Goal: Information Seeking & Learning: Learn about a topic

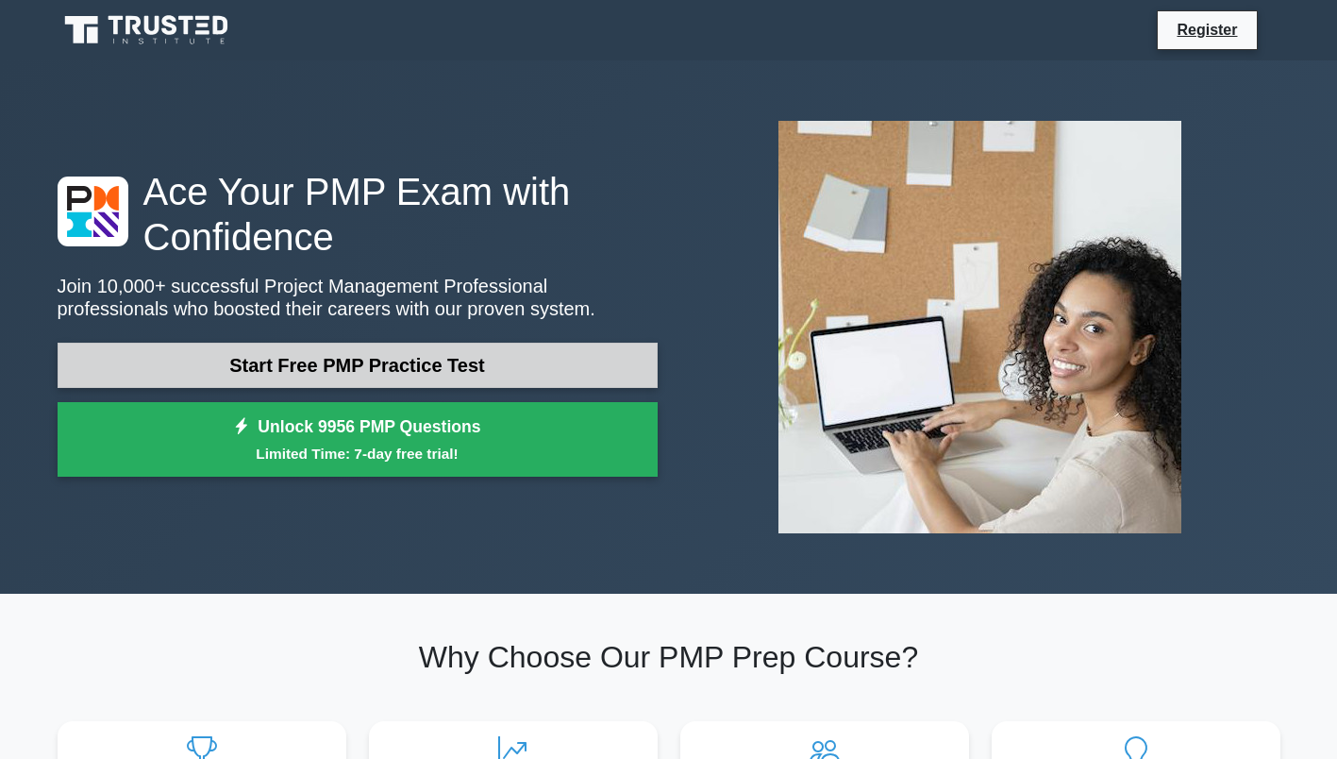
click at [361, 370] on link "Start Free PMP Practice Test" at bounding box center [358, 365] width 600 height 45
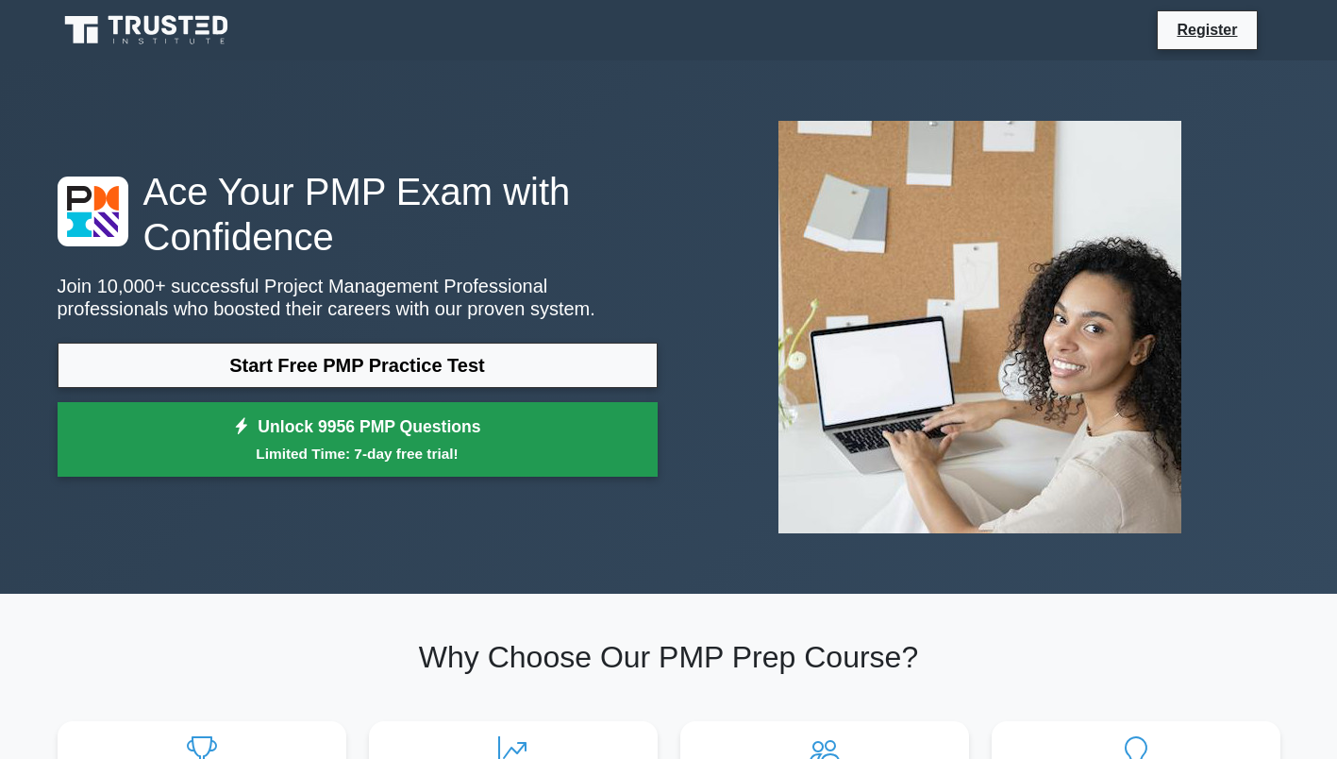
click at [451, 445] on small "Limited Time: 7-day free trial!" at bounding box center [357, 454] width 553 height 22
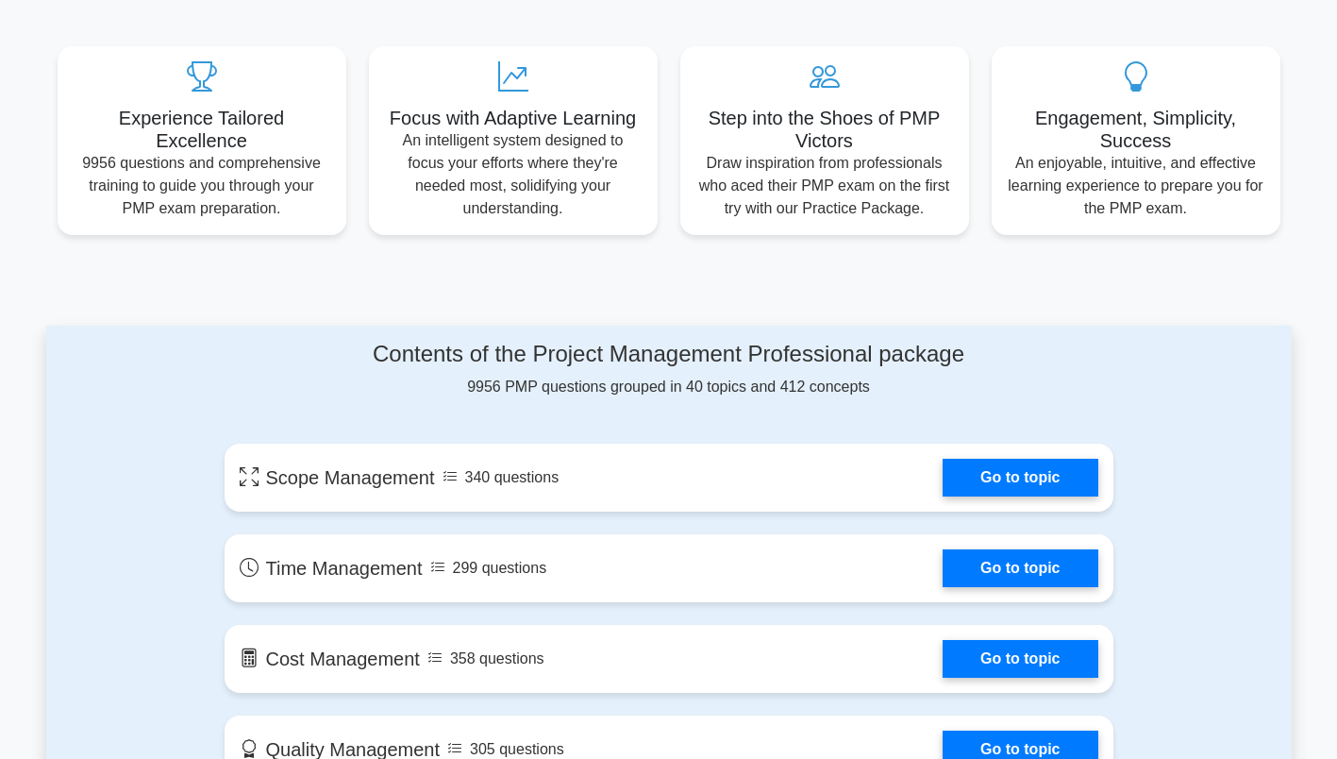
scroll to position [849, 0]
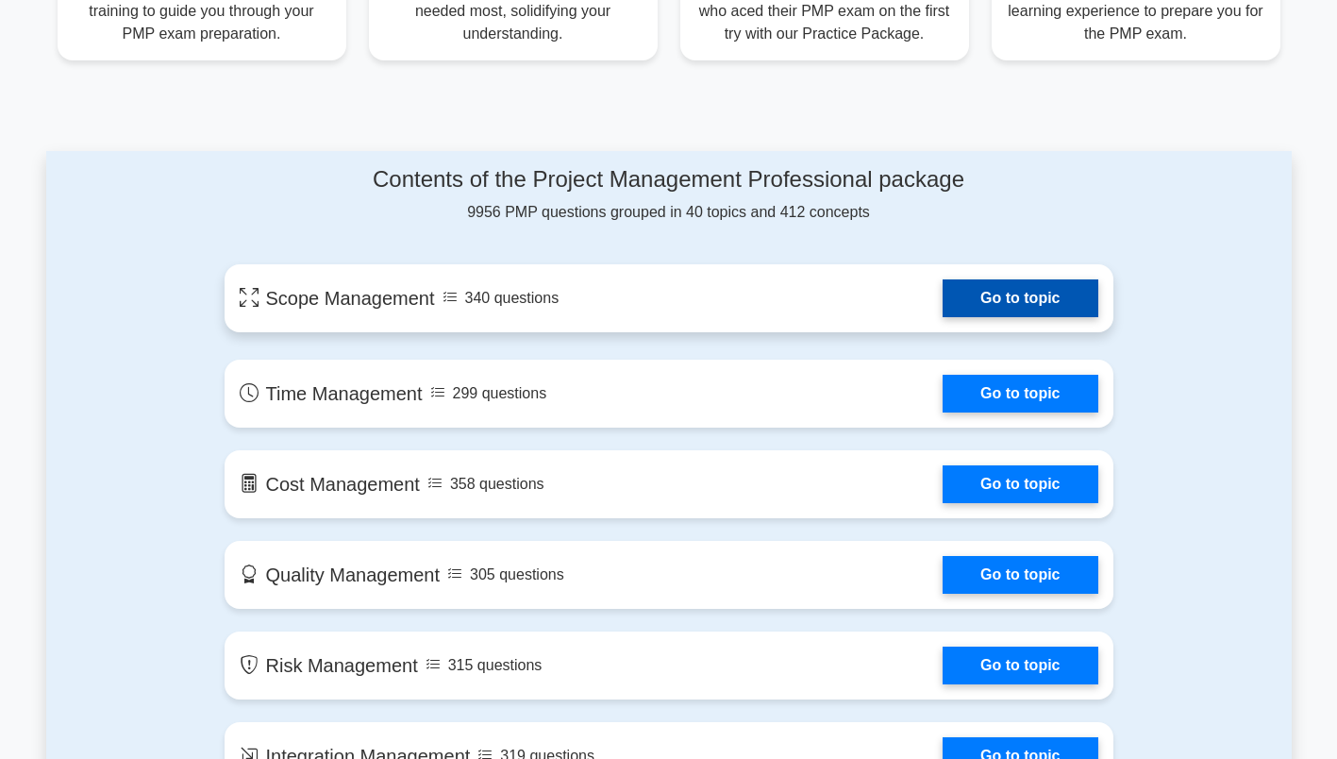
click at [1033, 304] on link "Go to topic" at bounding box center [1020, 298] width 155 height 38
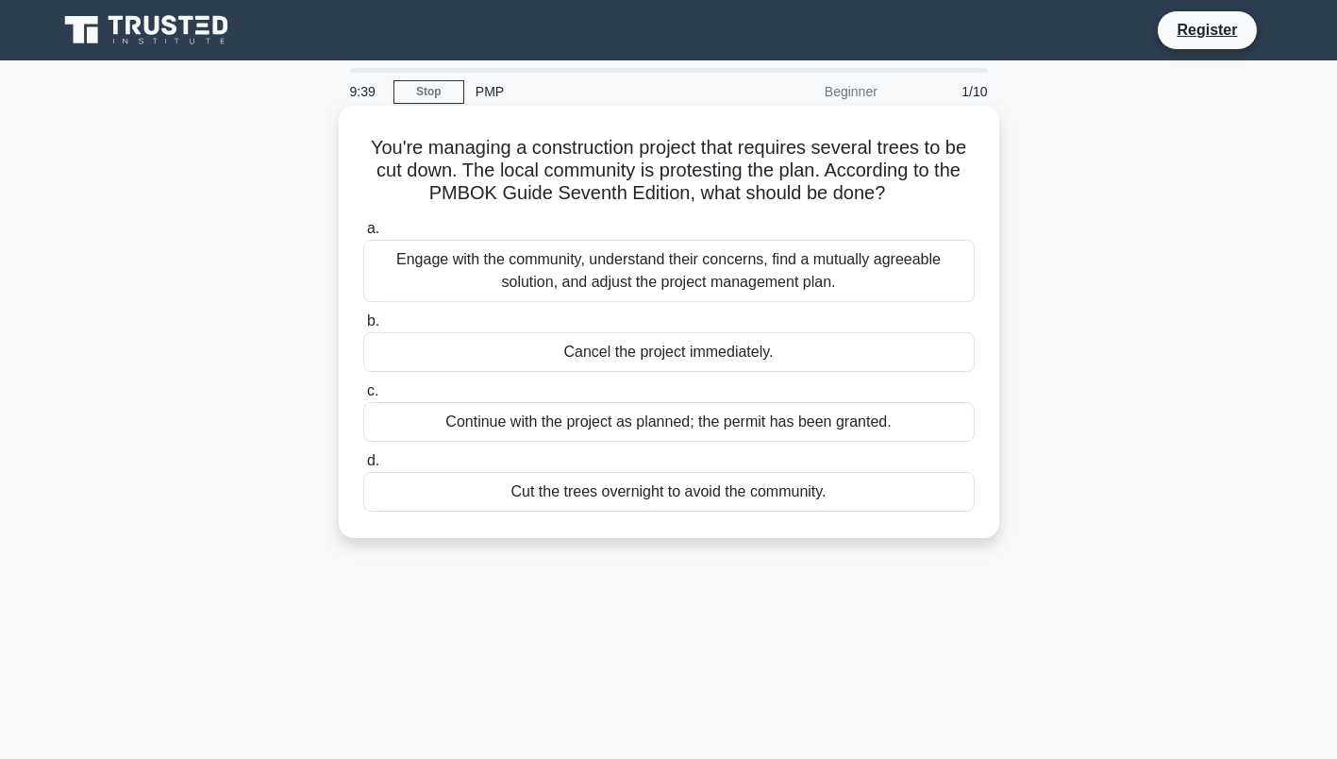
click at [516, 266] on div "Engage with the community, understand their concerns, find a mutually agreeable…" at bounding box center [669, 271] width 612 height 62
click at [363, 235] on input "a. Engage with the community, understand their concerns, find a mutually agreea…" at bounding box center [363, 229] width 0 height 12
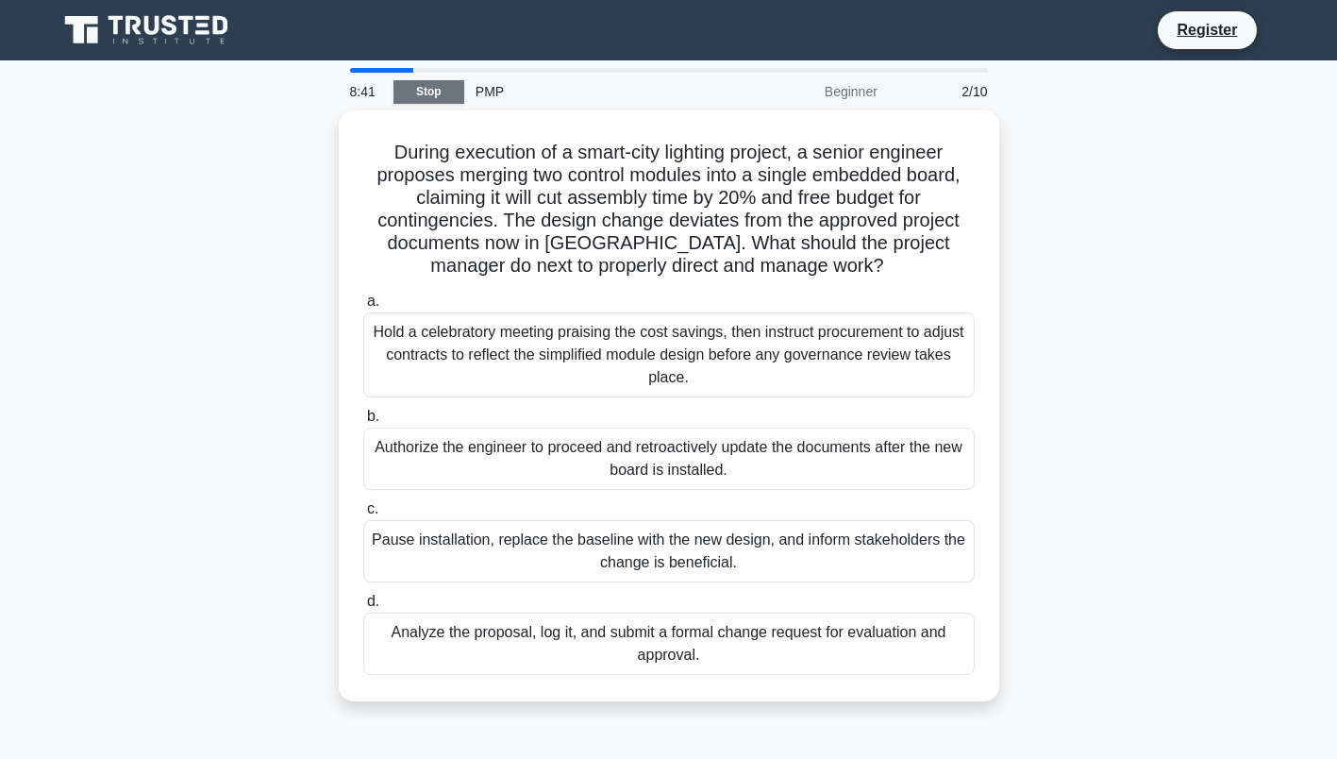
click at [445, 92] on link "Stop" at bounding box center [429, 92] width 71 height 24
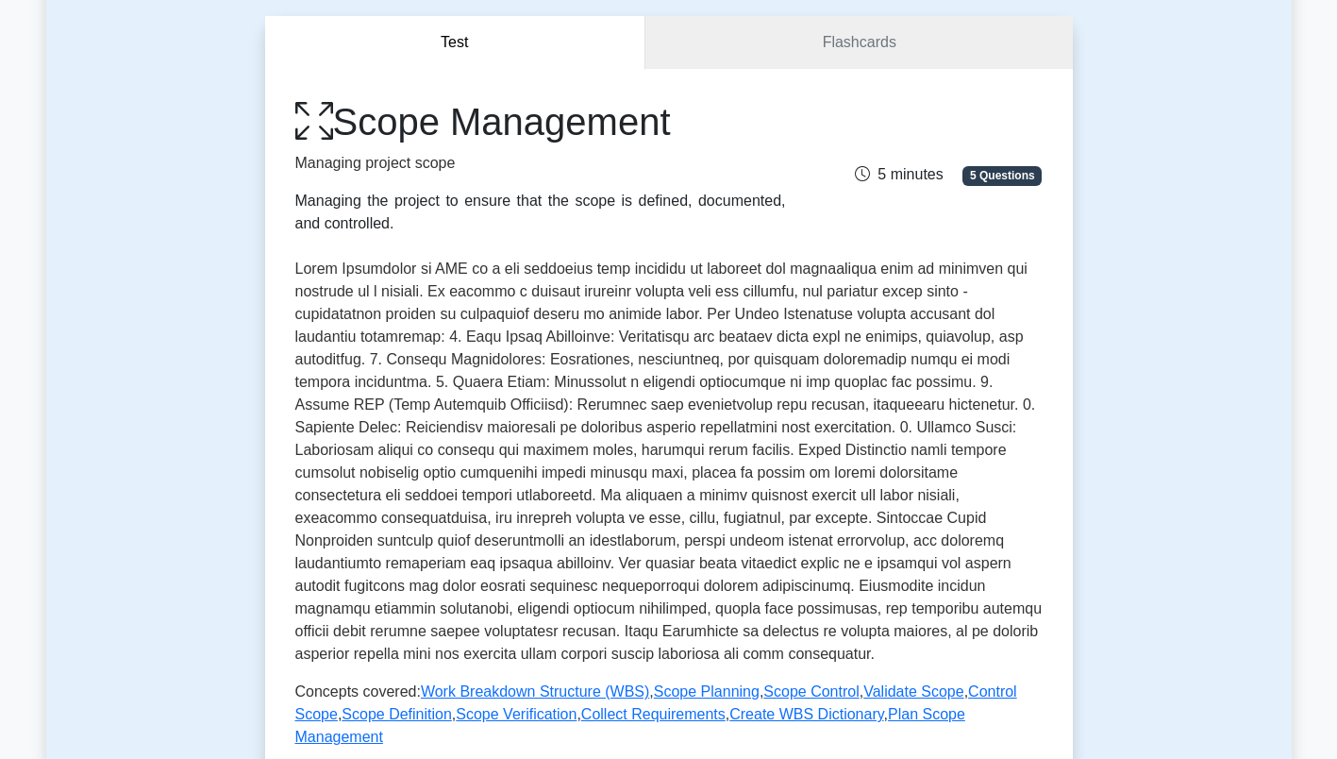
scroll to position [189, 0]
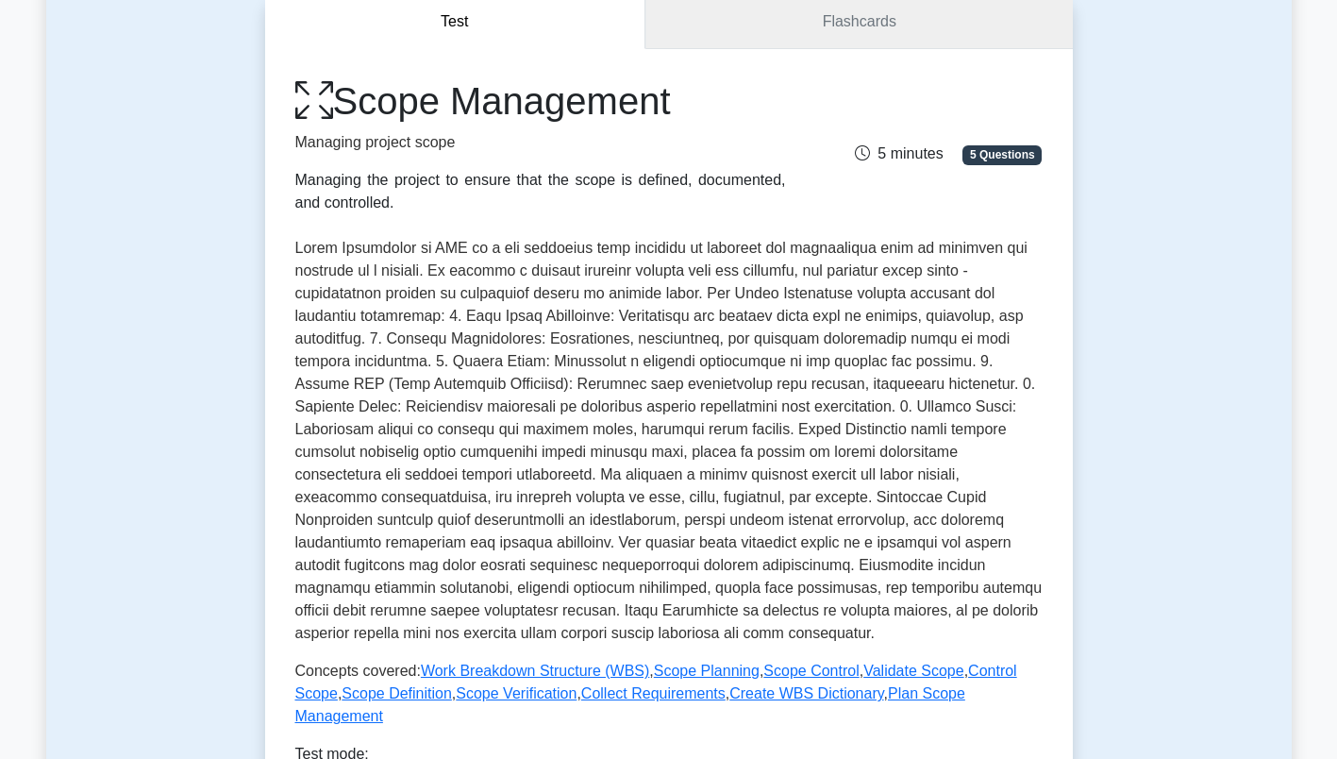
click at [915, 19] on link "Flashcards" at bounding box center [859, 22] width 427 height 54
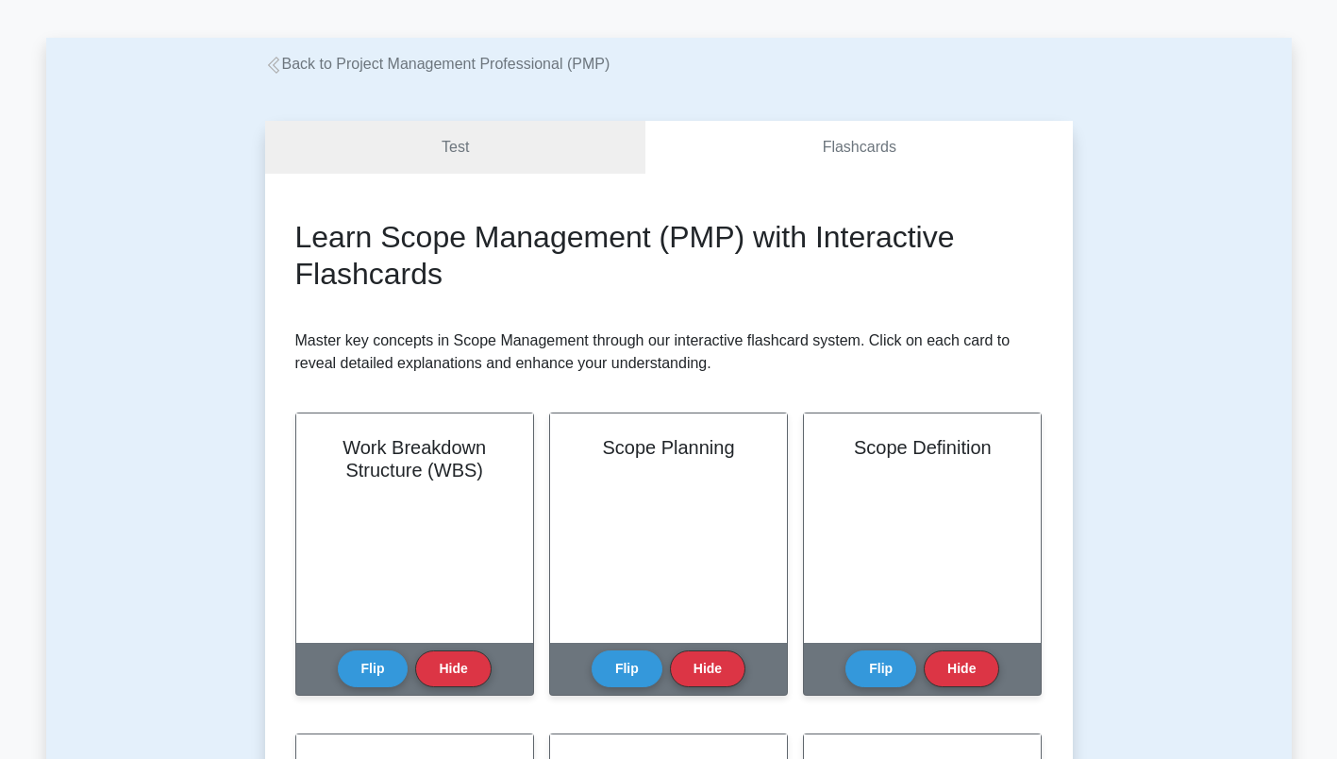
scroll to position [94, 0]
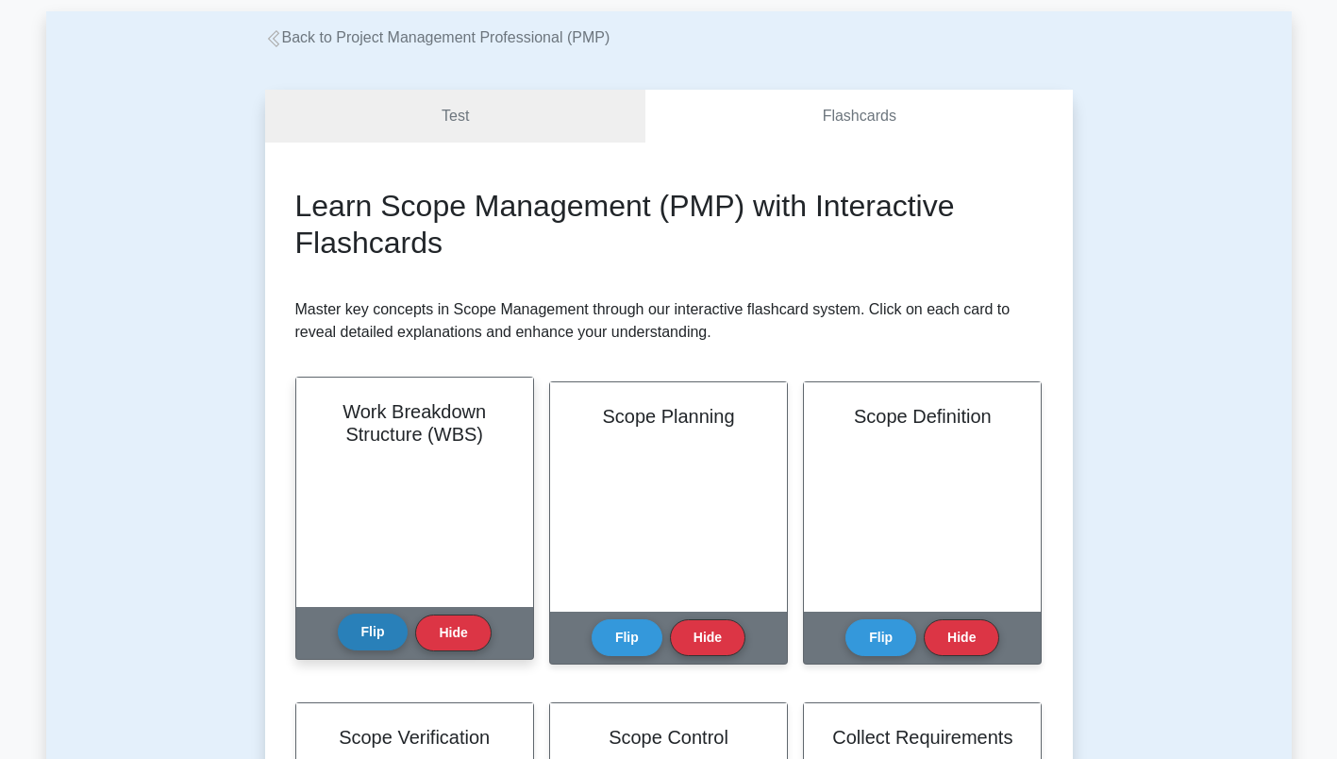
click at [366, 632] on button "Flip" at bounding box center [373, 631] width 71 height 37
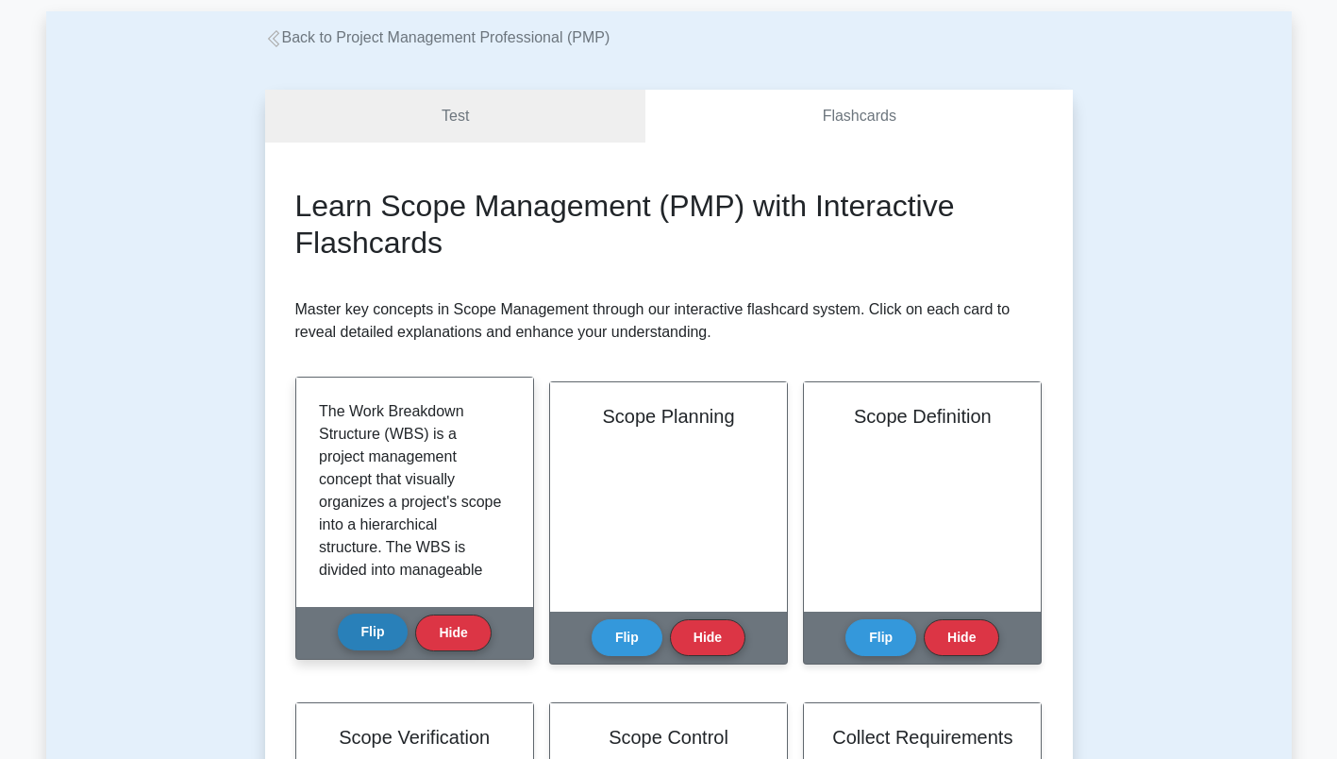
click at [366, 632] on button "Flip" at bounding box center [373, 631] width 71 height 37
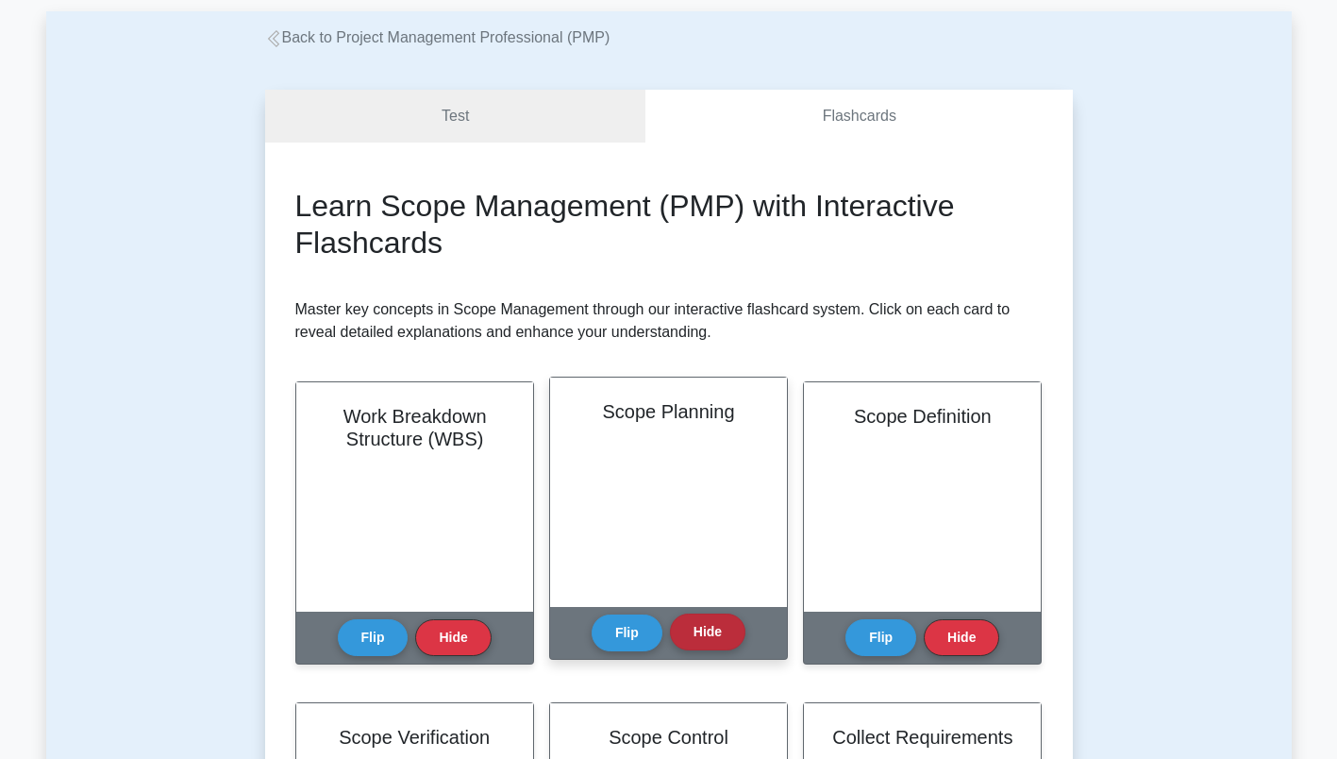
click at [709, 624] on button "Hide" at bounding box center [708, 631] width 76 height 37
click at [636, 631] on button "Flip" at bounding box center [627, 631] width 71 height 37
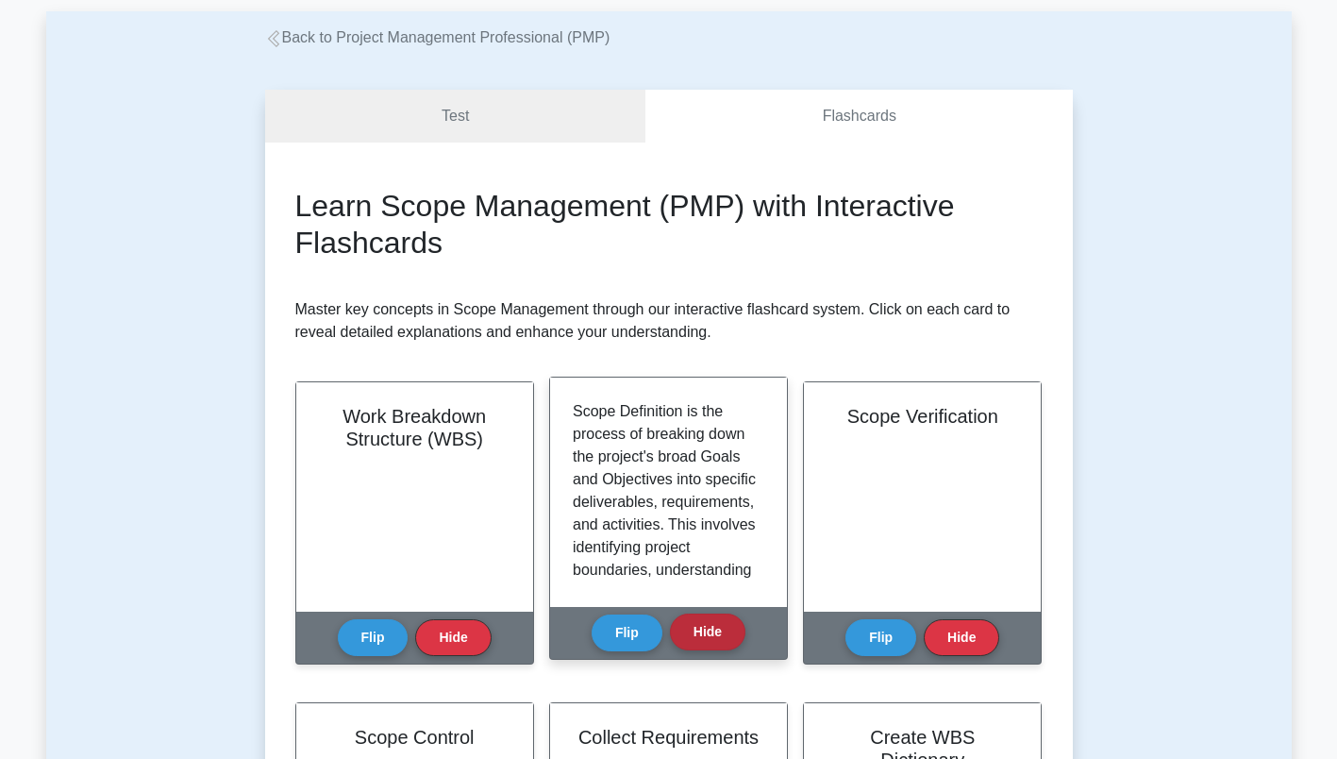
click at [719, 622] on button "Hide" at bounding box center [708, 631] width 76 height 37
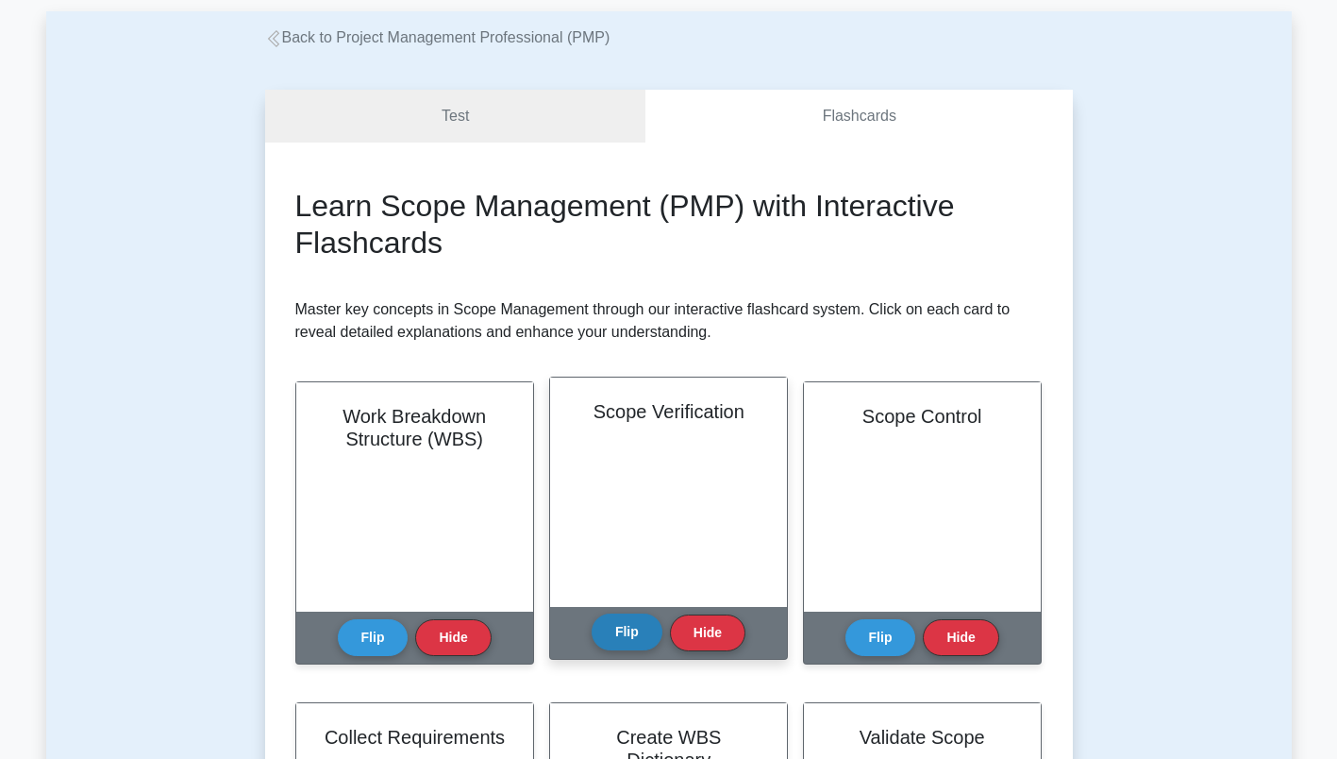
click at [620, 628] on button "Flip" at bounding box center [627, 631] width 71 height 37
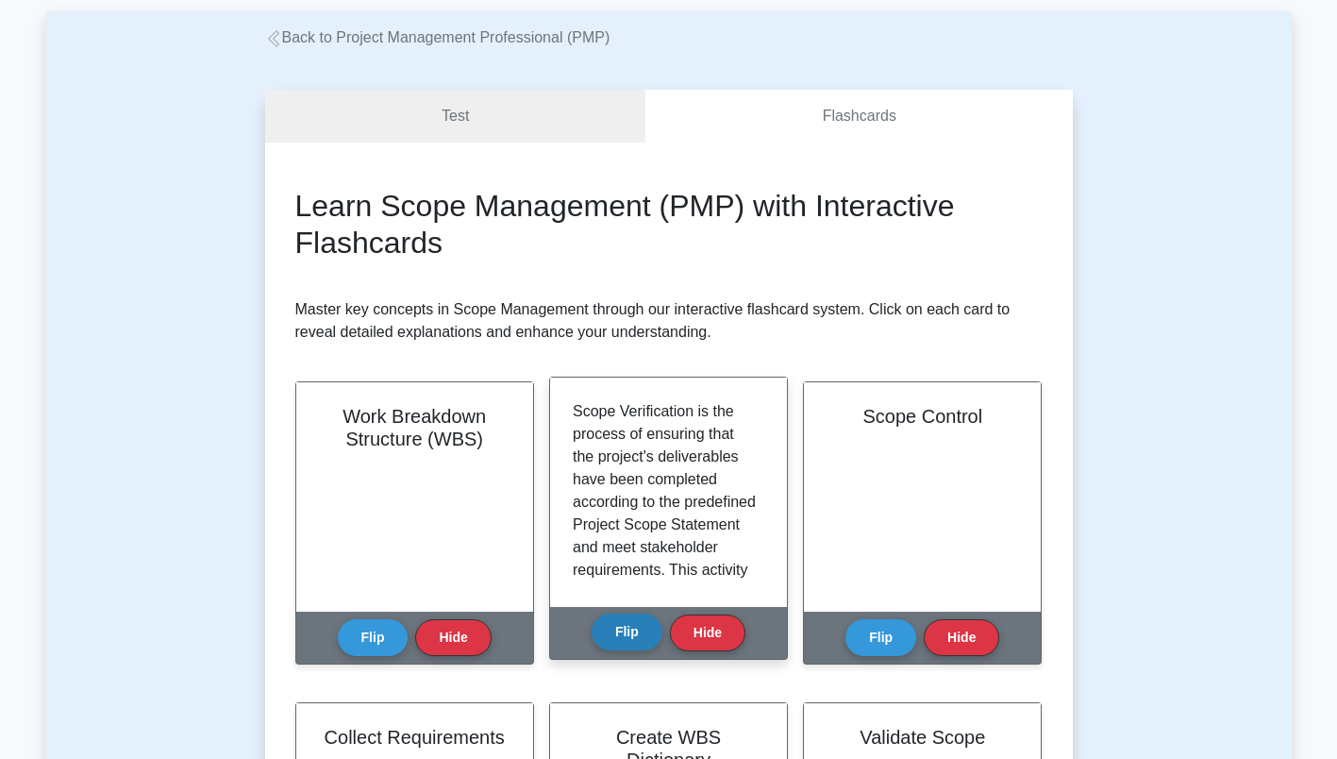
click at [620, 628] on button "Flip" at bounding box center [627, 631] width 71 height 37
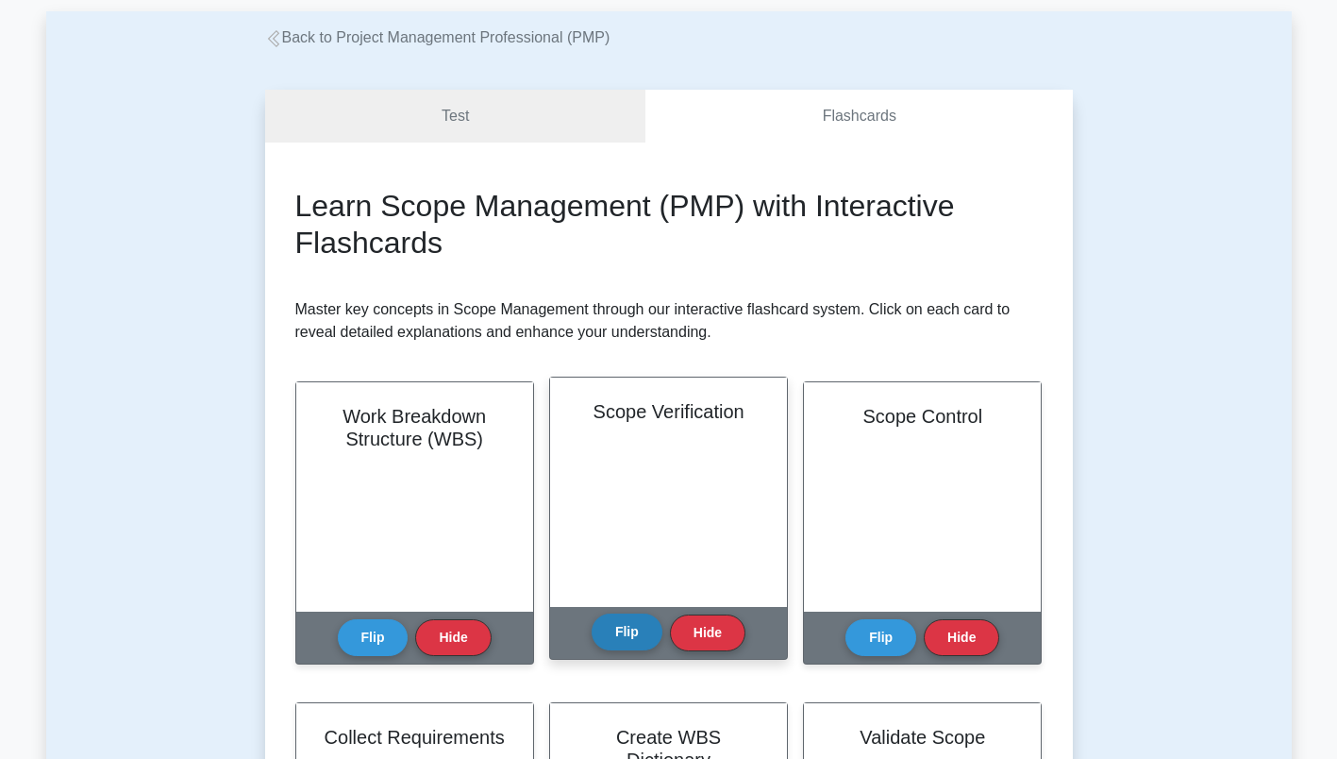
click at [620, 628] on button "Flip" at bounding box center [627, 631] width 71 height 37
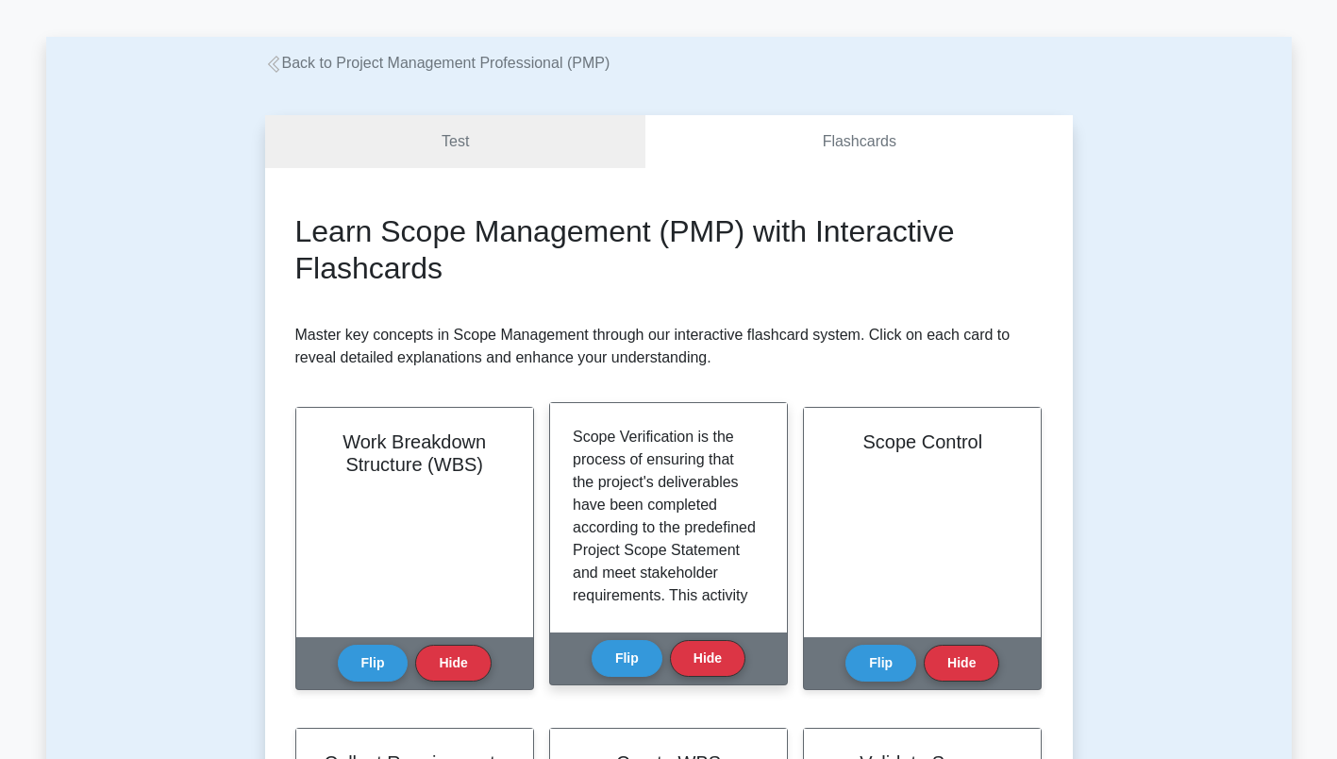
scroll to position [0, 0]
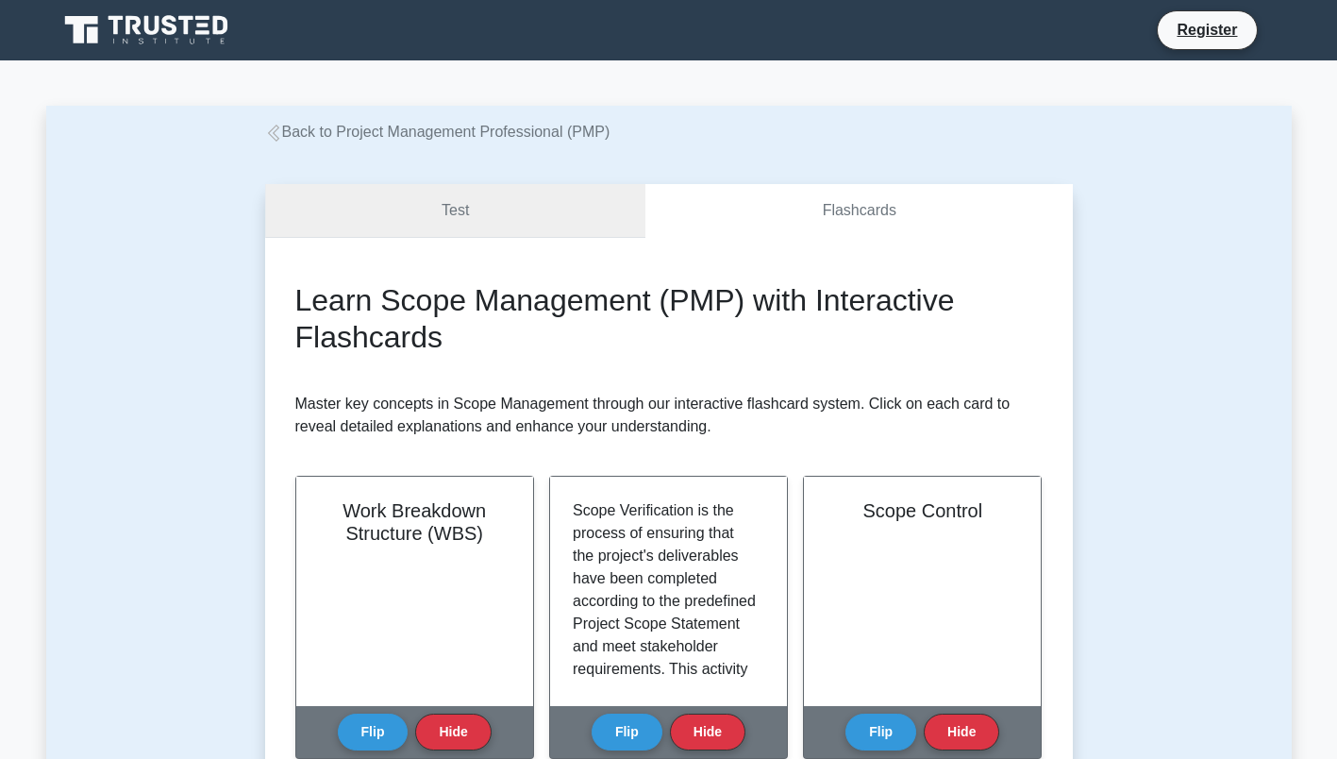
click at [460, 200] on link "Test" at bounding box center [455, 211] width 381 height 54
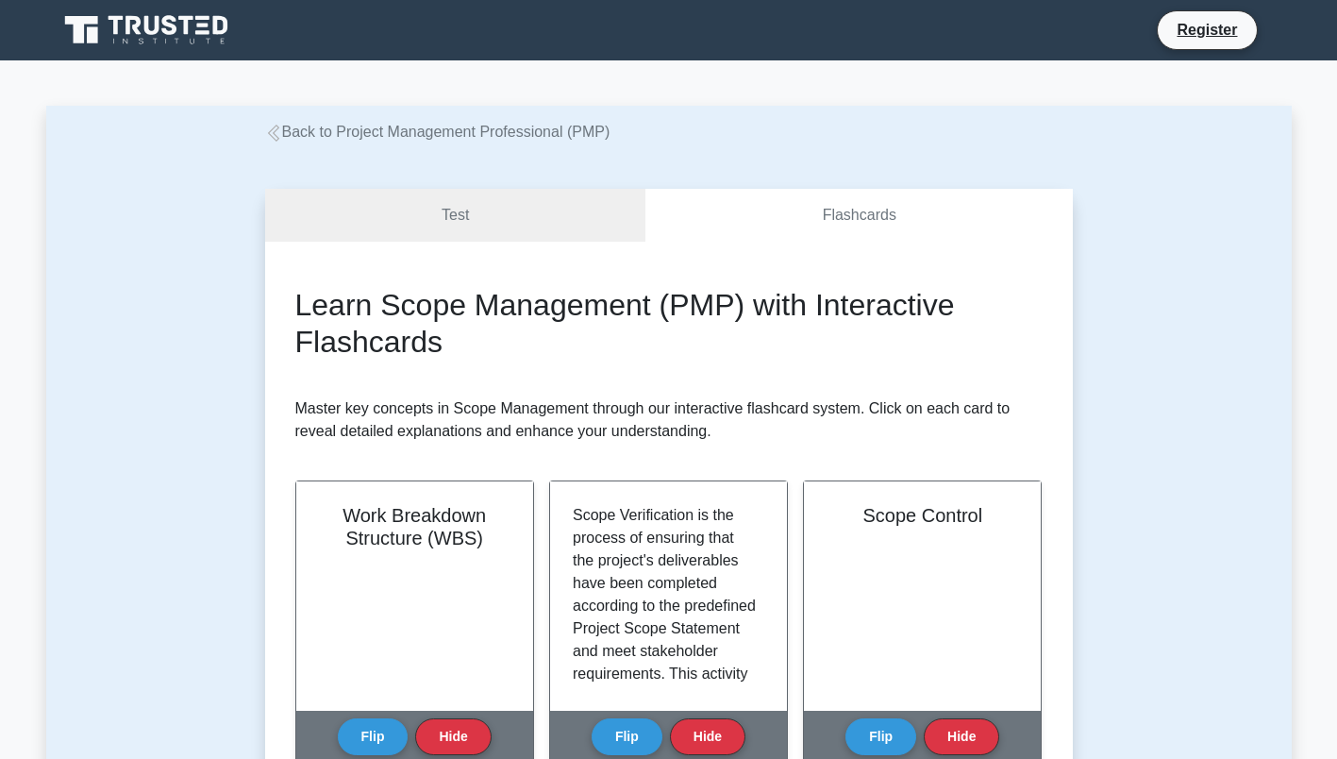
click at [277, 137] on icon at bounding box center [273, 133] width 17 height 17
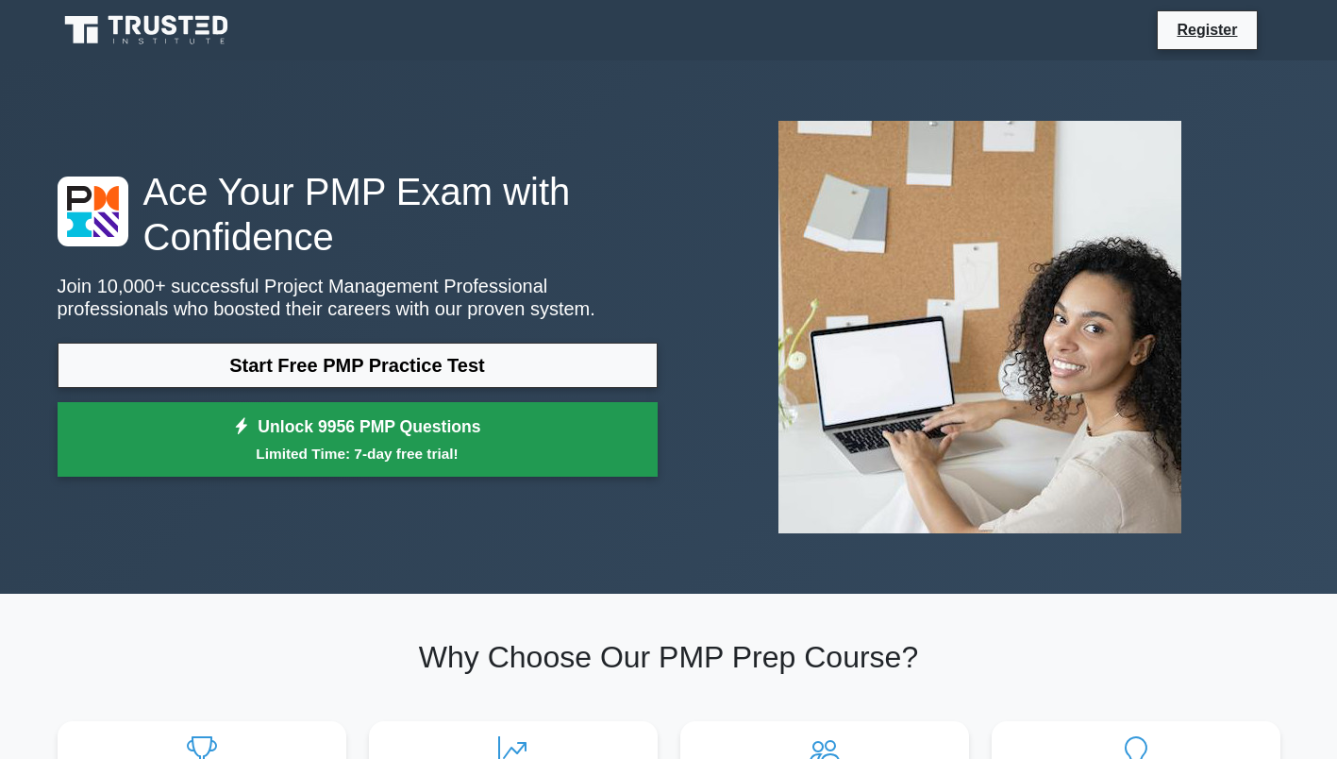
click at [448, 428] on link "Unlock 9956 PMP Questions Limited Time: 7-day free trial!" at bounding box center [358, 440] width 600 height 76
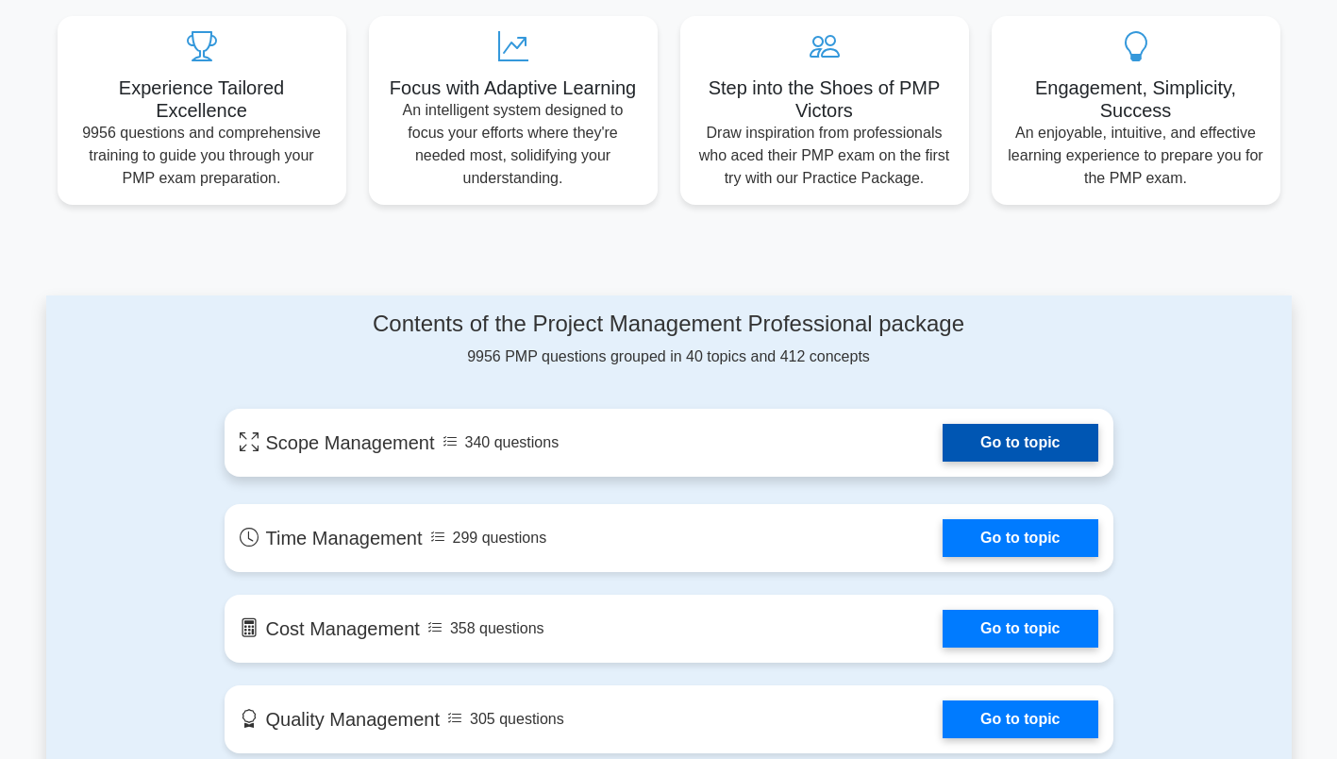
scroll to position [849, 0]
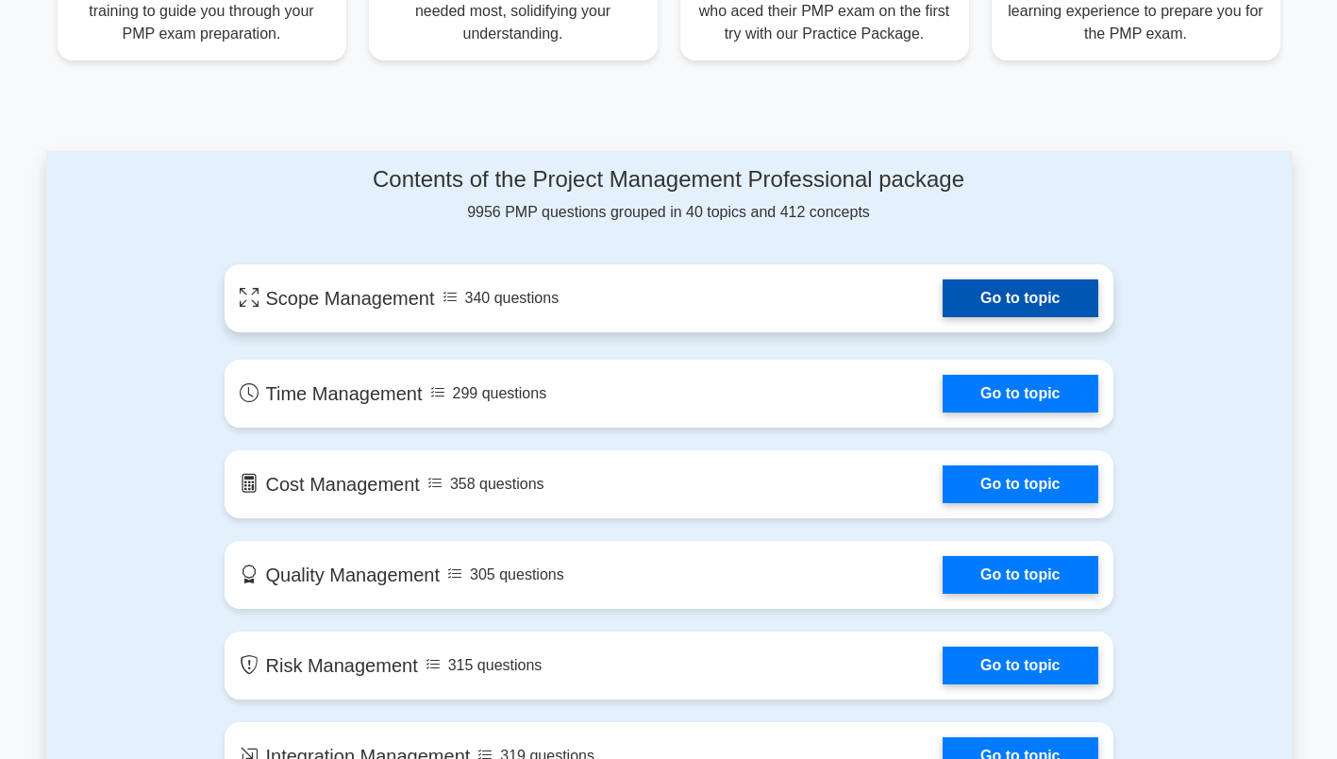
click at [1032, 298] on link "Go to topic" at bounding box center [1020, 298] width 155 height 38
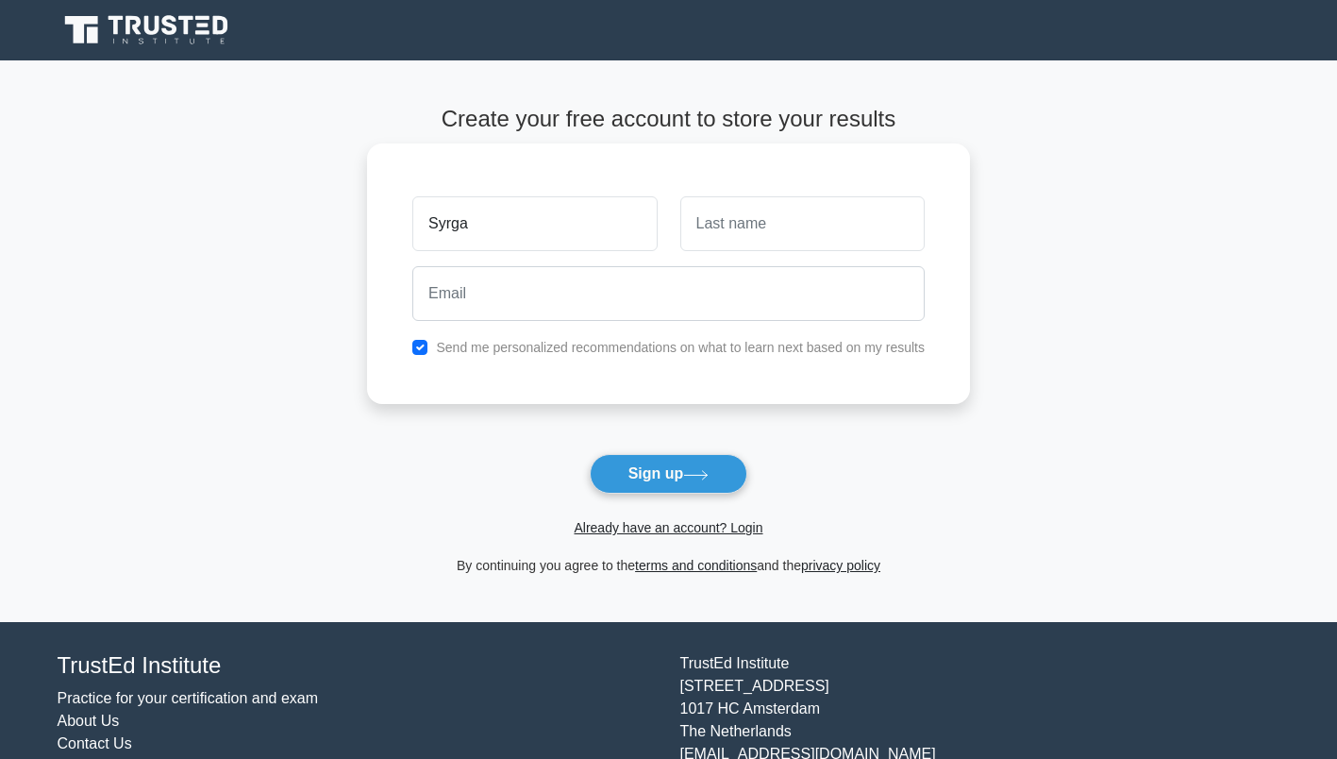
type input "Syrga"
click at [791, 165] on div "Syrga Send me personalized recommendations on what to learn next based on my re…" at bounding box center [668, 273] width 603 height 260
click at [809, 243] on input "text" at bounding box center [802, 223] width 244 height 55
type input "Salieva"
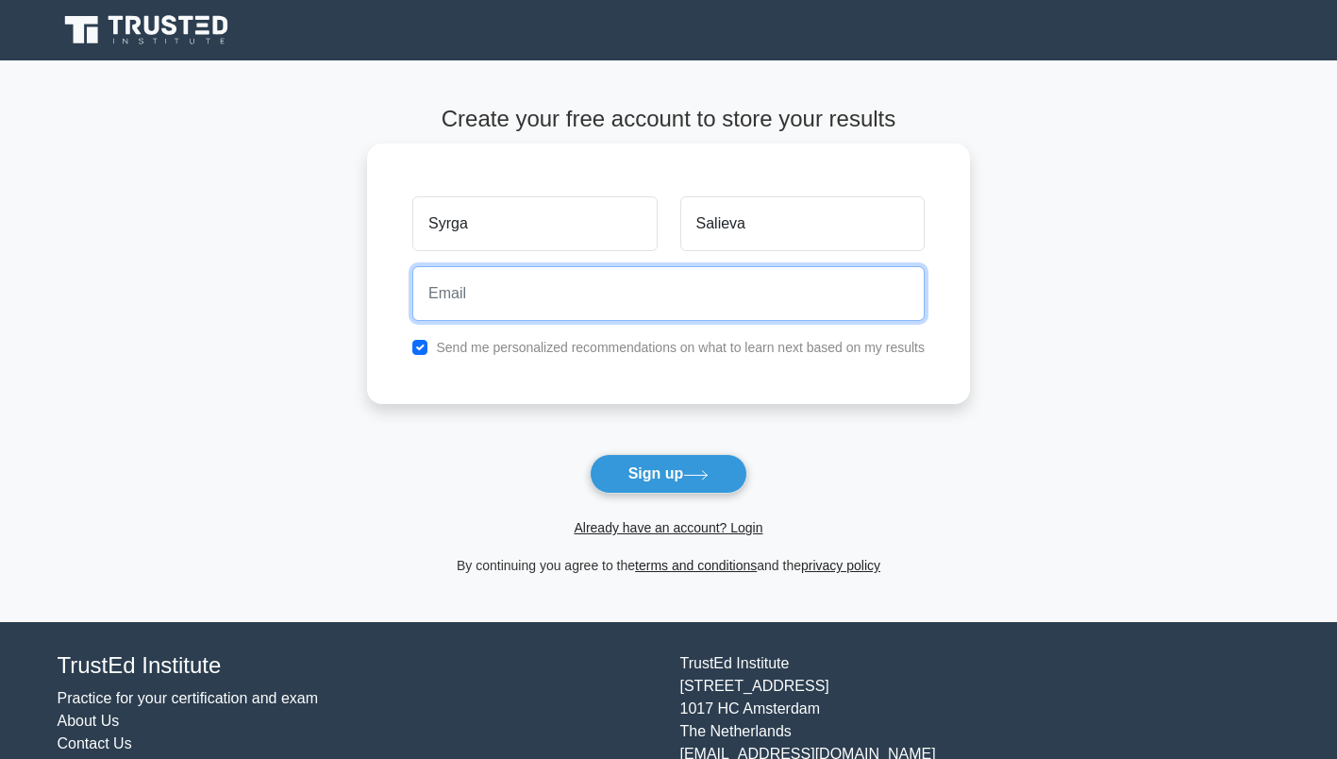
click at [601, 285] on input "email" at bounding box center [668, 293] width 512 height 55
type input "syrga.salieva@costi.org"
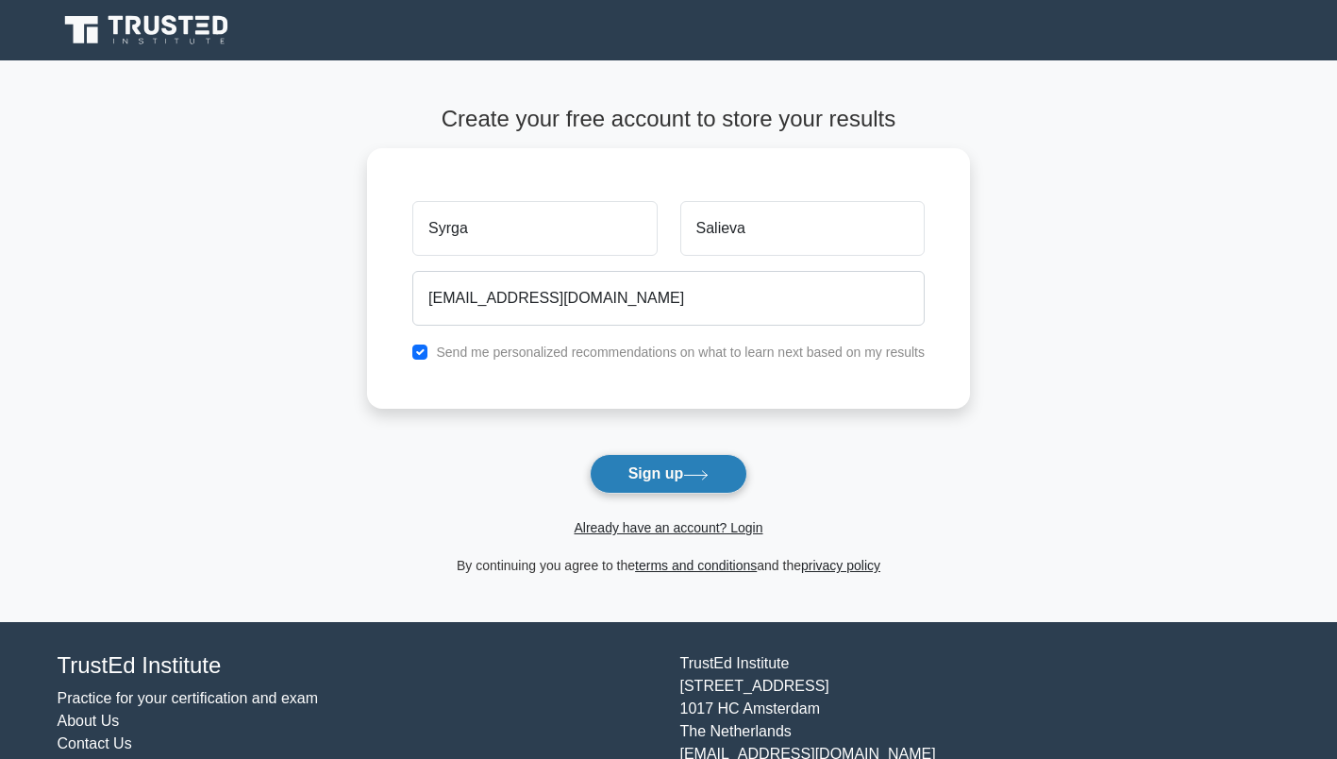
click at [680, 481] on button "Sign up" at bounding box center [669, 474] width 159 height 40
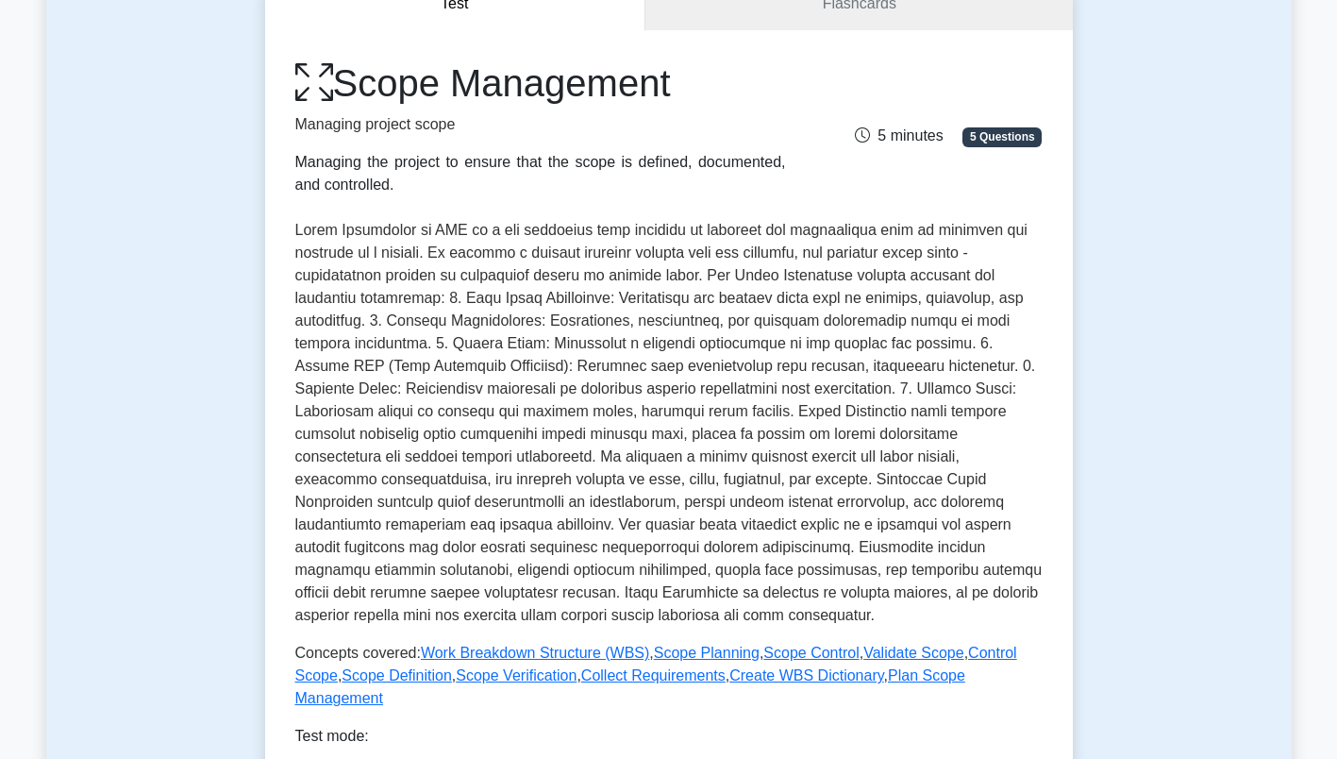
scroll to position [94, 0]
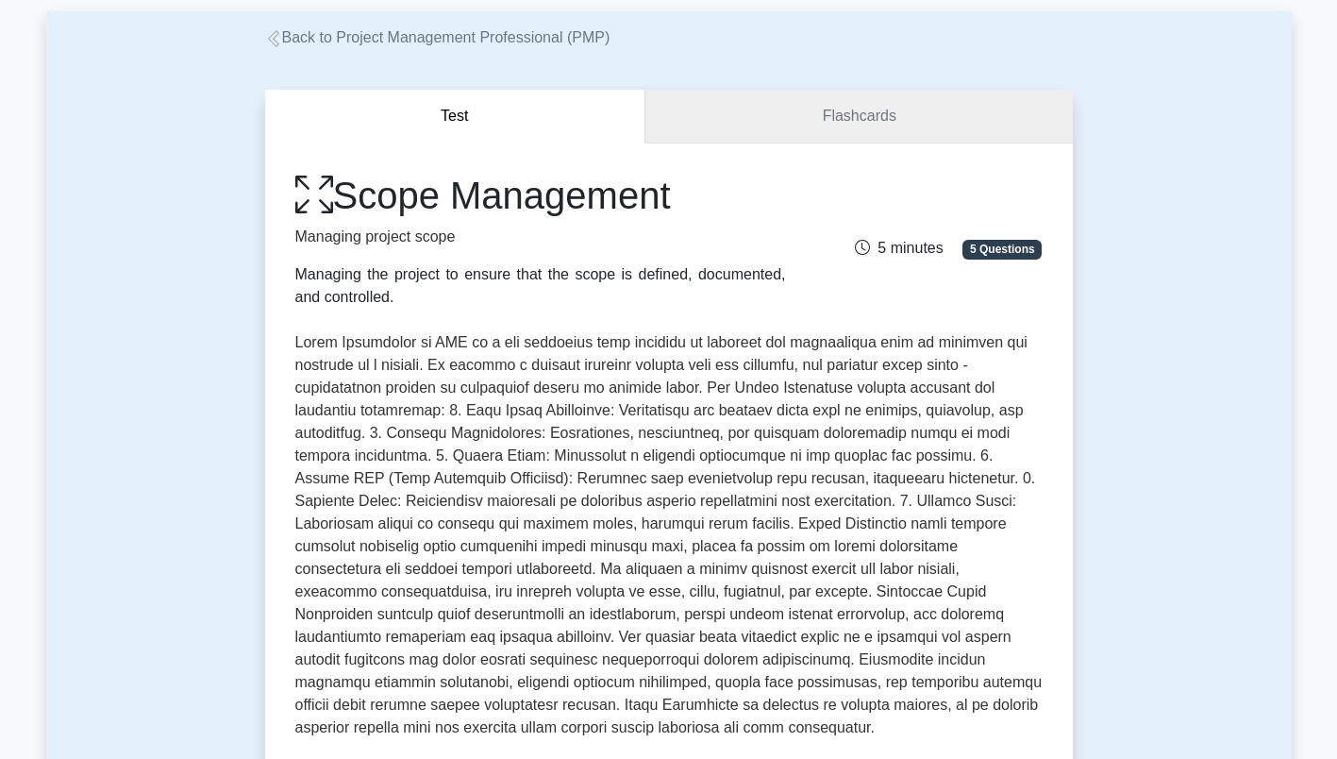
click at [871, 108] on link "Flashcards" at bounding box center [859, 117] width 427 height 54
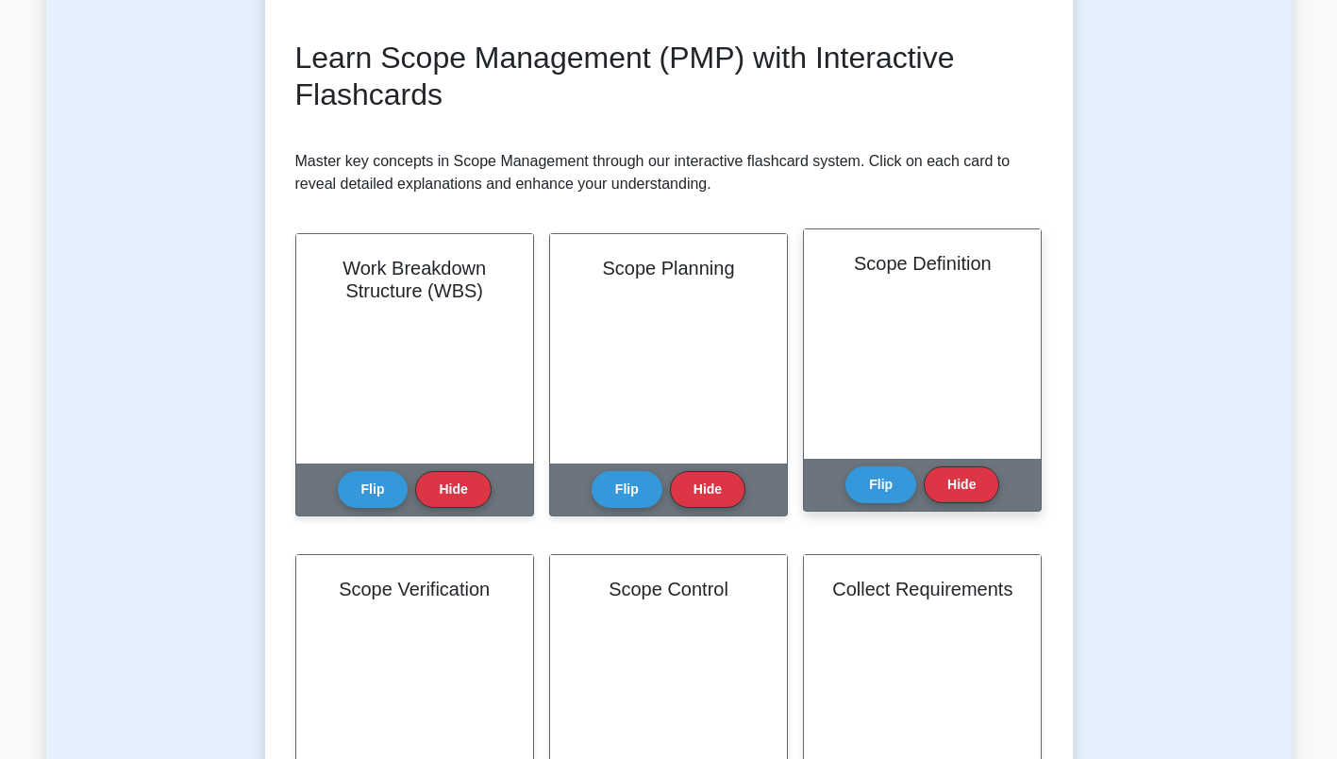
scroll to position [283, 0]
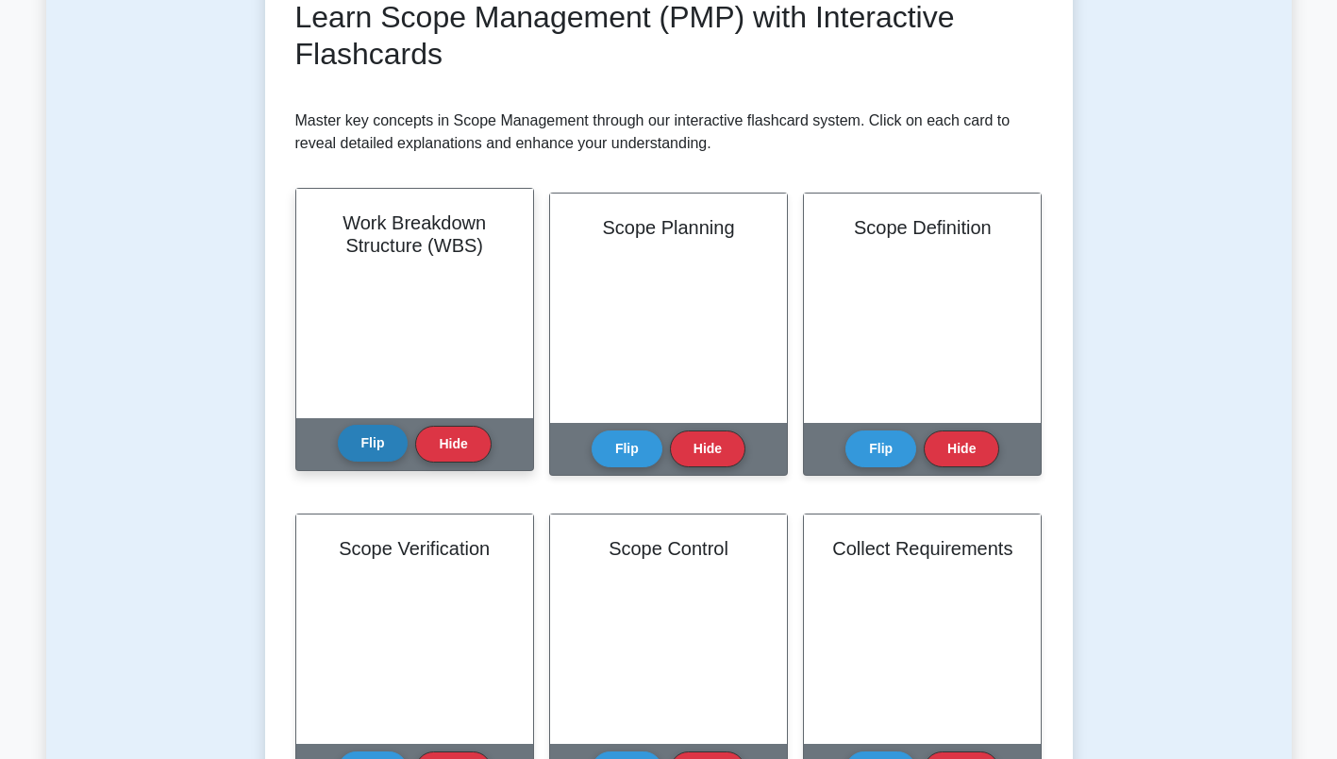
click at [344, 456] on button "Flip" at bounding box center [373, 443] width 71 height 37
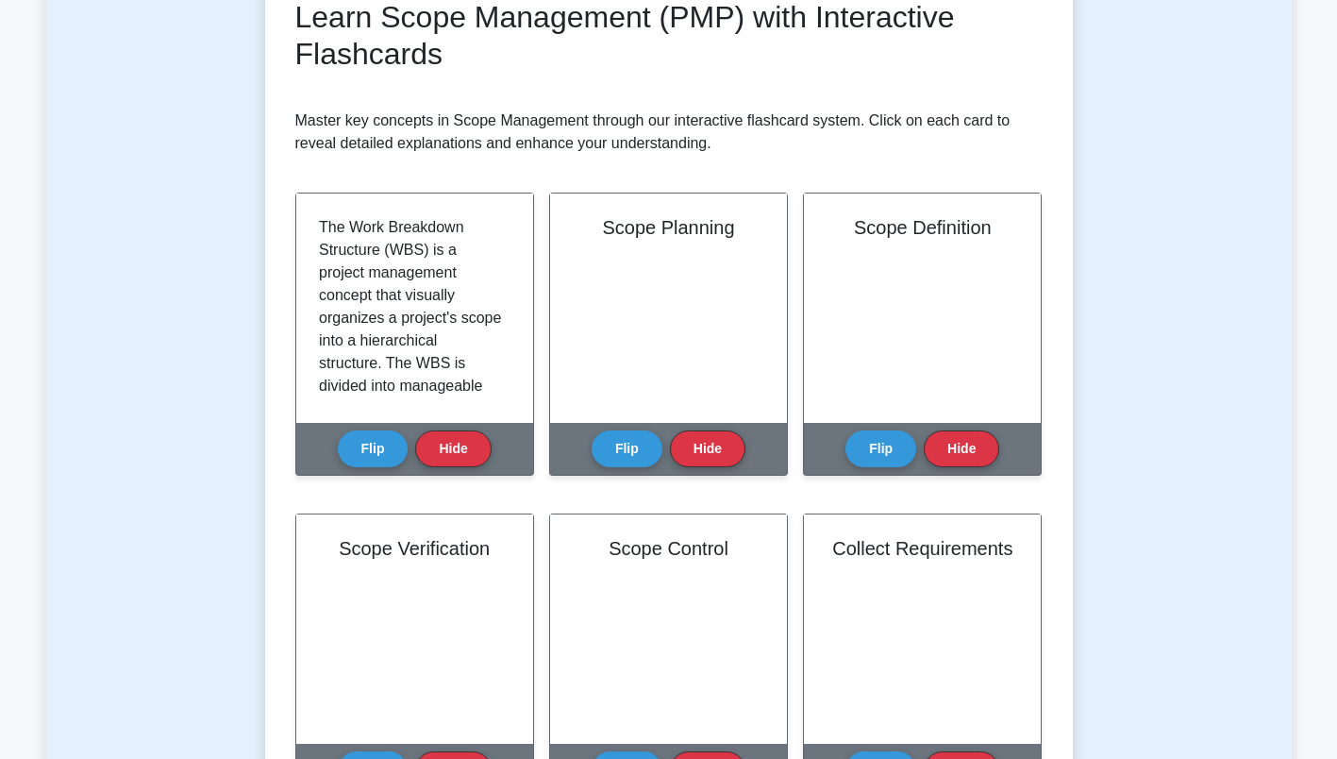
scroll to position [0, 0]
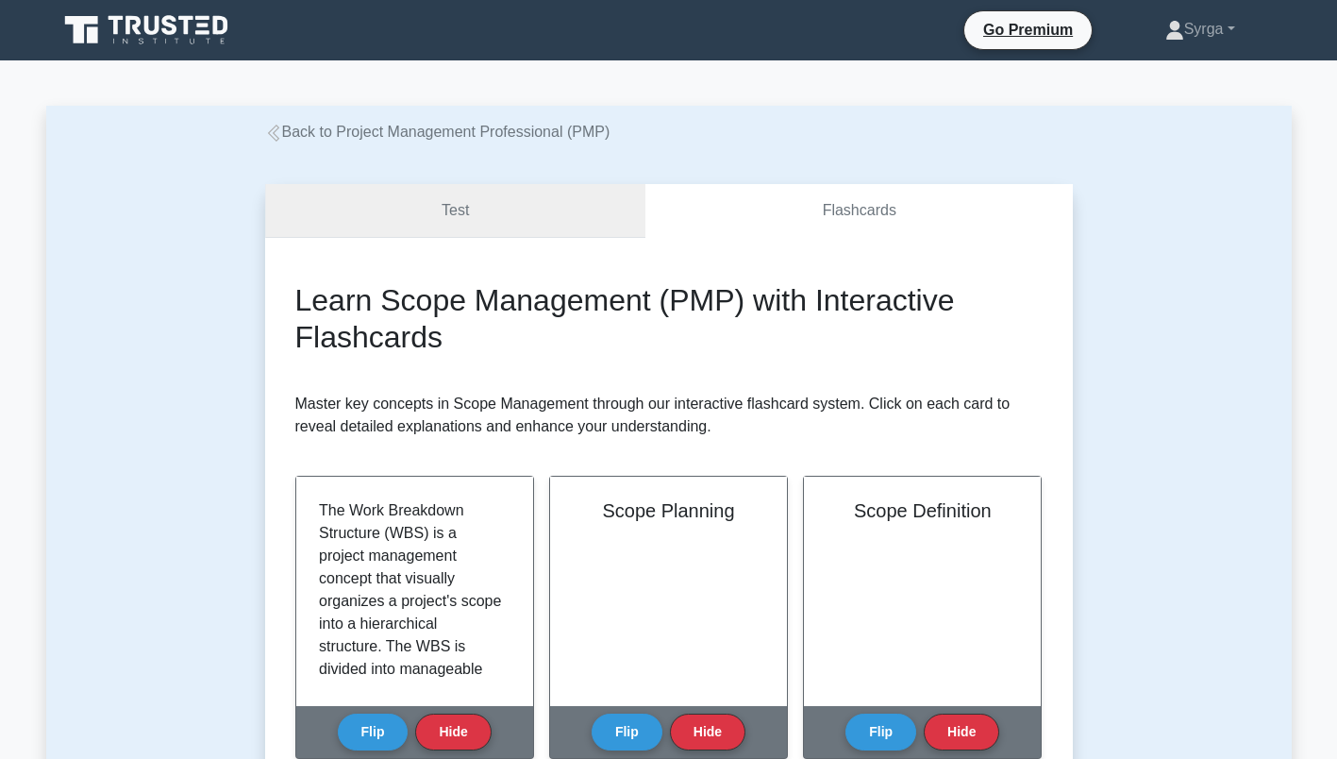
click at [535, 222] on link "Test" at bounding box center [455, 211] width 381 height 54
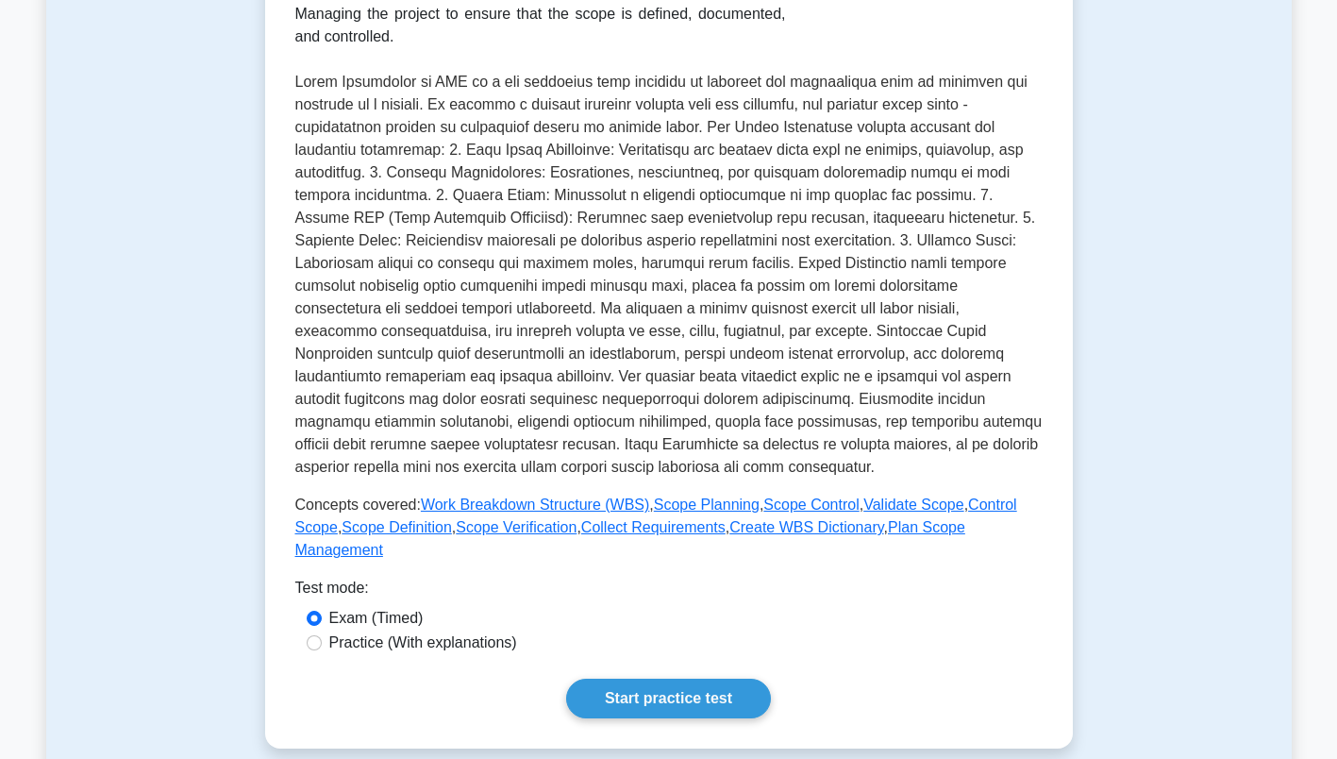
scroll to position [378, 0]
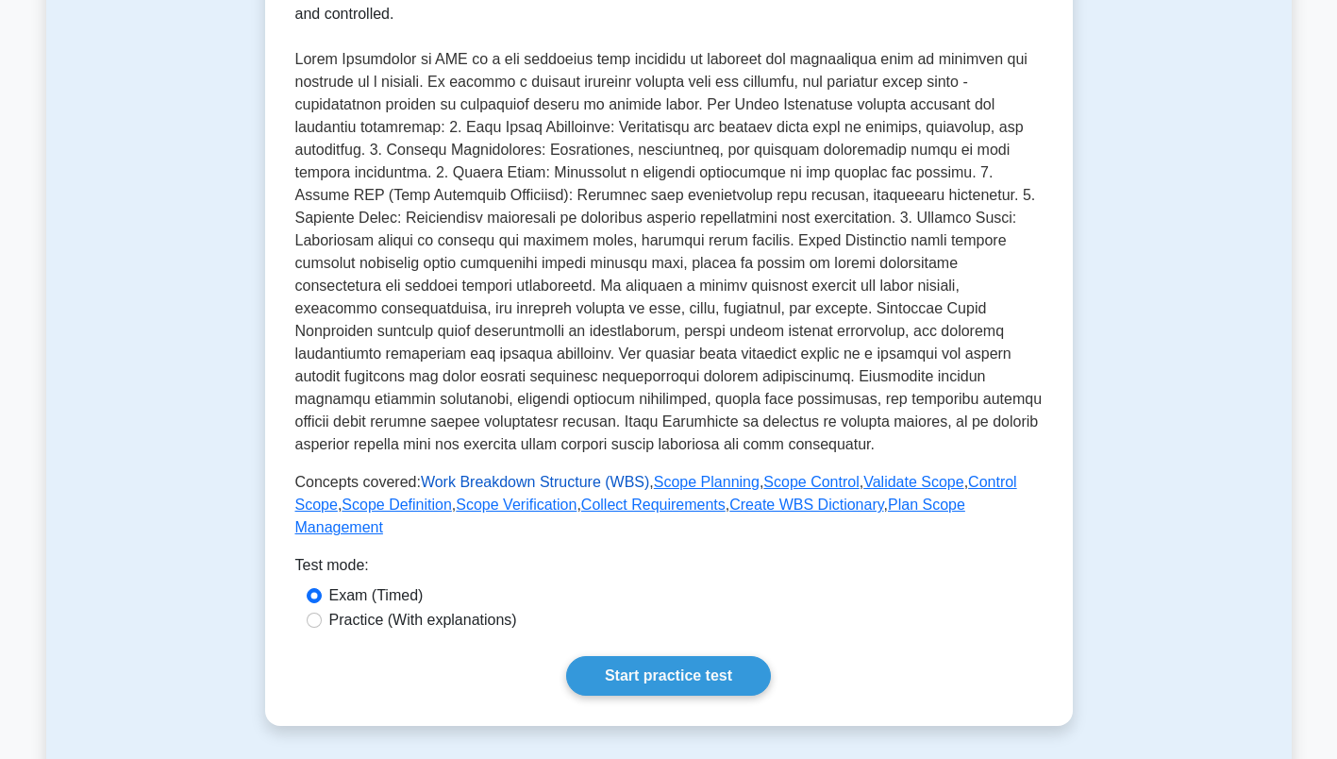
click at [574, 483] on link "Work Breakdown Structure (WBS)" at bounding box center [535, 482] width 228 height 16
click at [694, 486] on link "Scope Planning" at bounding box center [707, 482] width 106 height 16
click at [785, 481] on link "Scope Control" at bounding box center [811, 482] width 95 height 16
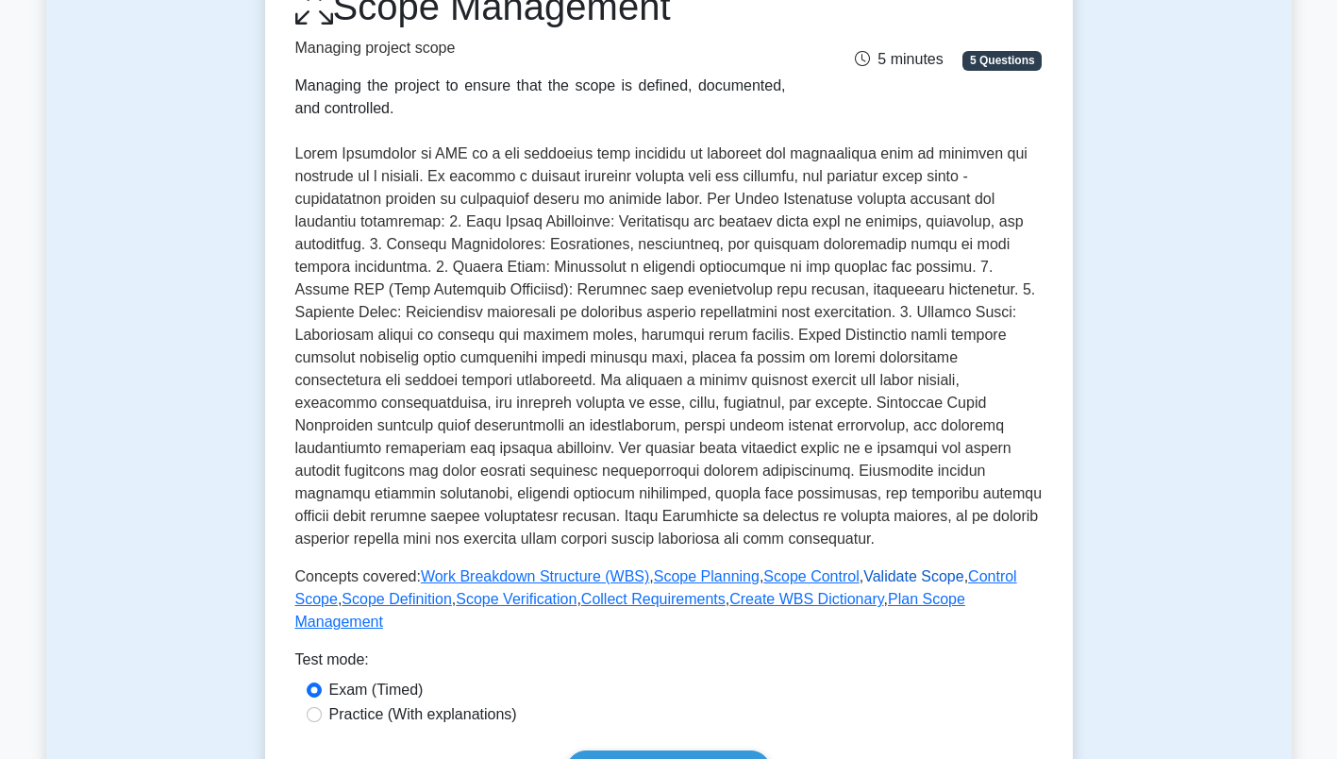
click at [883, 578] on link "Validate Scope" at bounding box center [914, 576] width 100 height 16
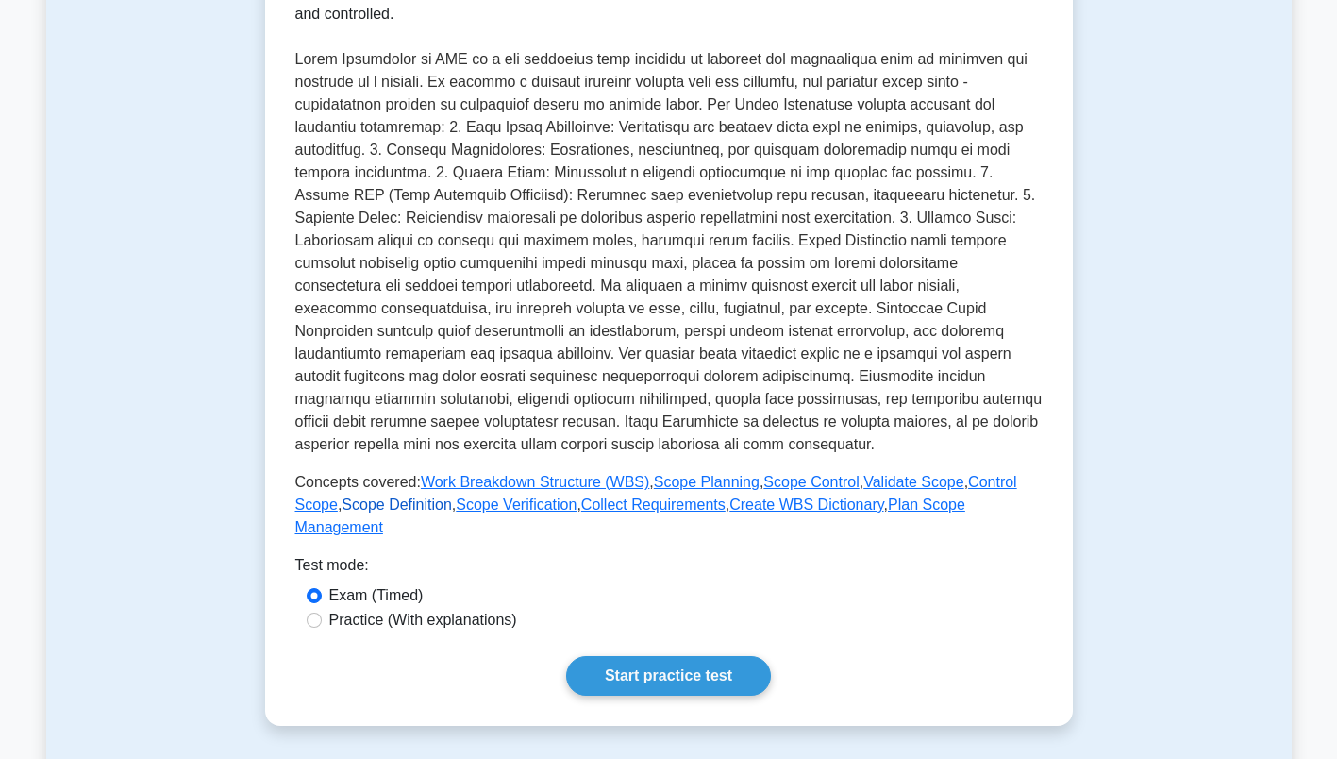
click at [364, 507] on link "Scope Definition" at bounding box center [397, 504] width 110 height 16
click at [487, 509] on link "Scope Verification" at bounding box center [516, 504] width 121 height 16
click at [841, 509] on link "Plan Scope Management" at bounding box center [630, 515] width 670 height 39
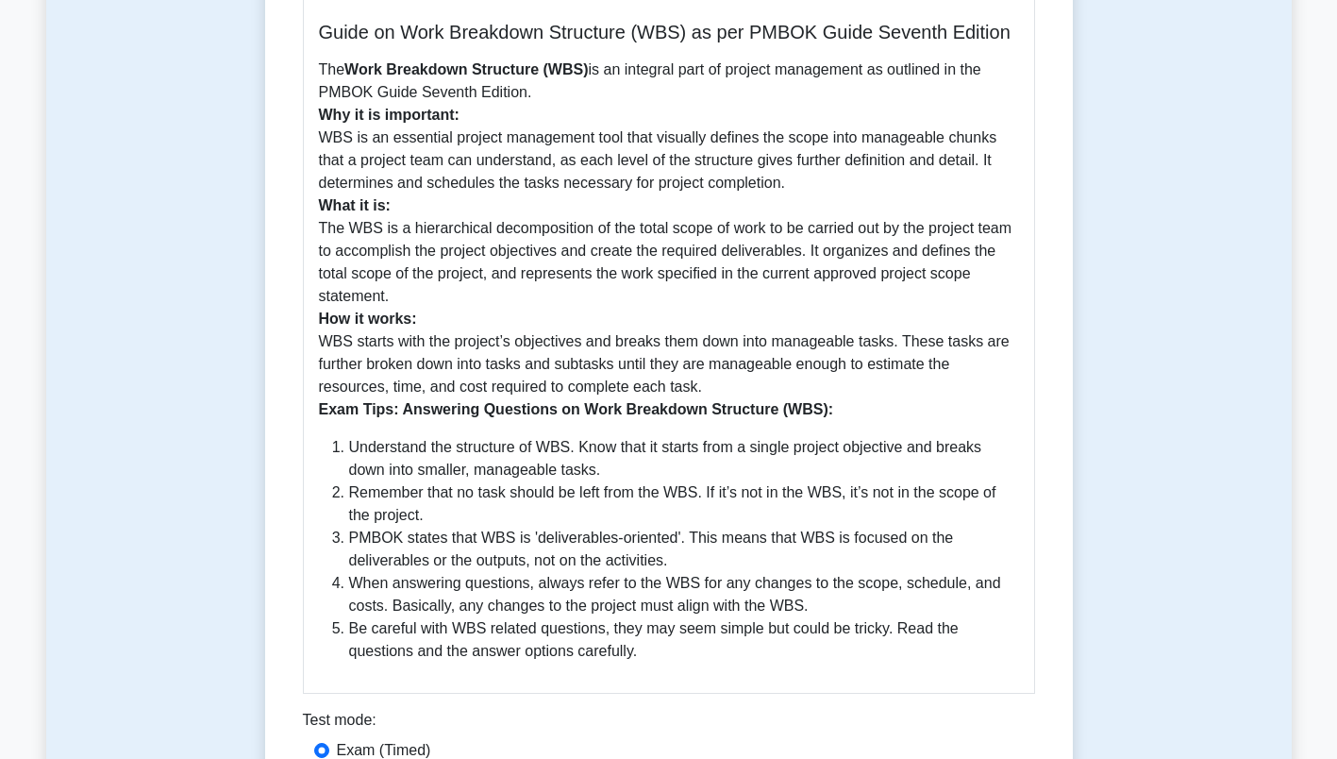
scroll to position [661, 0]
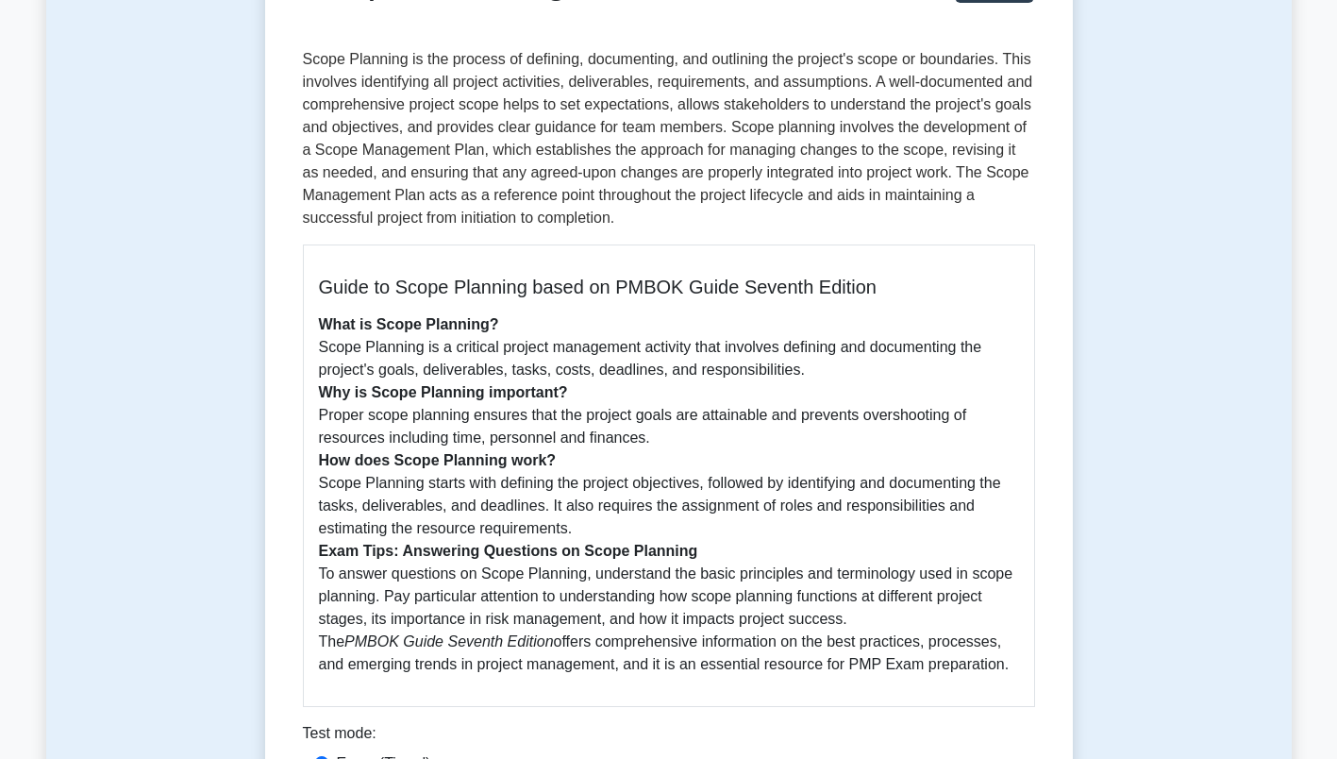
scroll to position [378, 0]
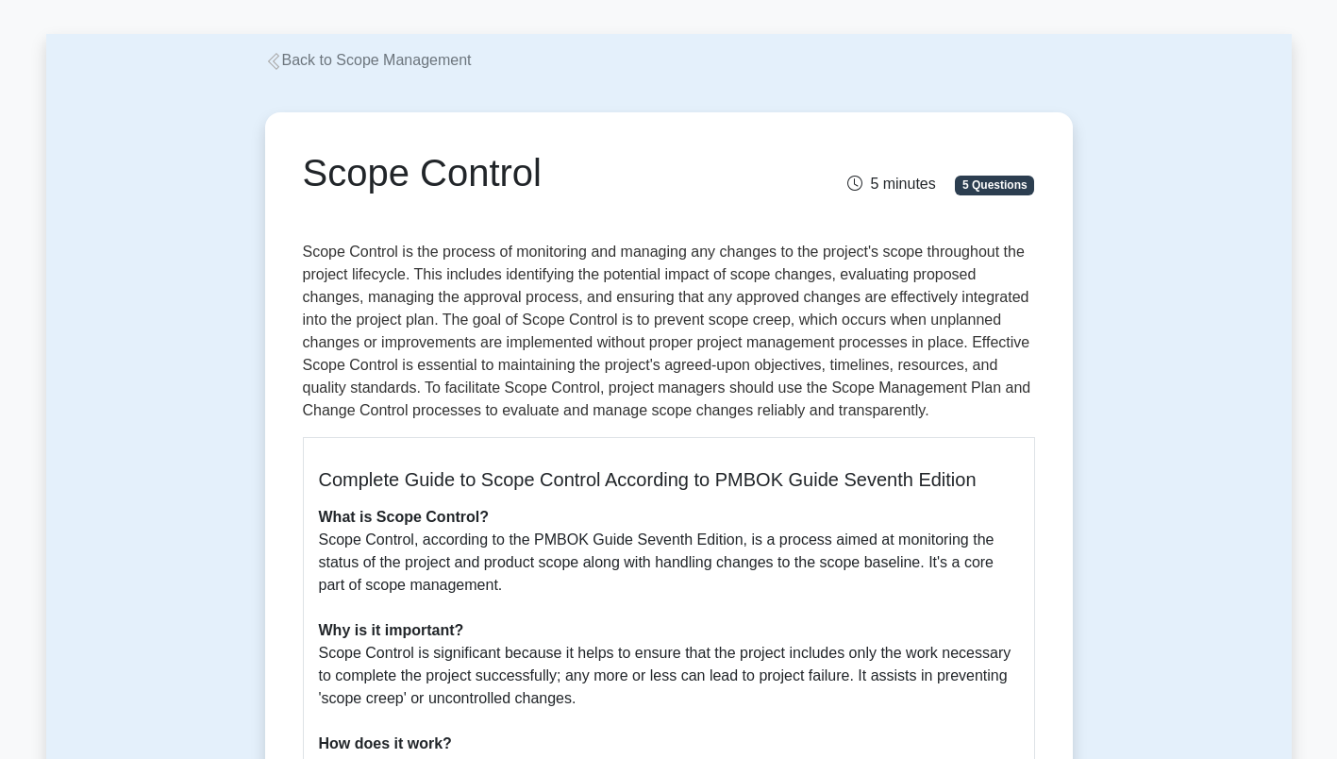
scroll to position [94, 0]
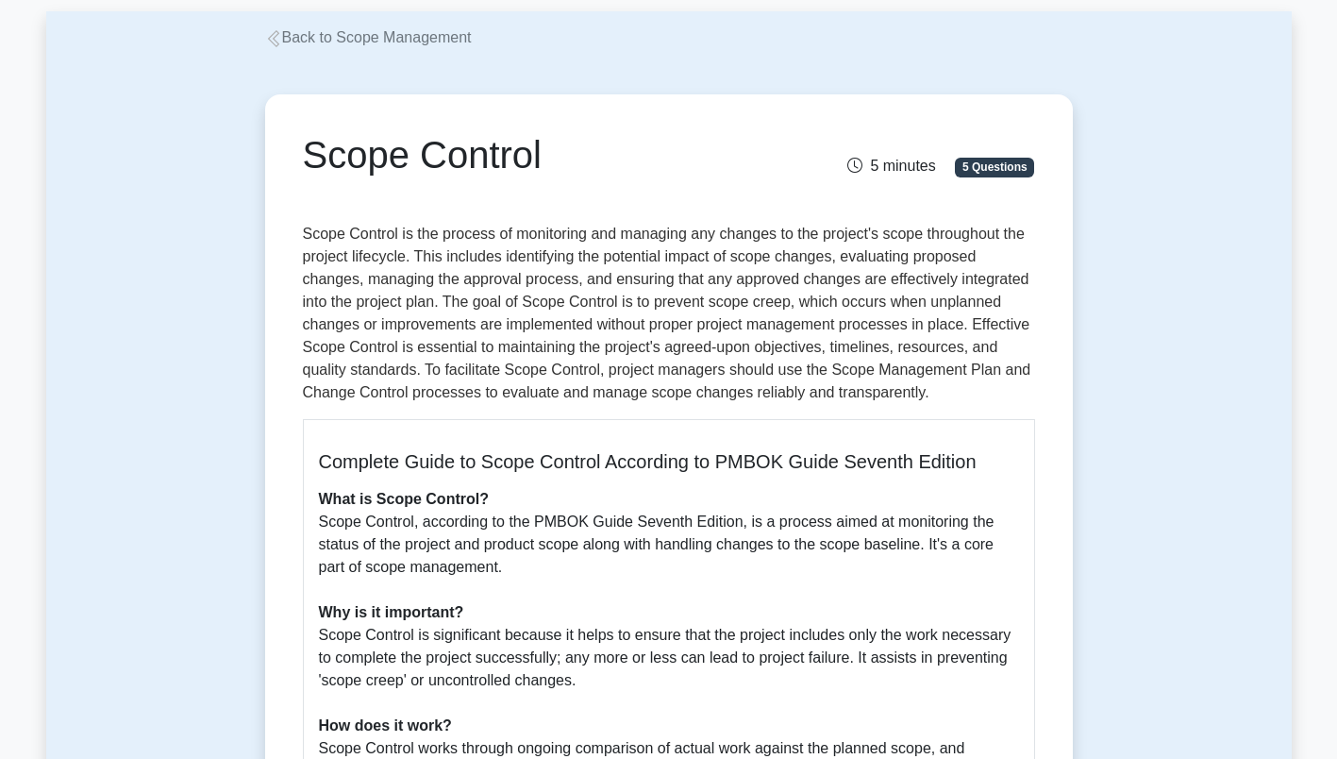
click at [1076, 580] on div "Scope Control 5 minutes 5 Questions Complete Guide to Scope Control According t…" at bounding box center [669, 664] width 831 height 1231
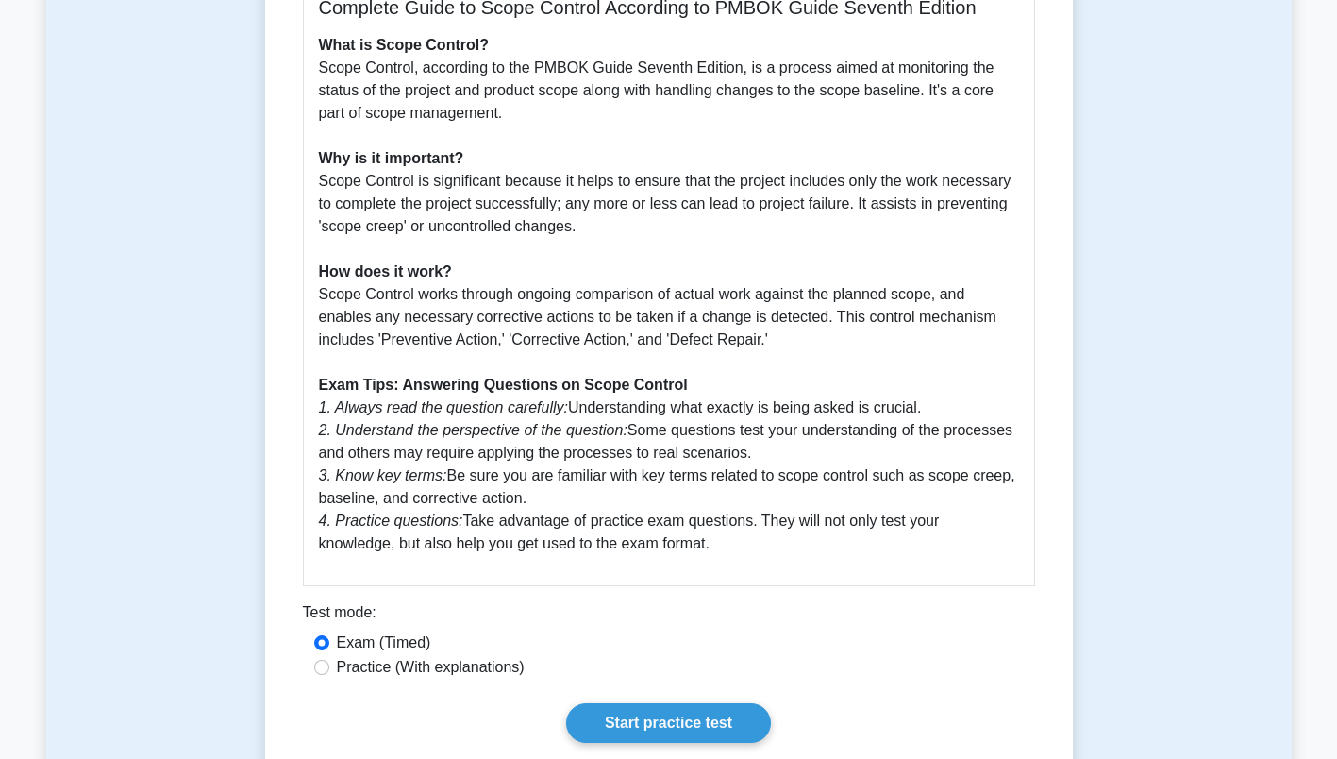
scroll to position [566, 0]
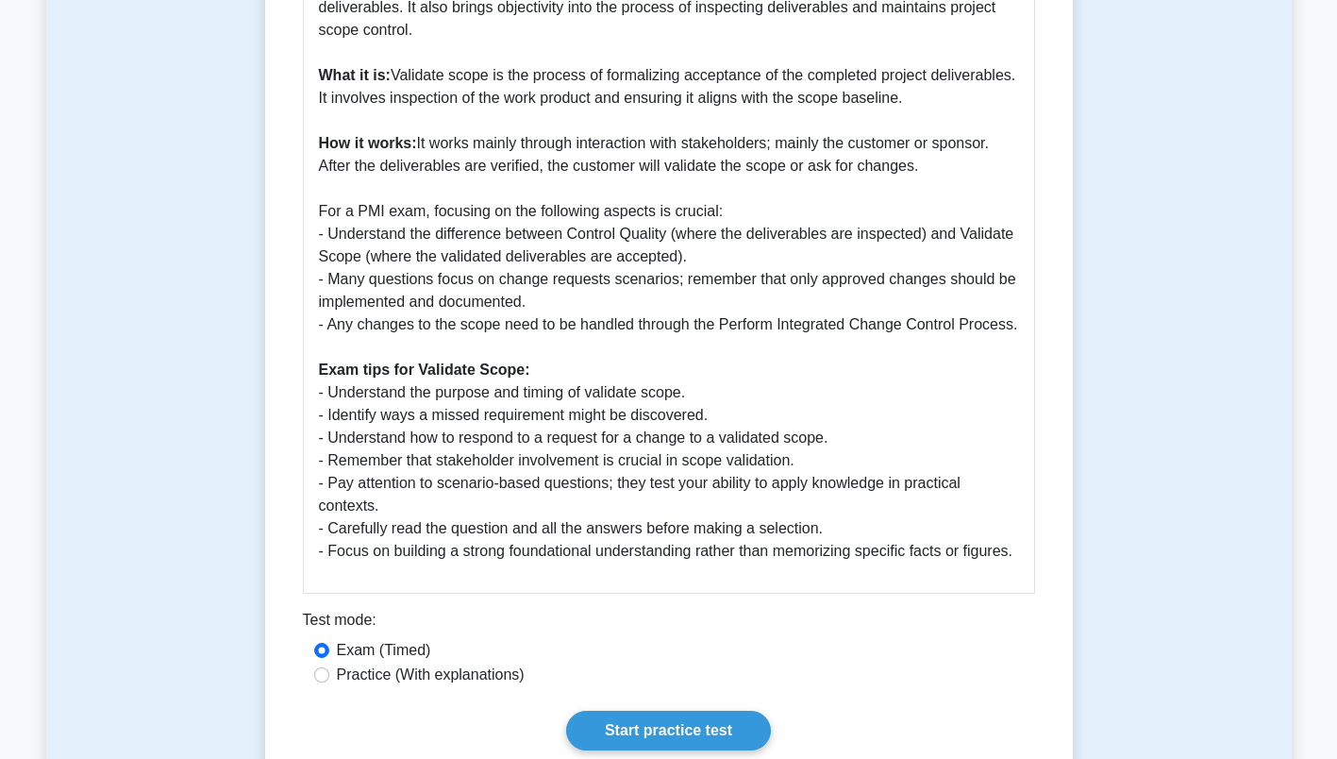
scroll to position [661, 0]
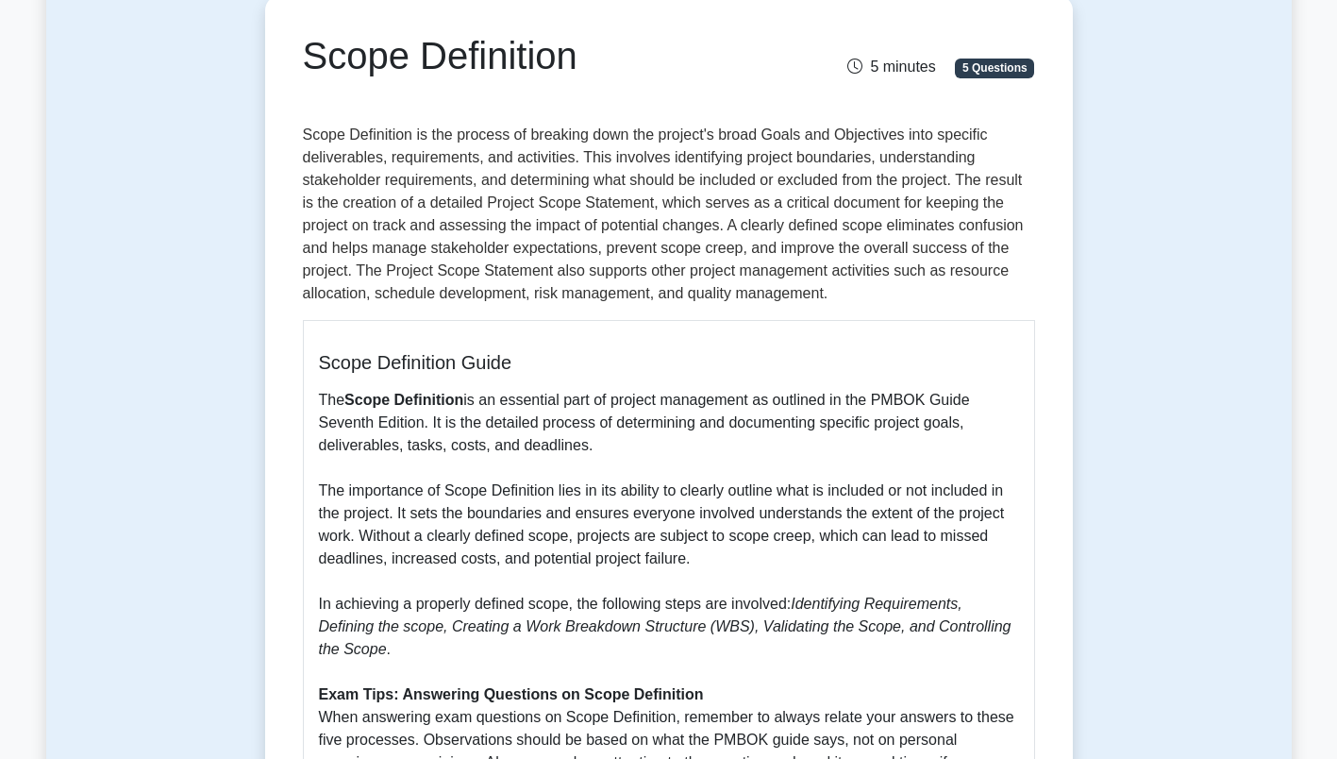
scroll to position [94, 0]
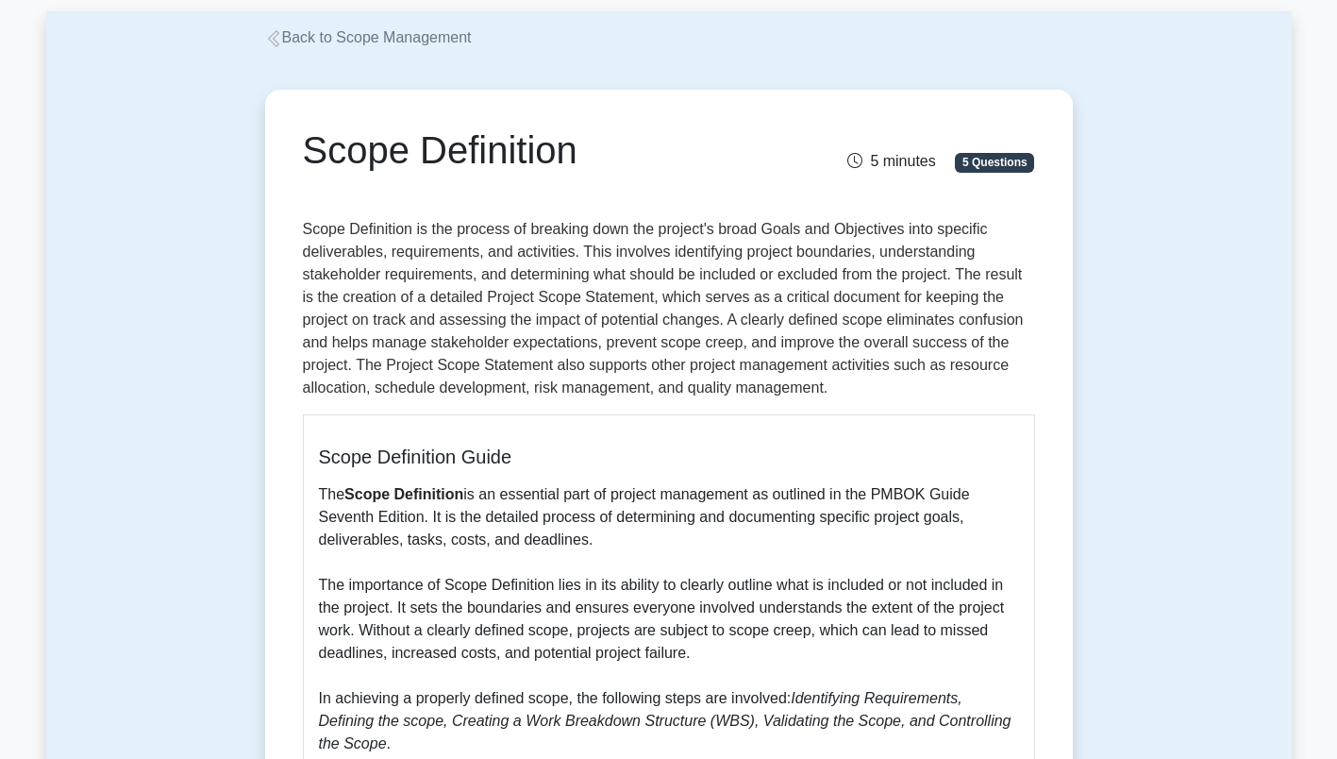
drag, startPoint x: 0, startPoint y: 25, endPoint x: 501, endPoint y: 535, distance: 715.4
click at [501, 535] on p "The Scope Definition is an essential part of project management as outlined in …" at bounding box center [669, 698] width 700 height 430
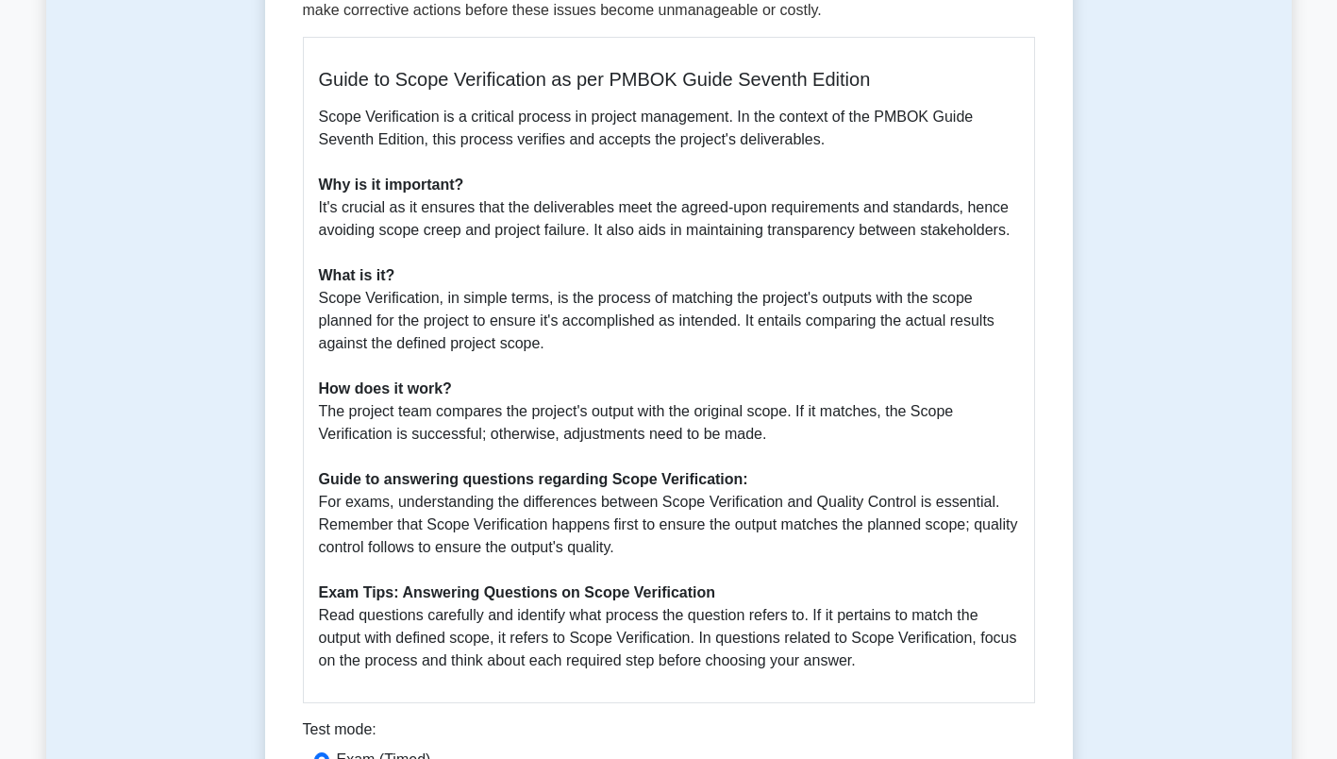
scroll to position [566, 0]
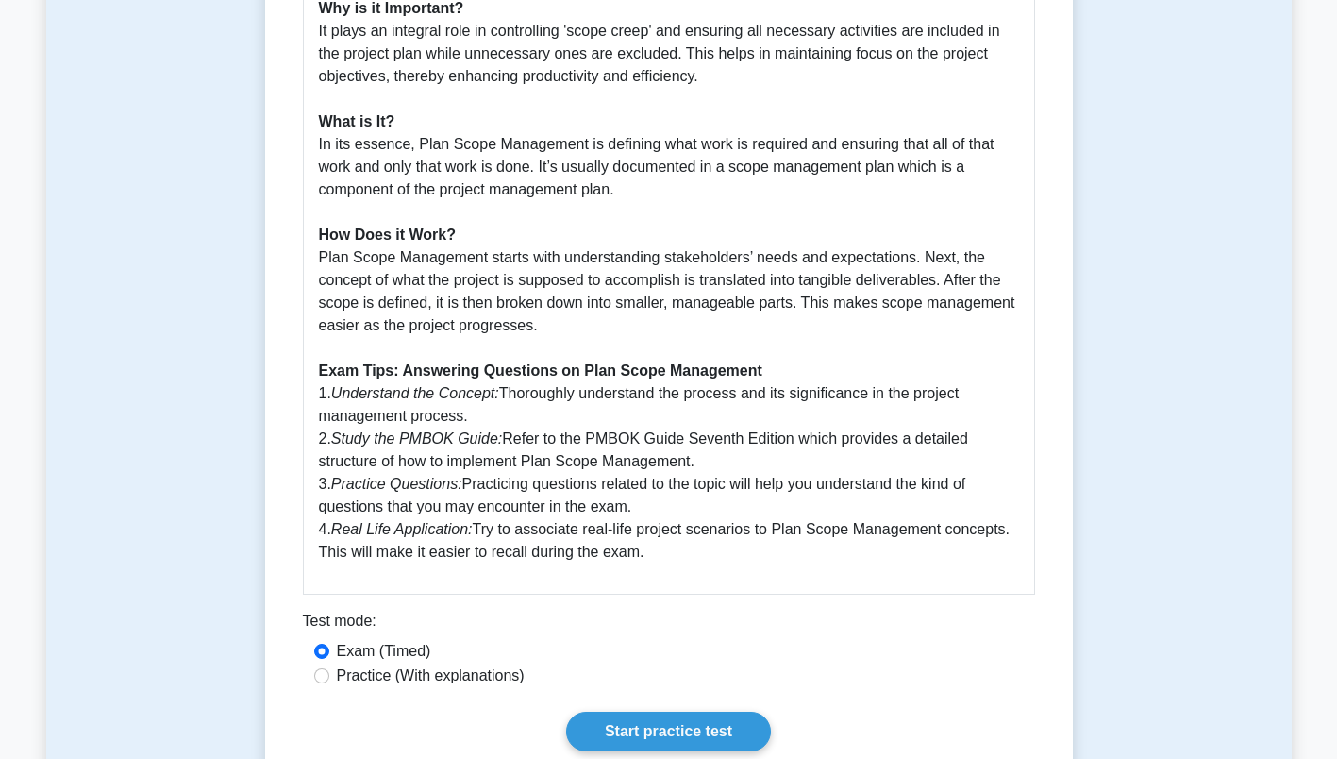
scroll to position [661, 0]
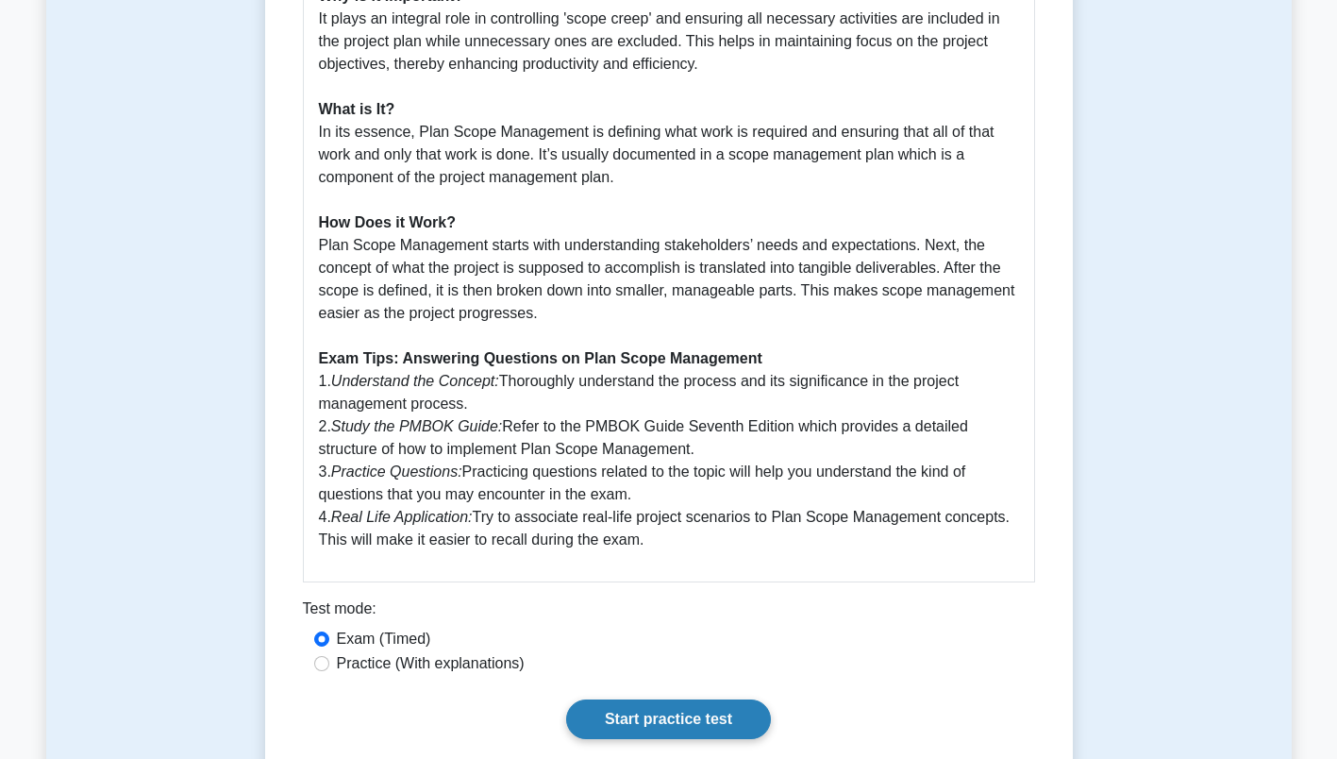
click at [684, 726] on link "Start practice test" at bounding box center [668, 719] width 205 height 40
click at [684, 720] on link "Start practice test" at bounding box center [668, 719] width 205 height 40
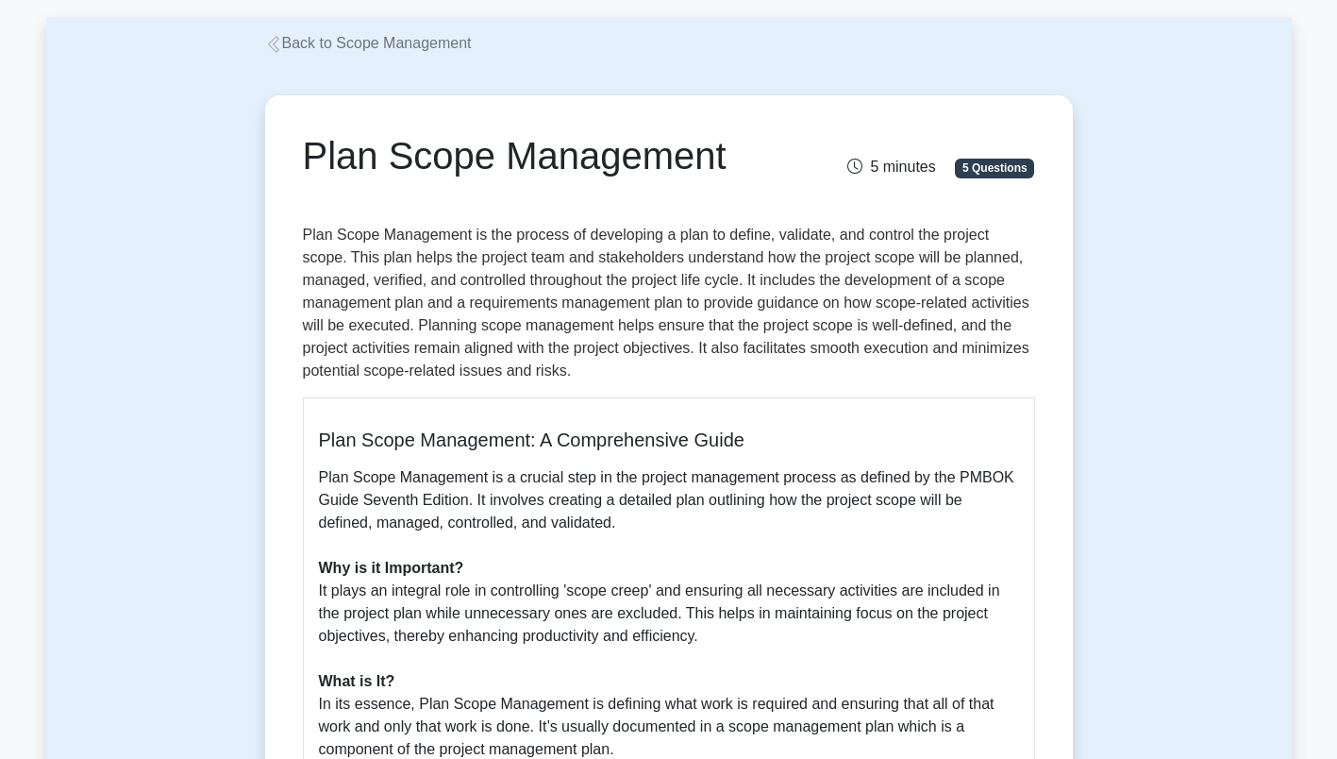
scroll to position [0, 0]
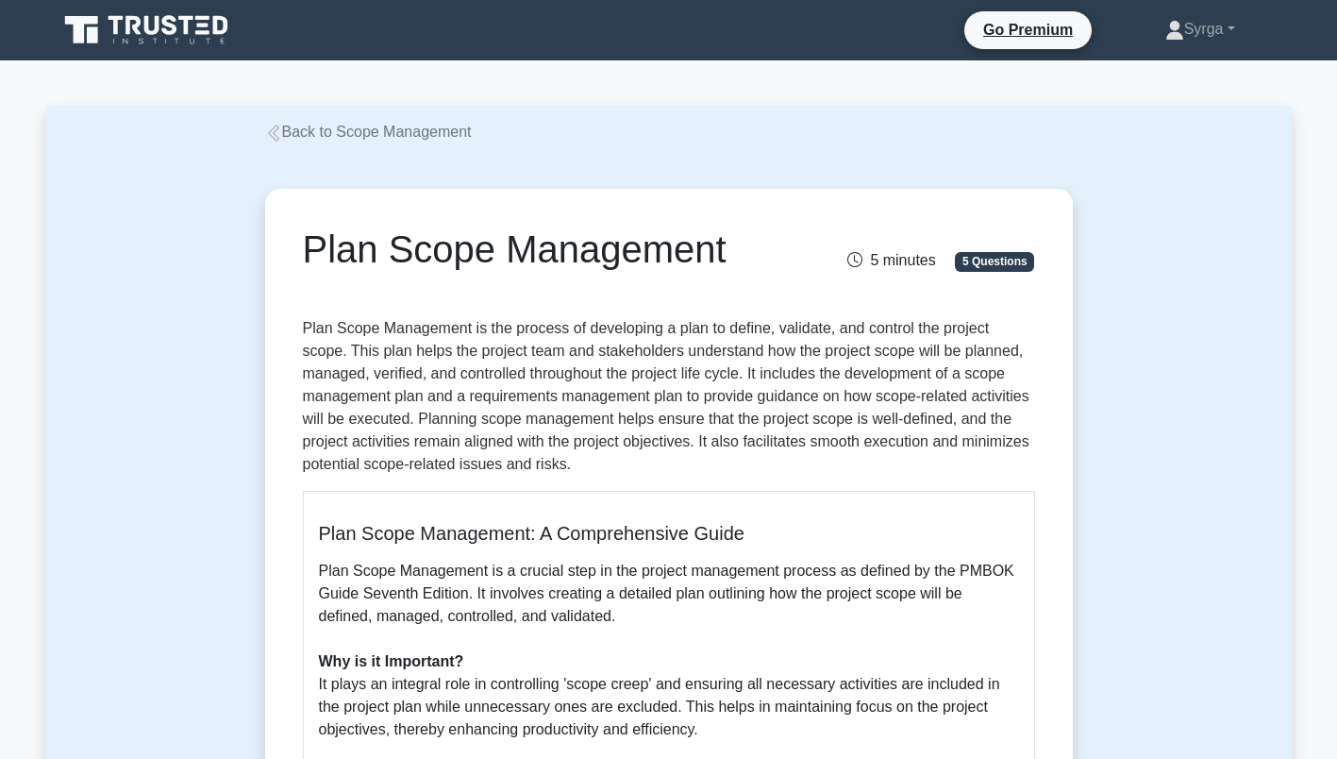
click at [272, 136] on icon at bounding box center [273, 133] width 17 height 17
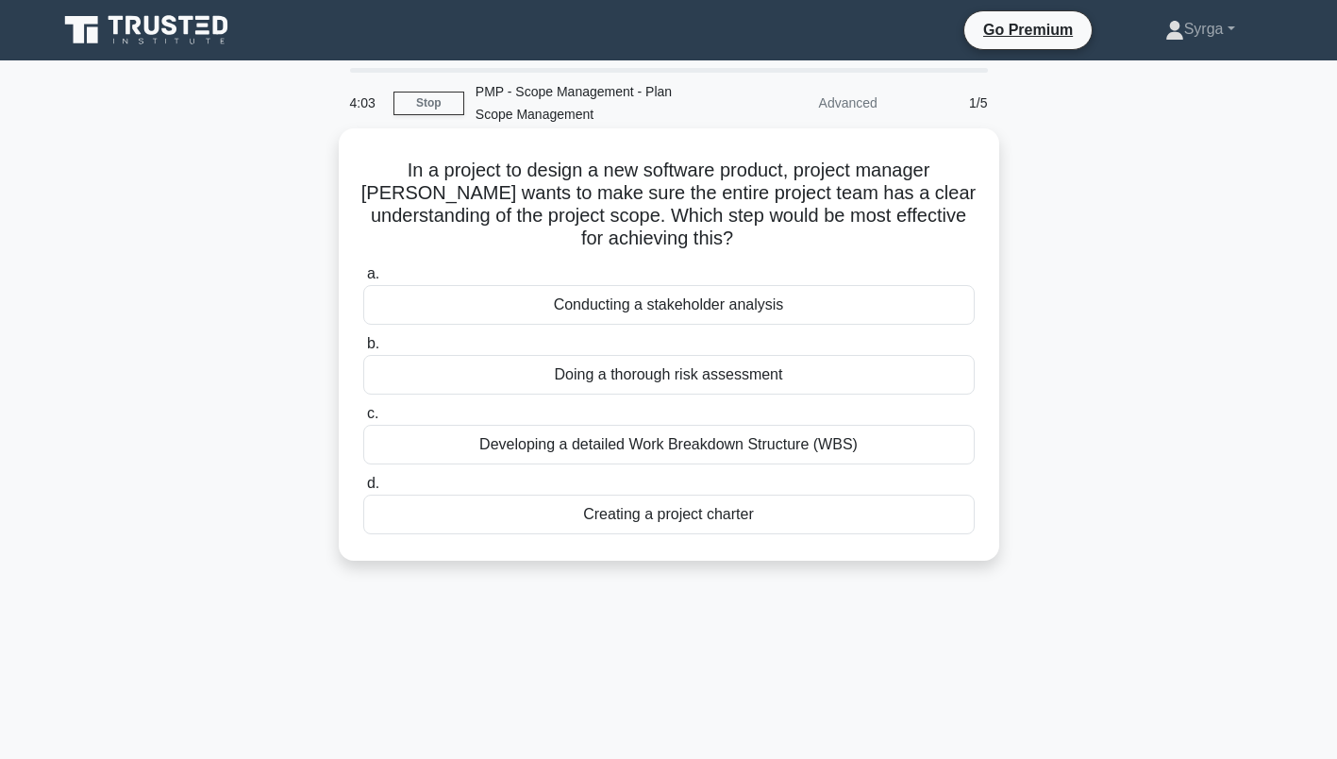
click at [558, 446] on div "Developing a detailed Work Breakdown Structure (WBS)" at bounding box center [669, 445] width 612 height 40
click at [363, 420] on input "c. Developing a detailed Work Breakdown Structure (WBS)" at bounding box center [363, 414] width 0 height 12
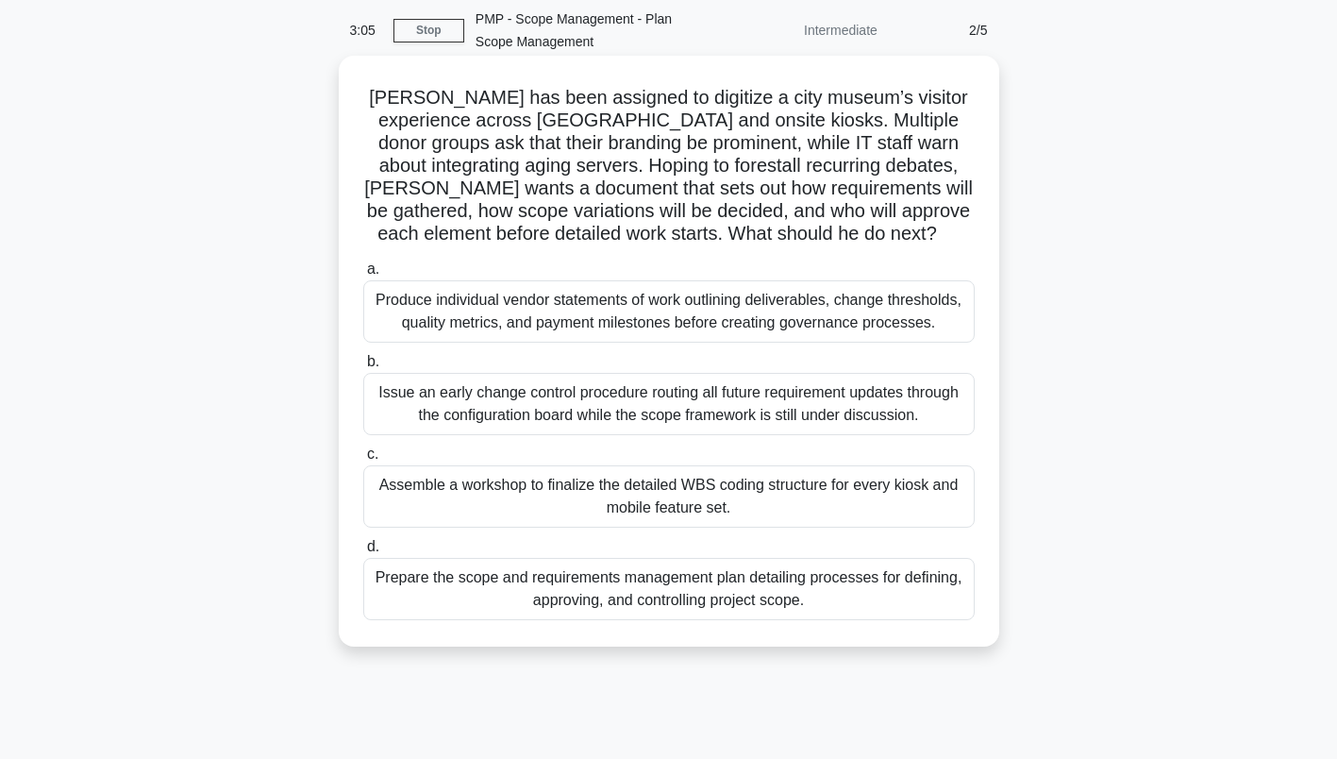
scroll to position [94, 0]
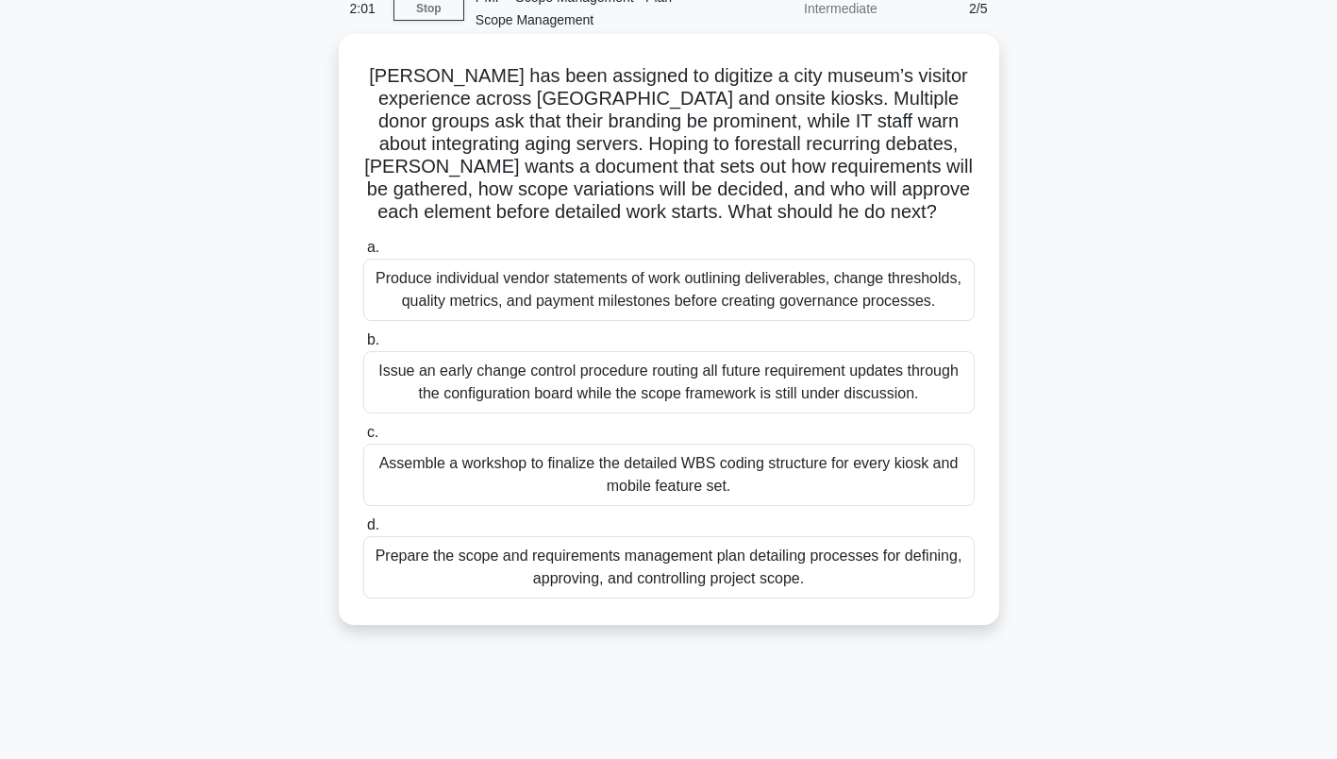
click at [788, 469] on div "Assemble a workshop to finalize the detailed WBS coding structure for every kio…" at bounding box center [669, 475] width 612 height 62
click at [363, 439] on input "c. Assemble a workshop to finalize the detailed WBS coding structure for every …" at bounding box center [363, 433] width 0 height 12
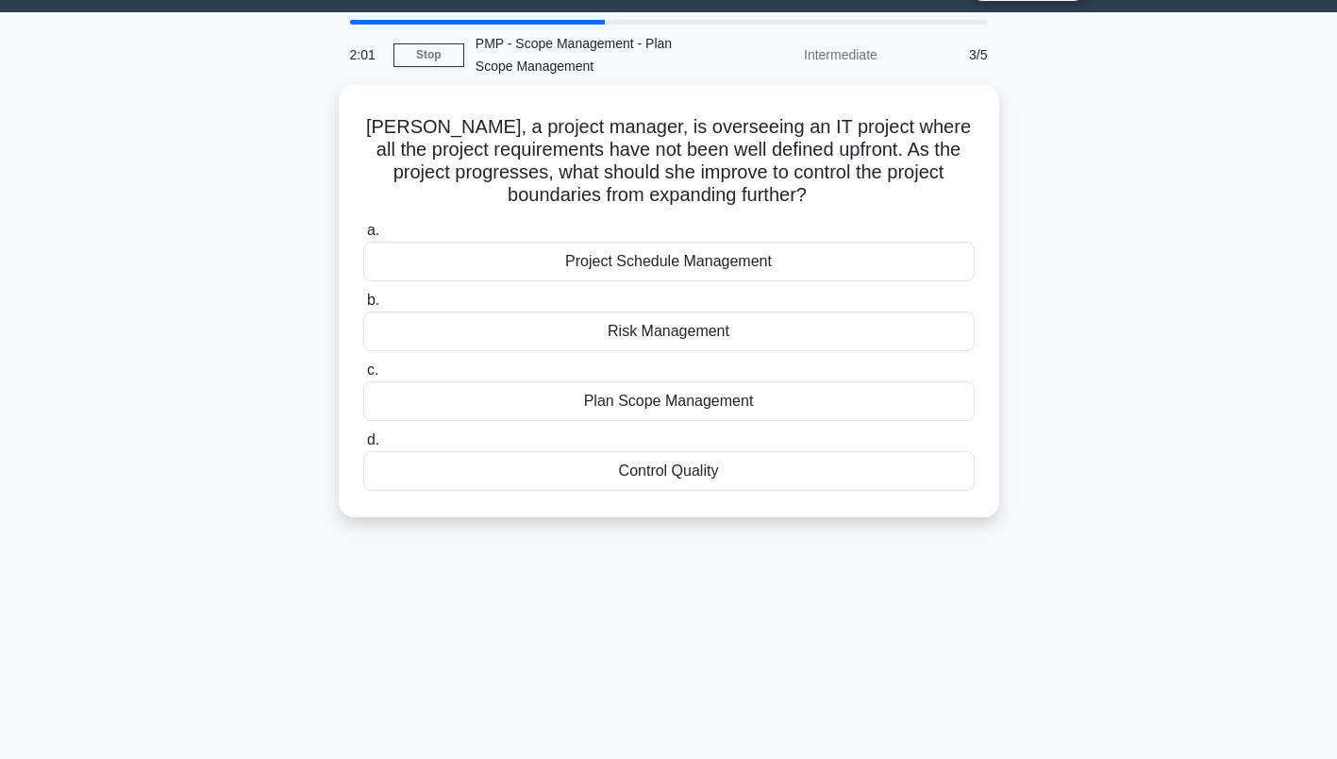
scroll to position [0, 0]
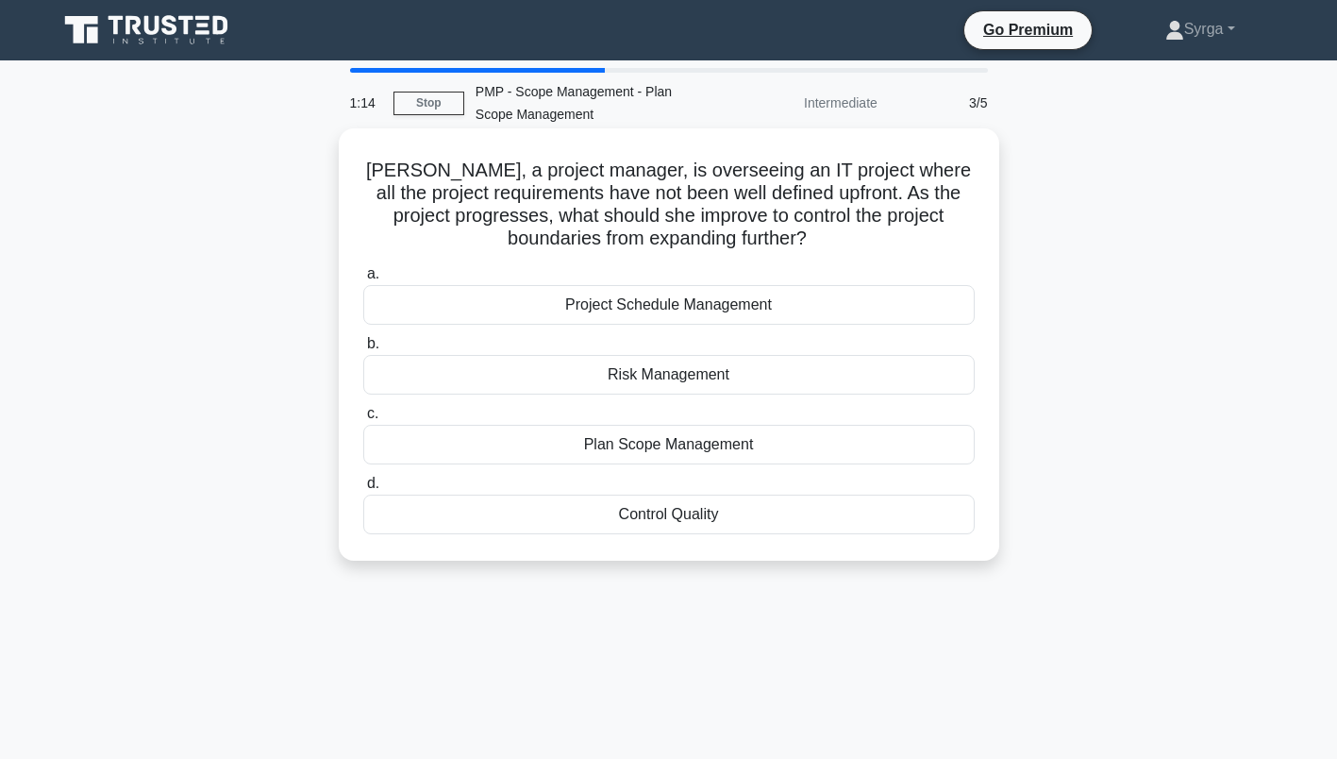
click at [735, 446] on div "Plan Scope Management" at bounding box center [669, 445] width 612 height 40
click at [363, 420] on input "c. Plan Scope Management" at bounding box center [363, 414] width 0 height 12
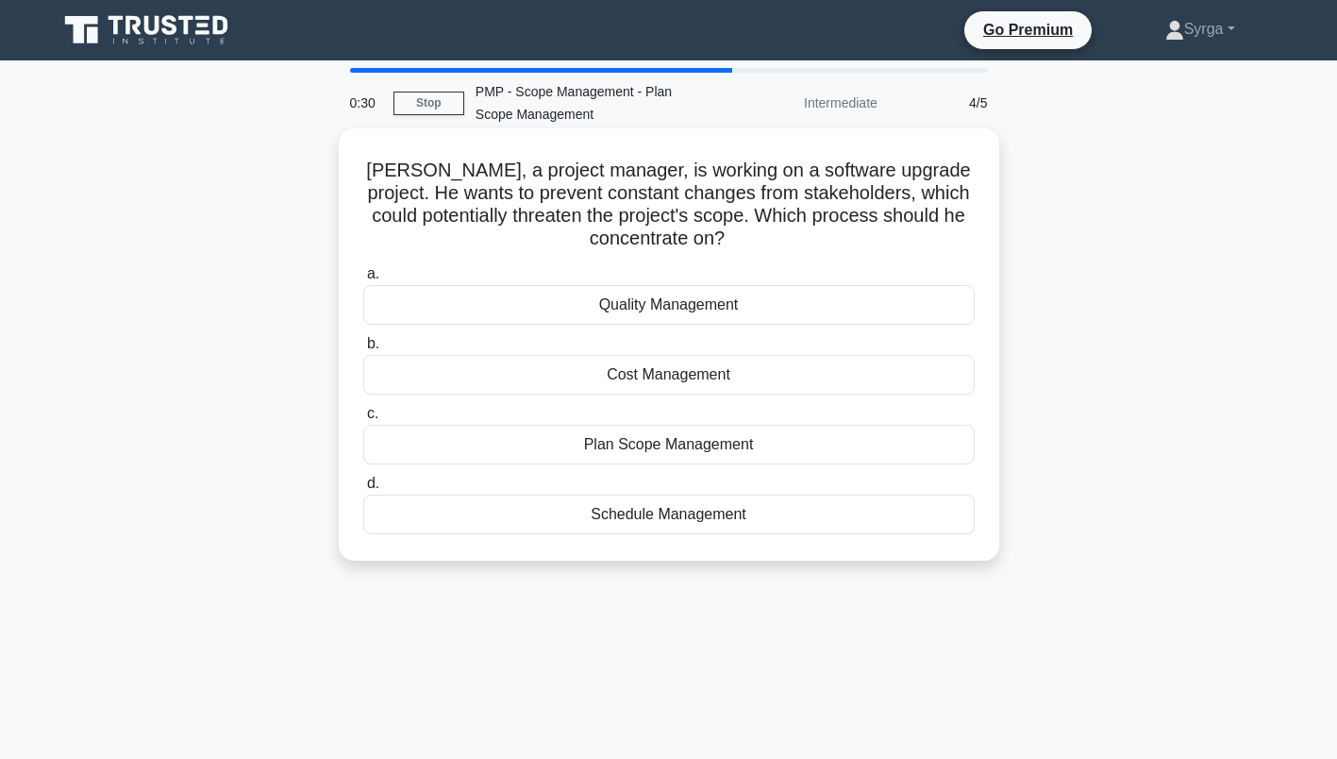
click at [717, 448] on div "Plan Scope Management" at bounding box center [669, 445] width 612 height 40
click at [363, 420] on input "c. Plan Scope Management" at bounding box center [363, 414] width 0 height 12
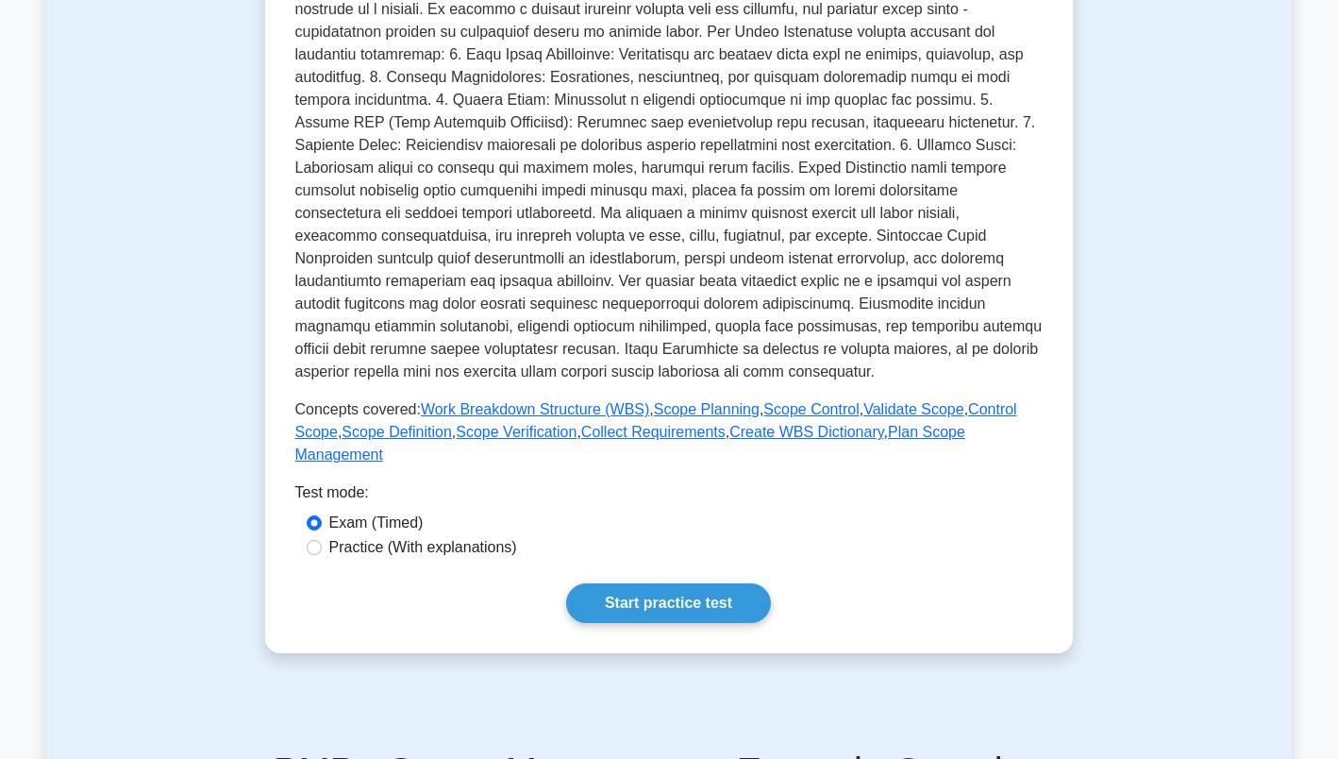
scroll to position [472, 0]
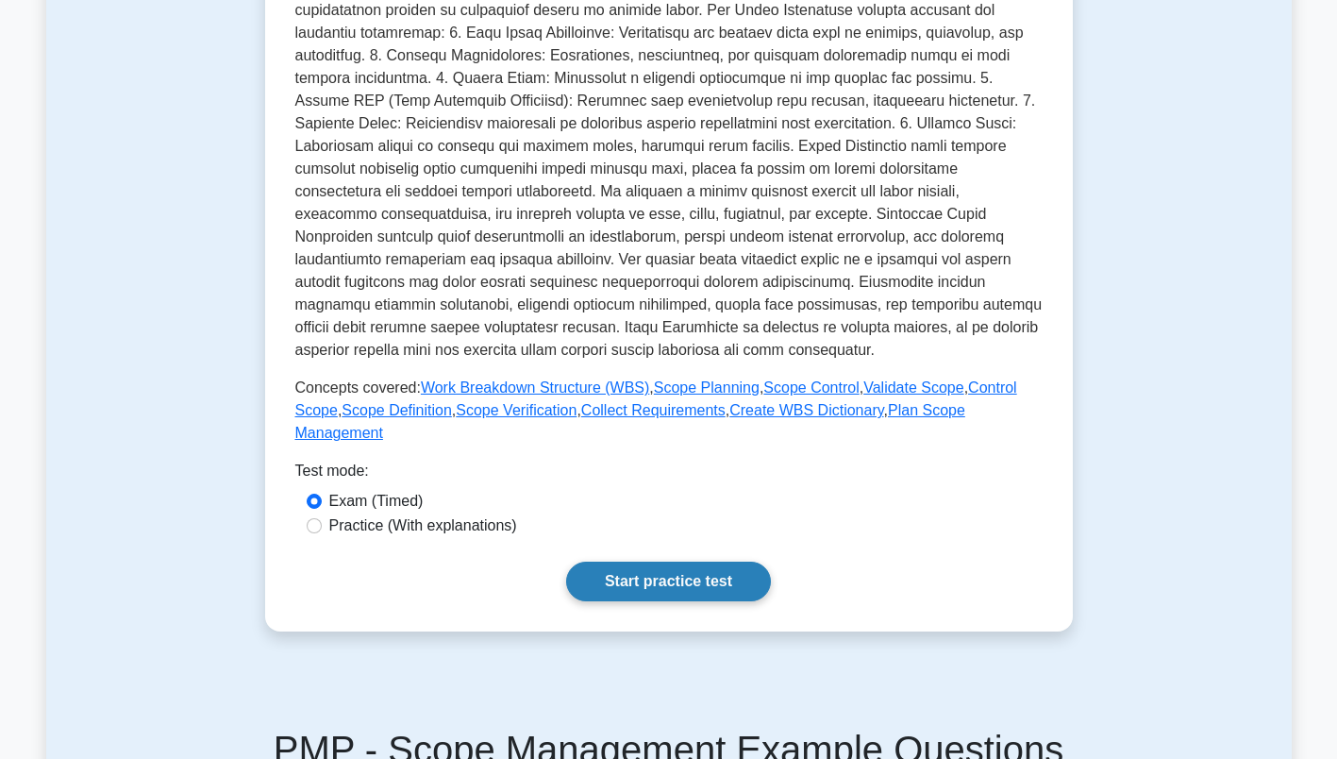
click at [652, 562] on link "Start practice test" at bounding box center [668, 582] width 205 height 40
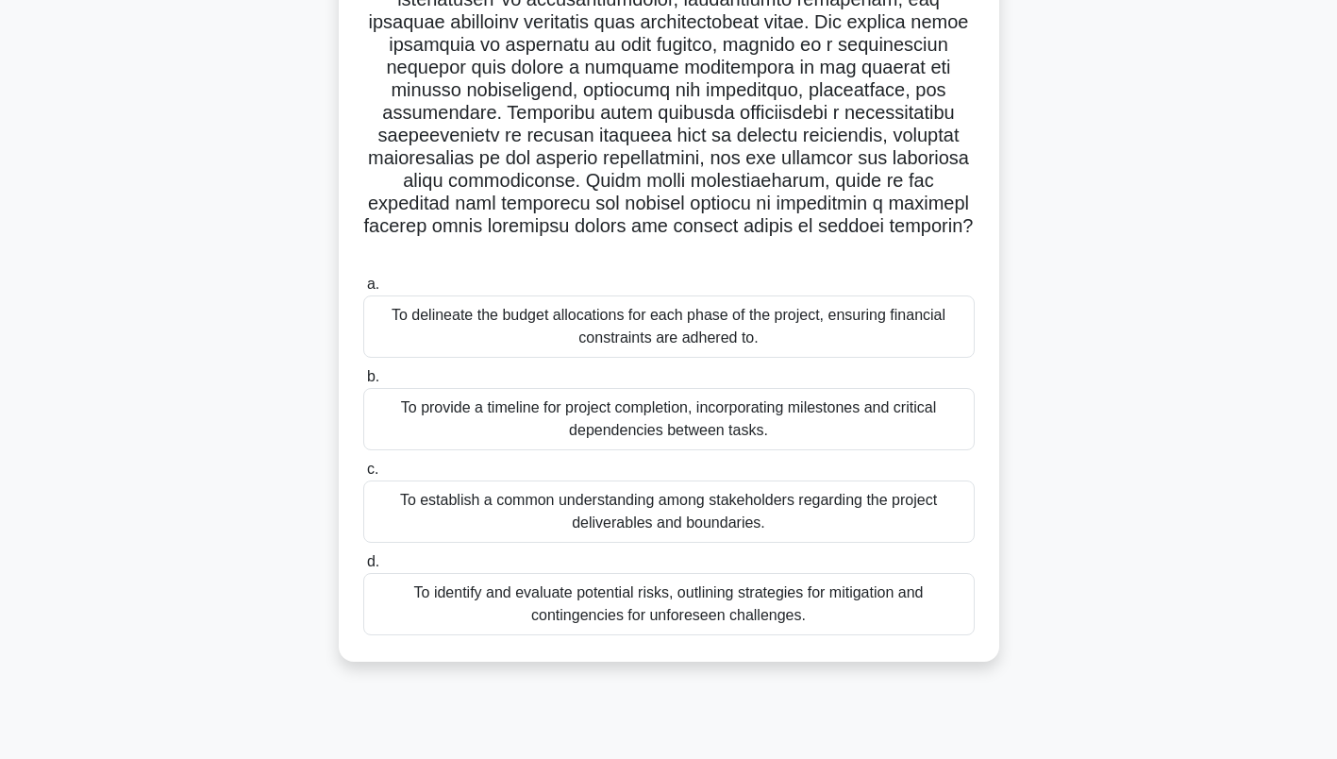
scroll to position [260, 0]
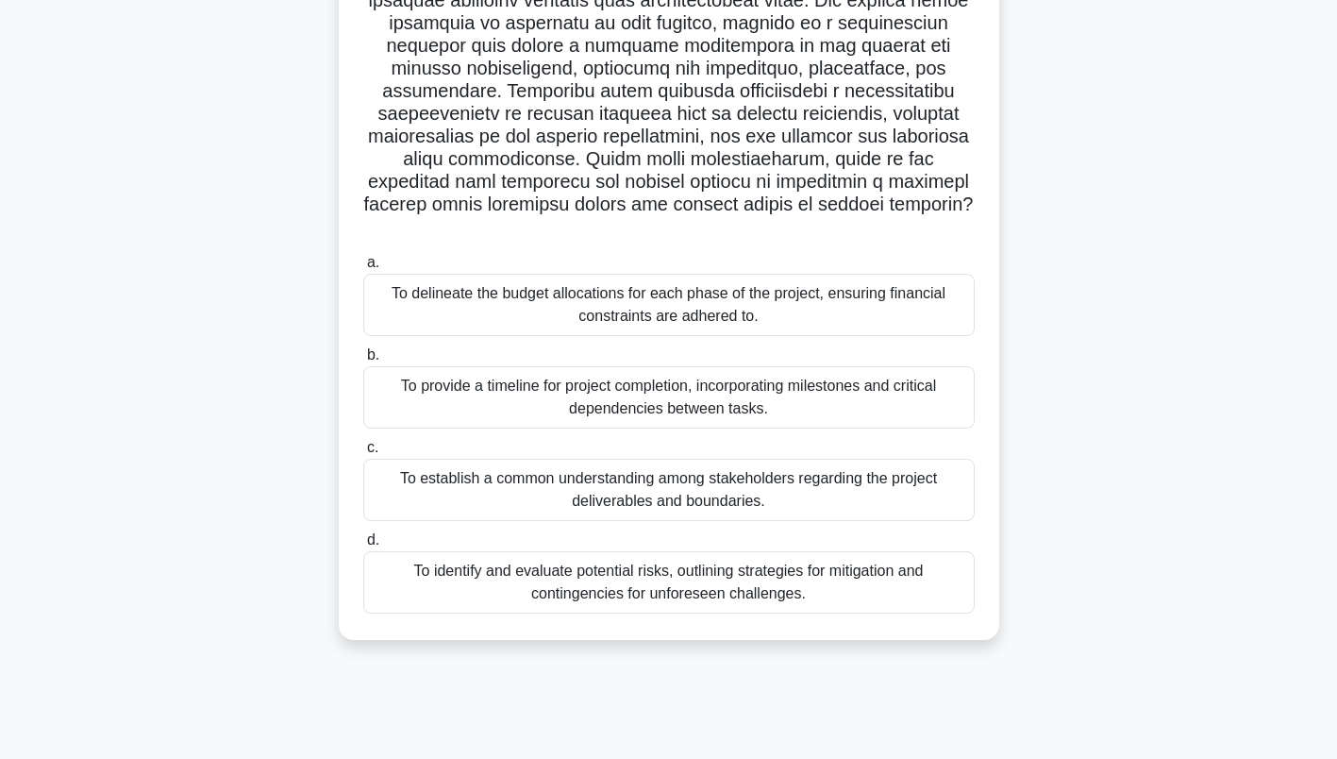
click at [833, 384] on div "To provide a timeline for project completion, incorporating milestones and crit…" at bounding box center [669, 397] width 612 height 62
click at [363, 361] on input "b. To provide a timeline for project completion, incorporating milestones and c…" at bounding box center [363, 355] width 0 height 12
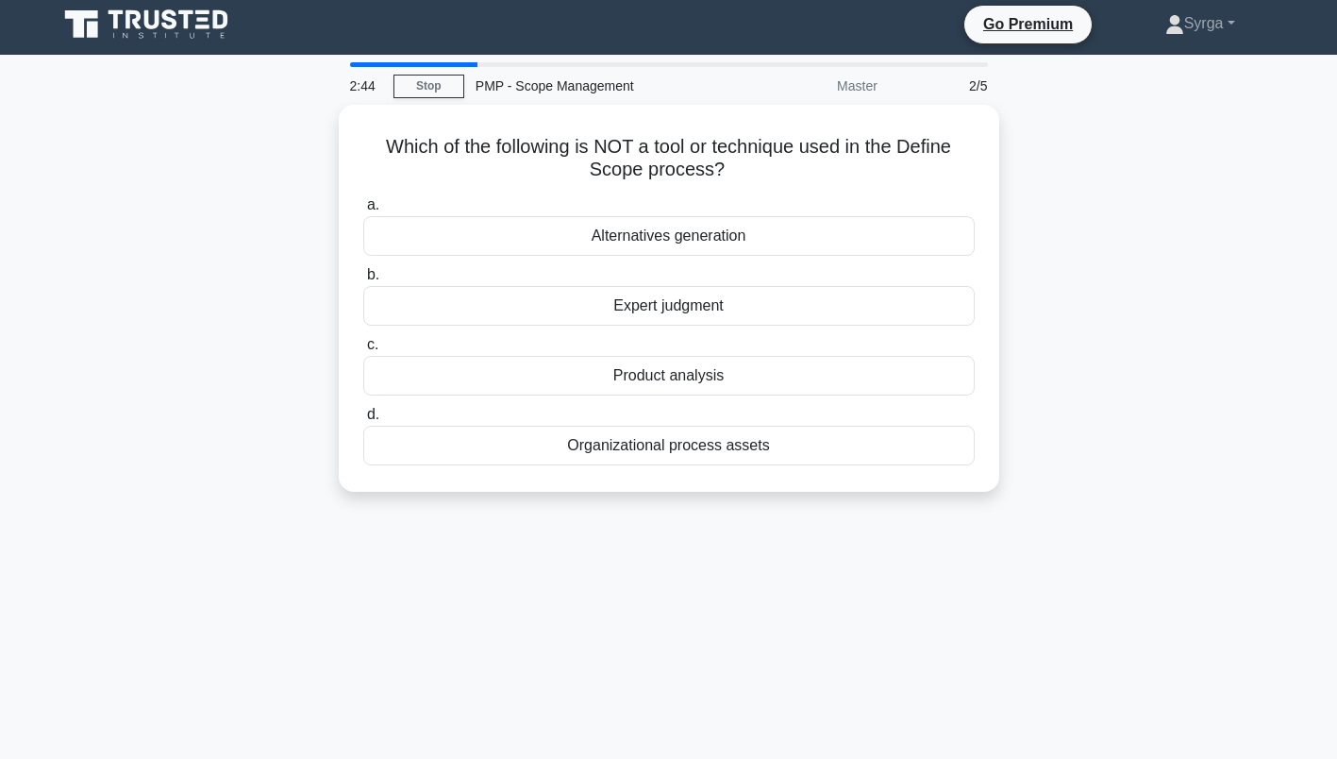
scroll to position [0, 0]
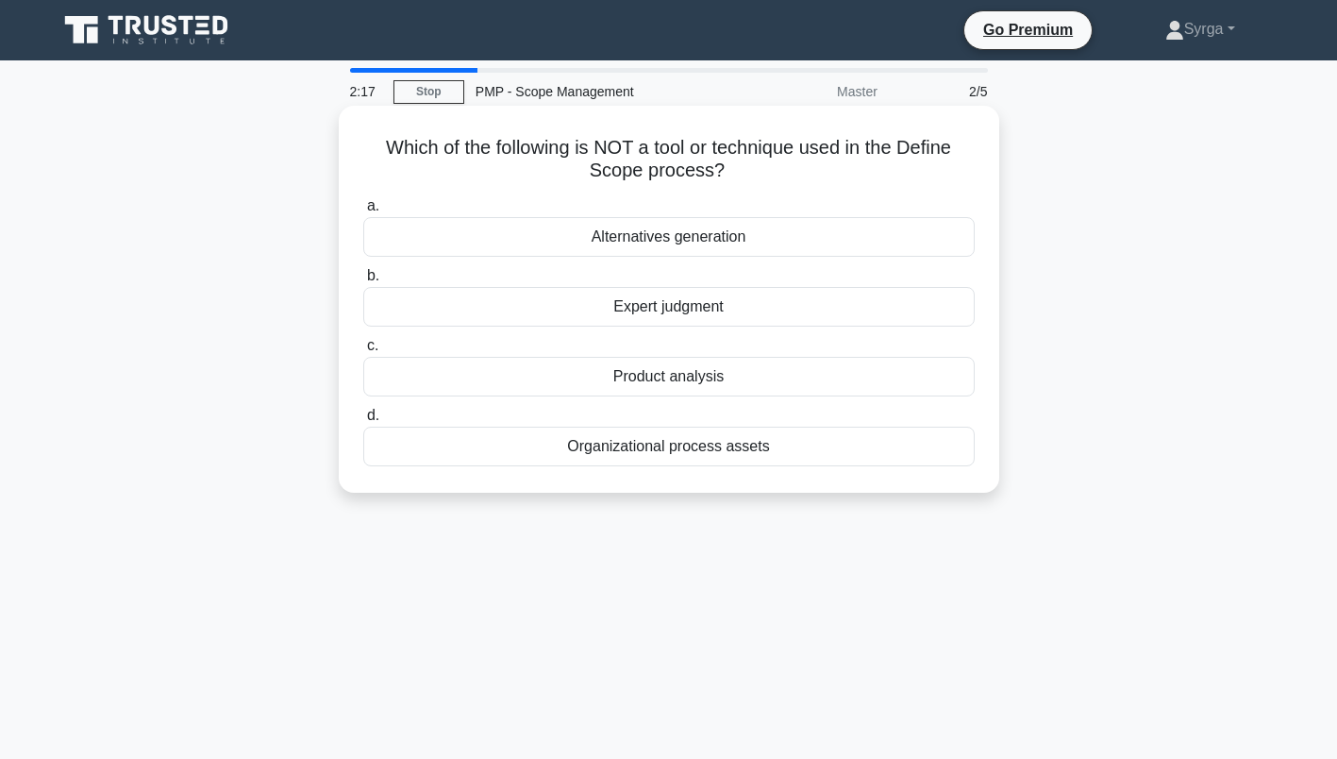
click at [734, 242] on div "Alternatives generation" at bounding box center [669, 237] width 612 height 40
click at [363, 212] on input "a. Alternatives generation" at bounding box center [363, 206] width 0 height 12
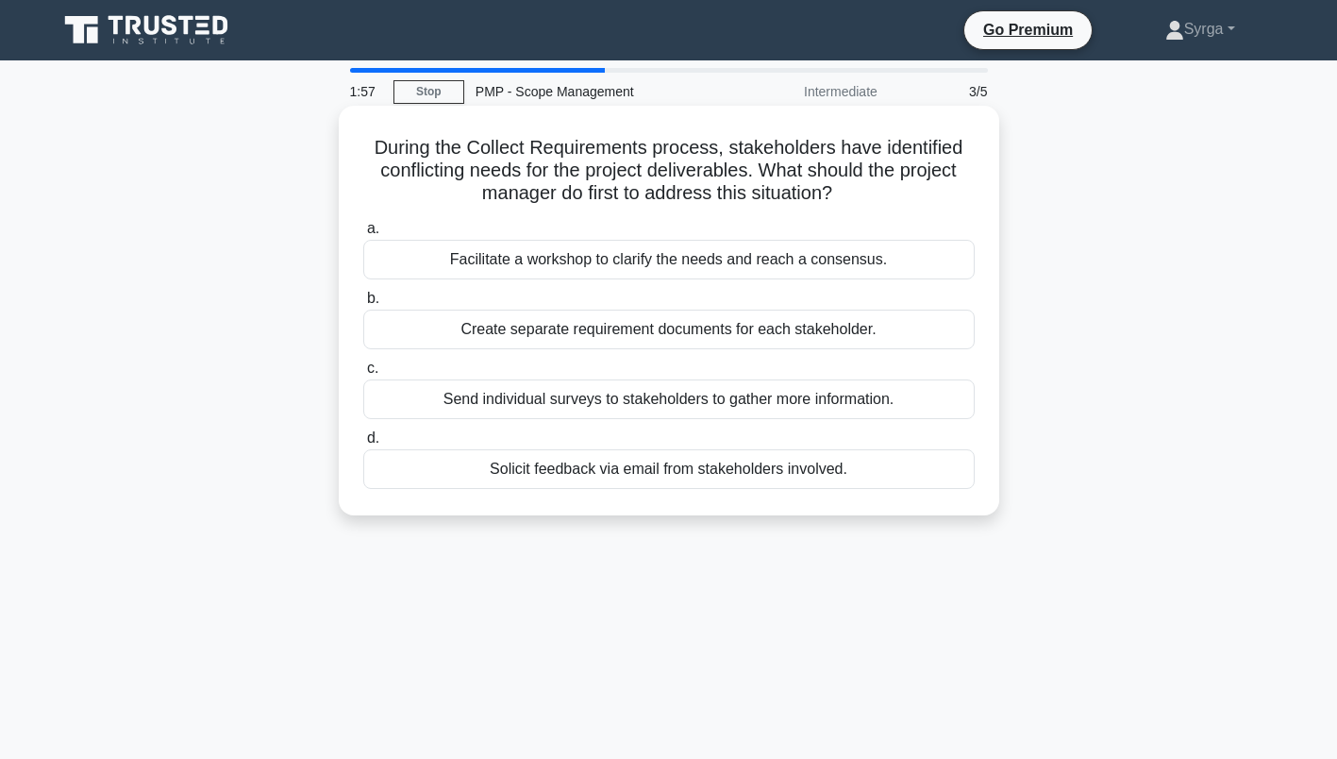
click at [851, 253] on div "Facilitate a workshop to clarify the needs and reach a consensus." at bounding box center [669, 260] width 612 height 40
click at [363, 235] on input "a. Facilitate a workshop to clarify the needs and reach a consensus." at bounding box center [363, 229] width 0 height 12
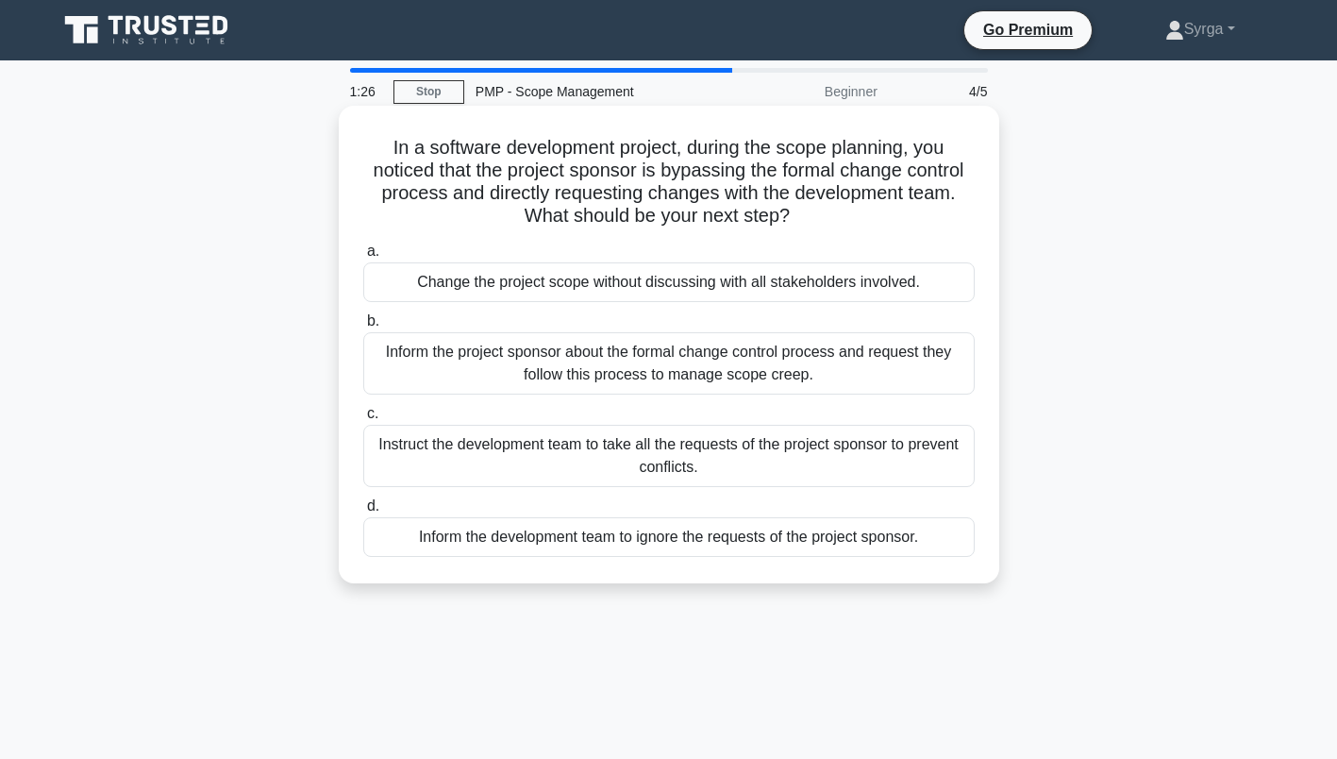
click at [813, 360] on div "Inform the project sponsor about the formal change control process and request …" at bounding box center [669, 363] width 612 height 62
click at [363, 327] on input "b. Inform the project sponsor about the formal change control process and reque…" at bounding box center [363, 321] width 0 height 12
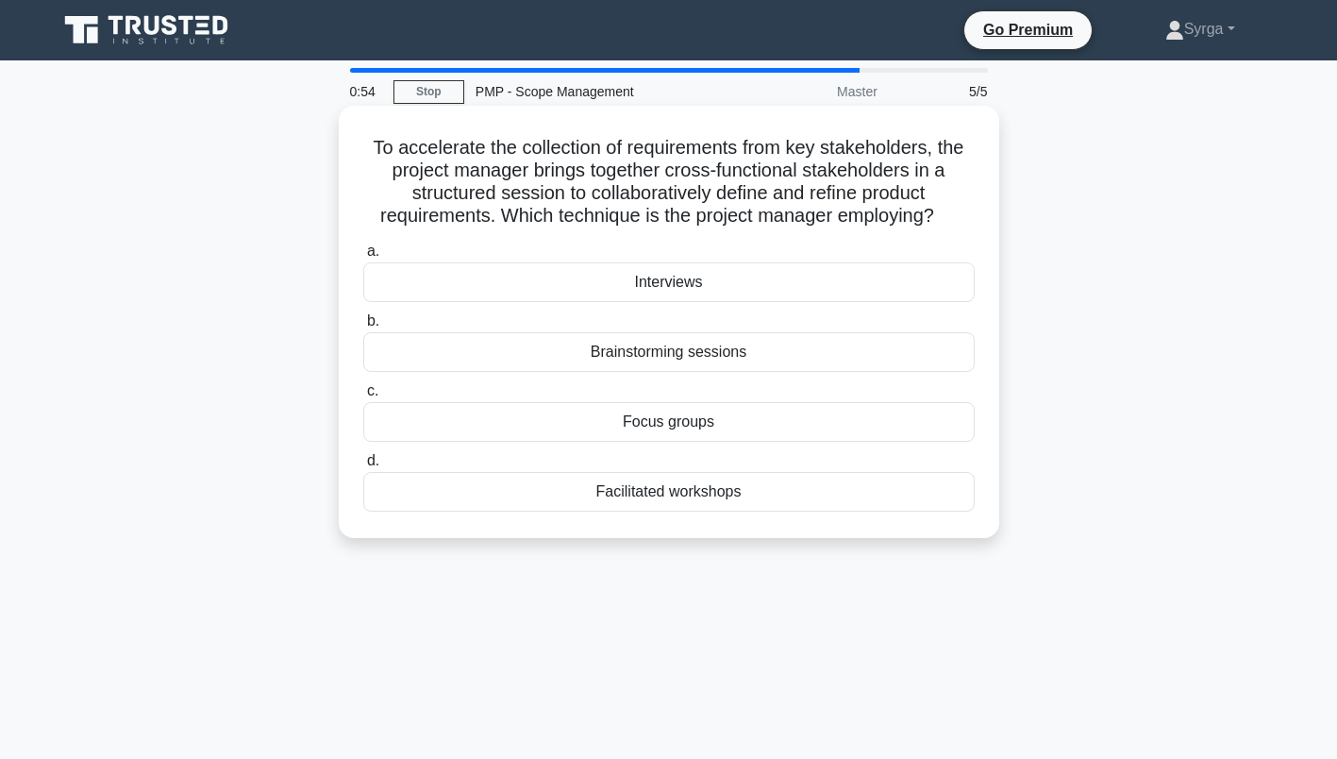
click at [723, 429] on div "Focus groups" at bounding box center [669, 422] width 612 height 40
click at [363, 397] on input "c. Focus groups" at bounding box center [363, 391] width 0 height 12
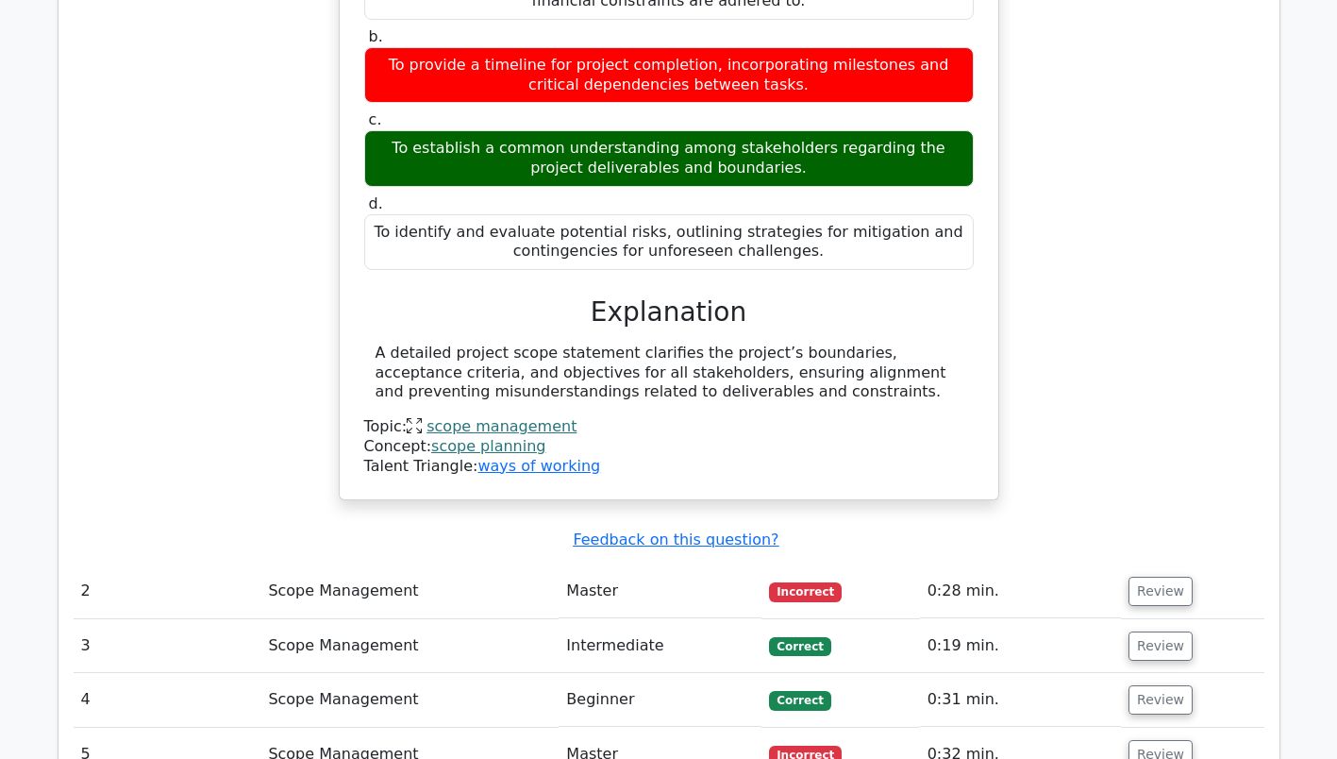
scroll to position [2265, 0]
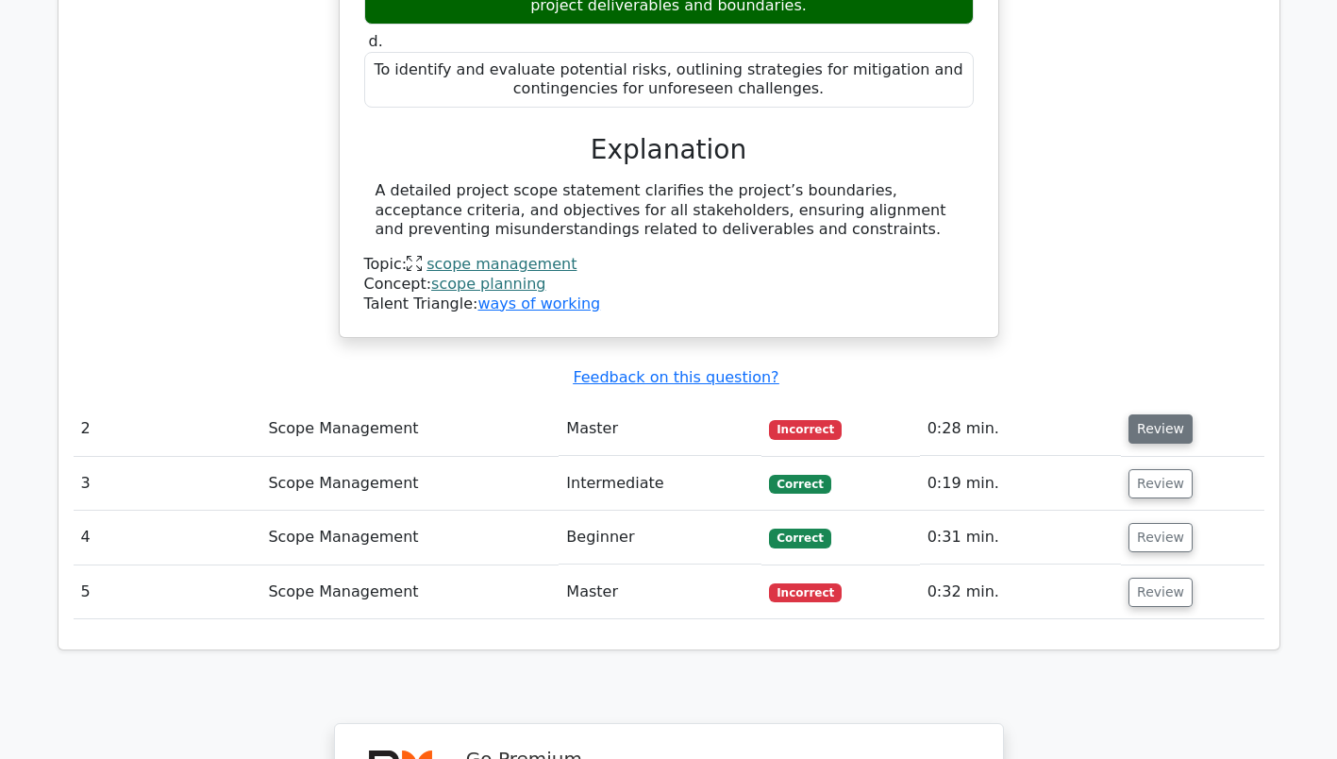
click at [1153, 414] on button "Review" at bounding box center [1161, 428] width 64 height 29
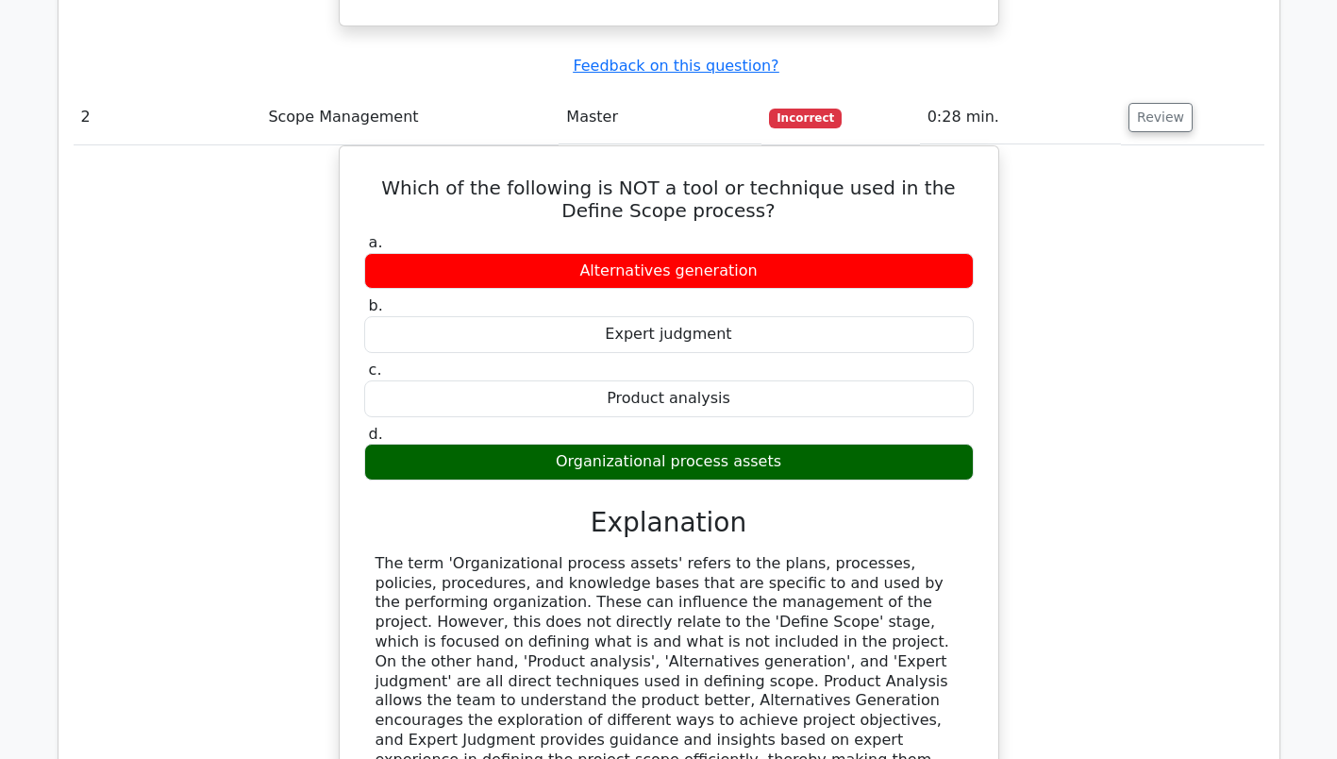
scroll to position [2926, 0]
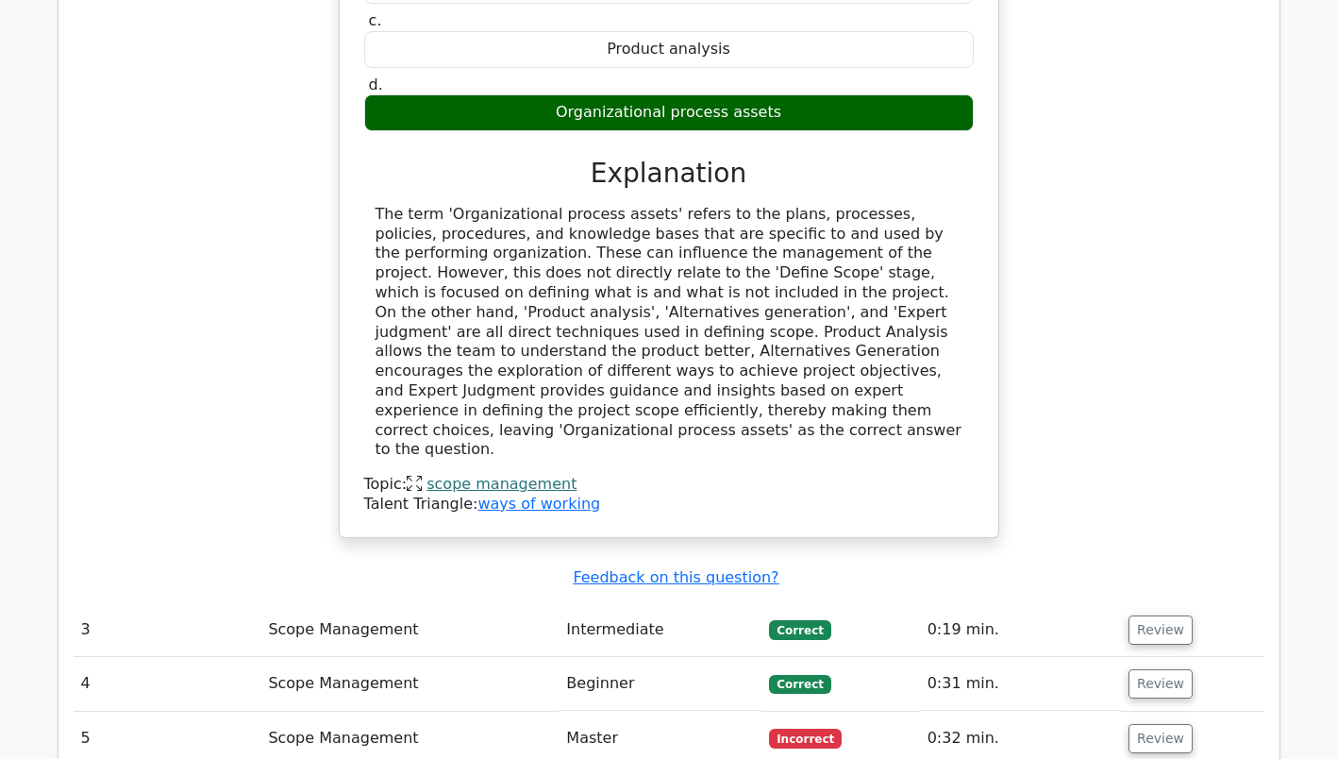
drag, startPoint x: 812, startPoint y: 434, endPoint x: 875, endPoint y: 431, distance: 63.3
click at [875, 603] on td "Correct" at bounding box center [841, 630] width 158 height 54
click at [1137, 615] on button "Review" at bounding box center [1161, 629] width 64 height 29
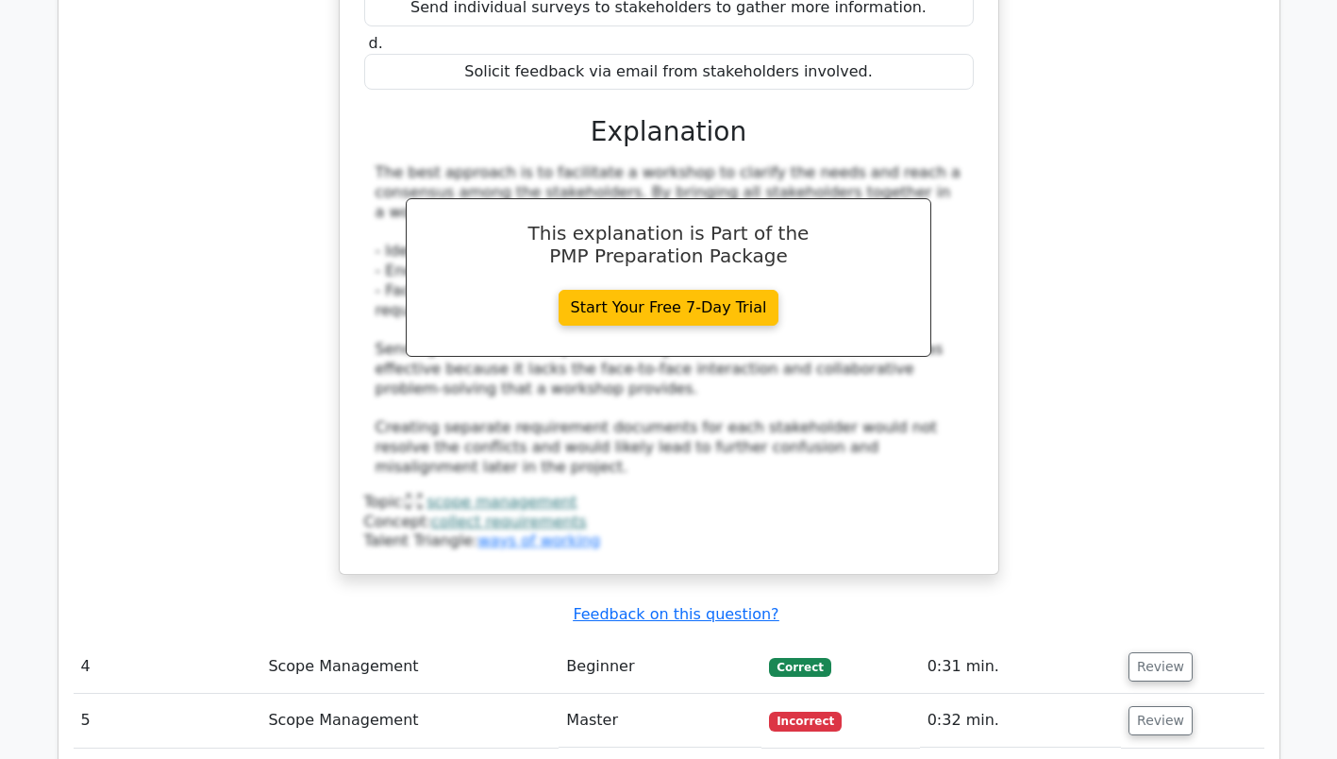
scroll to position [3870, 0]
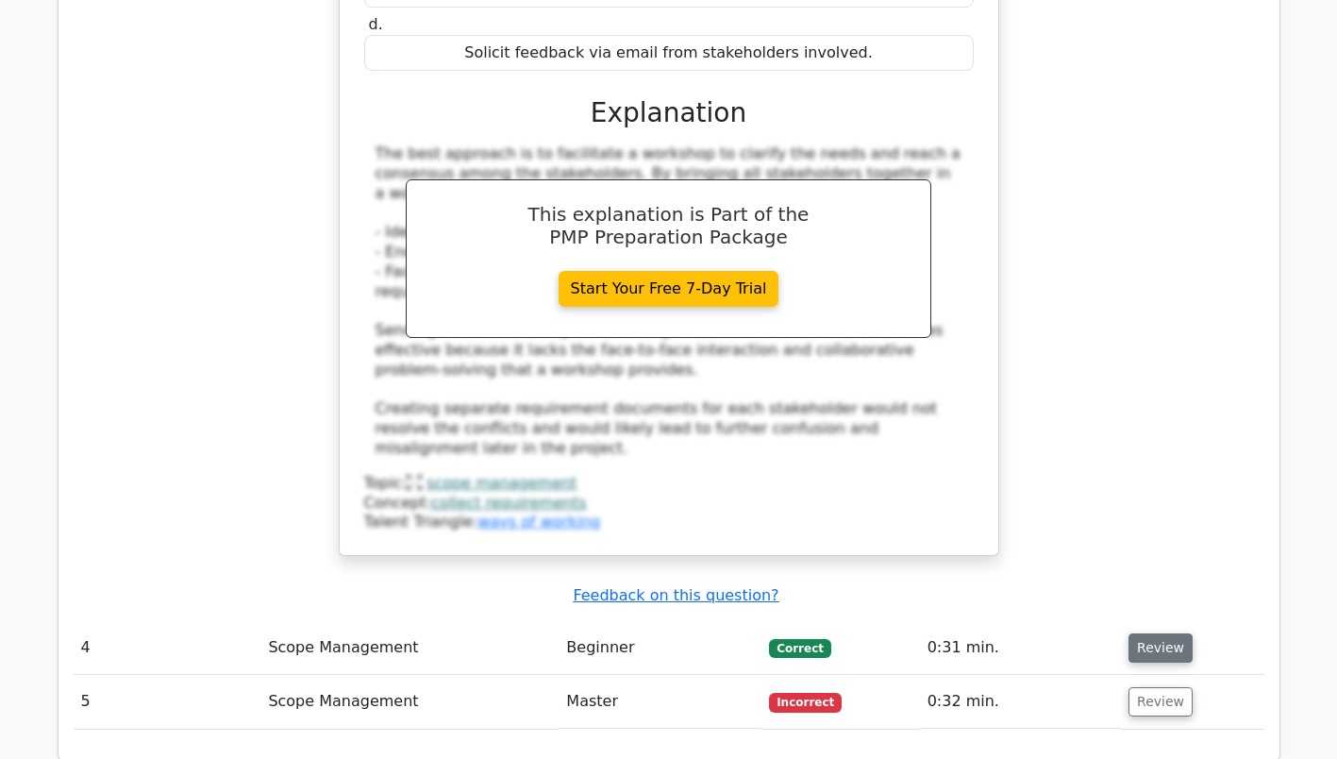
click at [1154, 633] on button "Review" at bounding box center [1161, 647] width 64 height 29
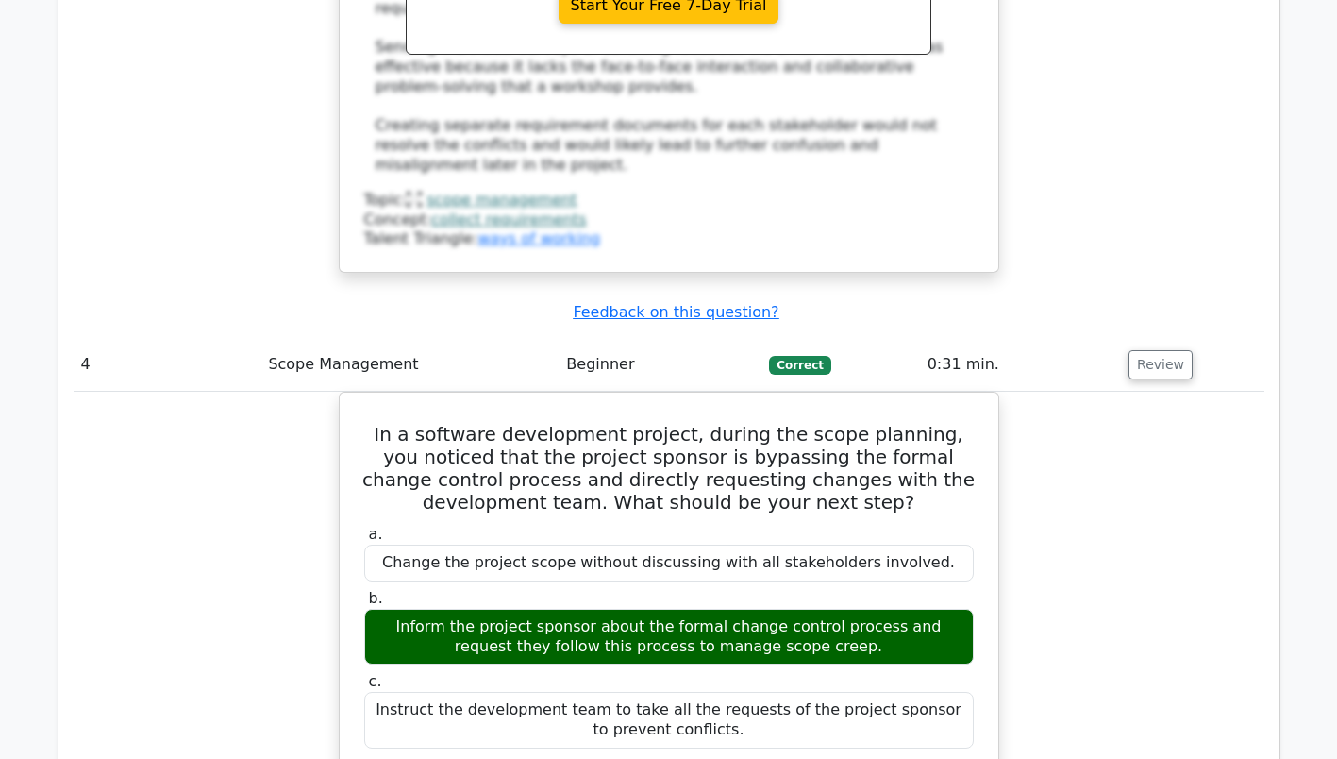
scroll to position [3964, 0]
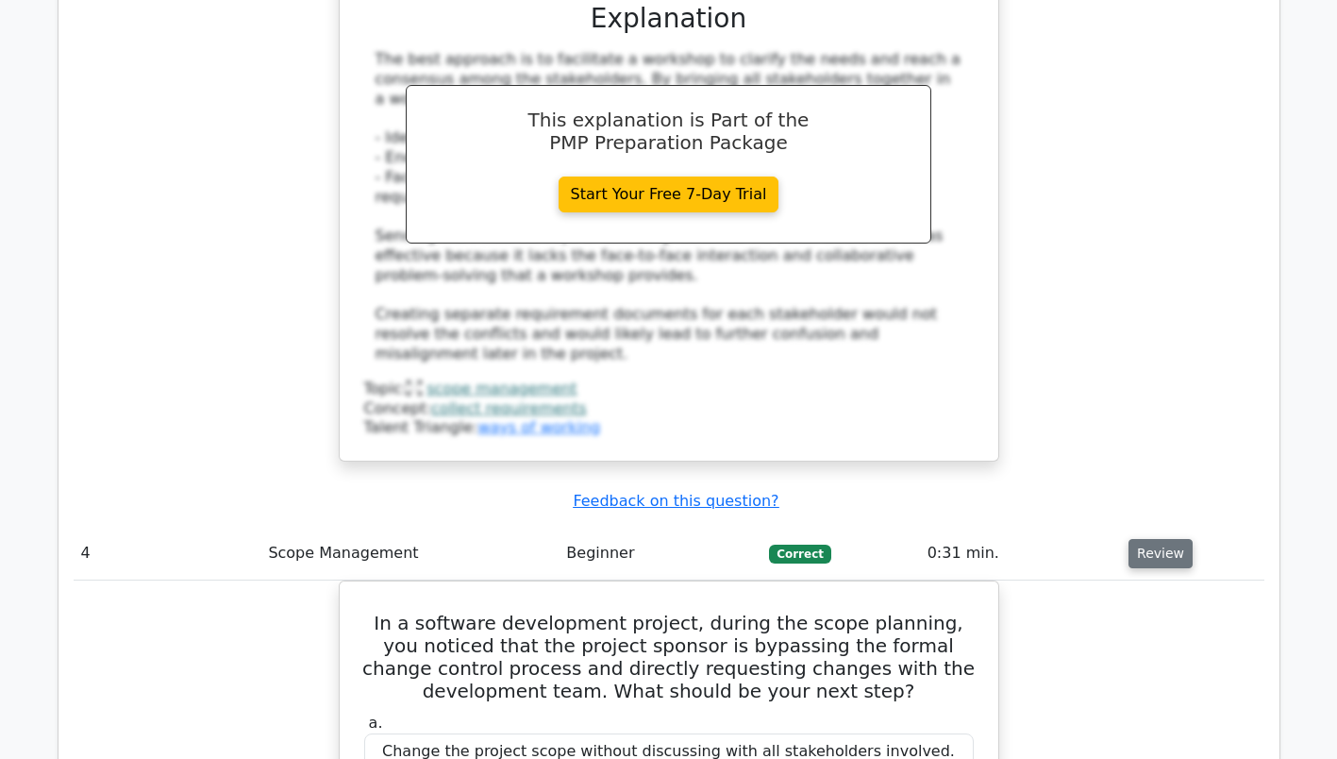
click at [1145, 539] on button "Review" at bounding box center [1161, 553] width 64 height 29
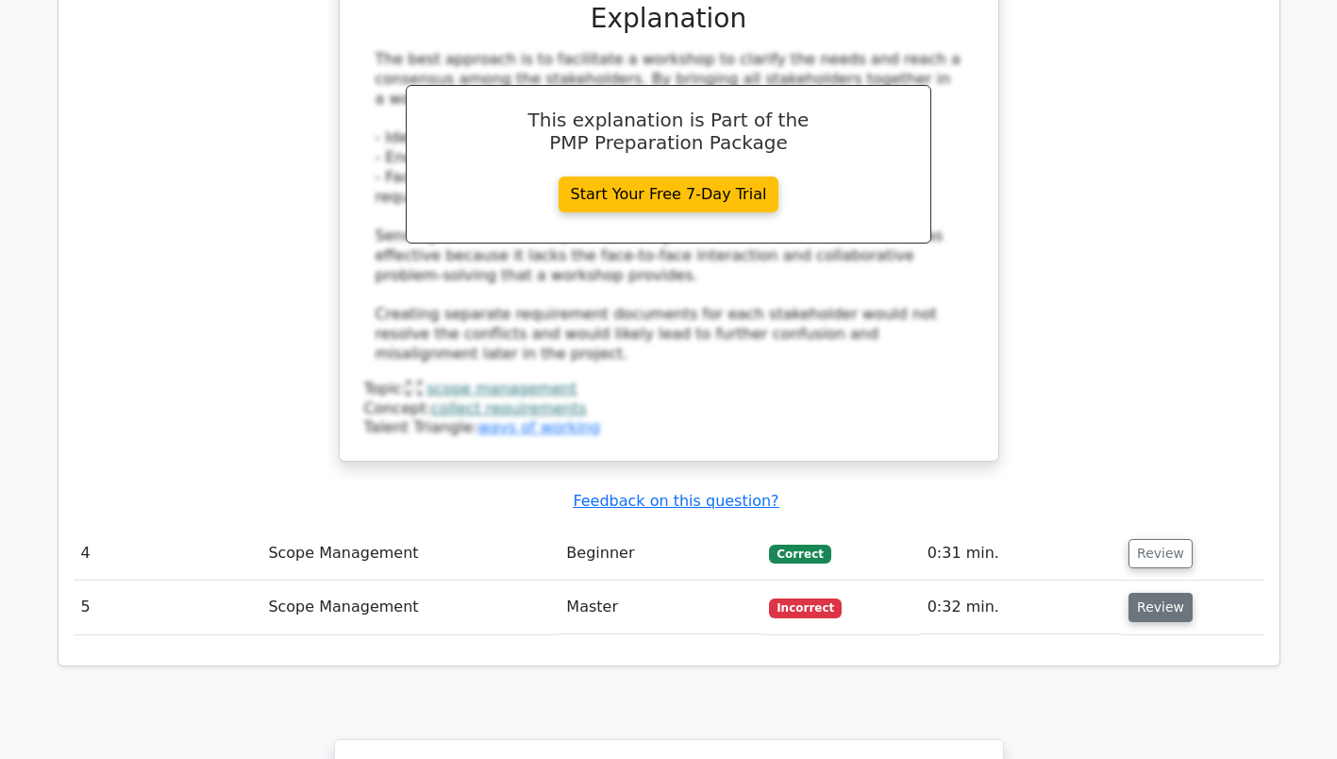
click at [1166, 593] on button "Review" at bounding box center [1161, 607] width 64 height 29
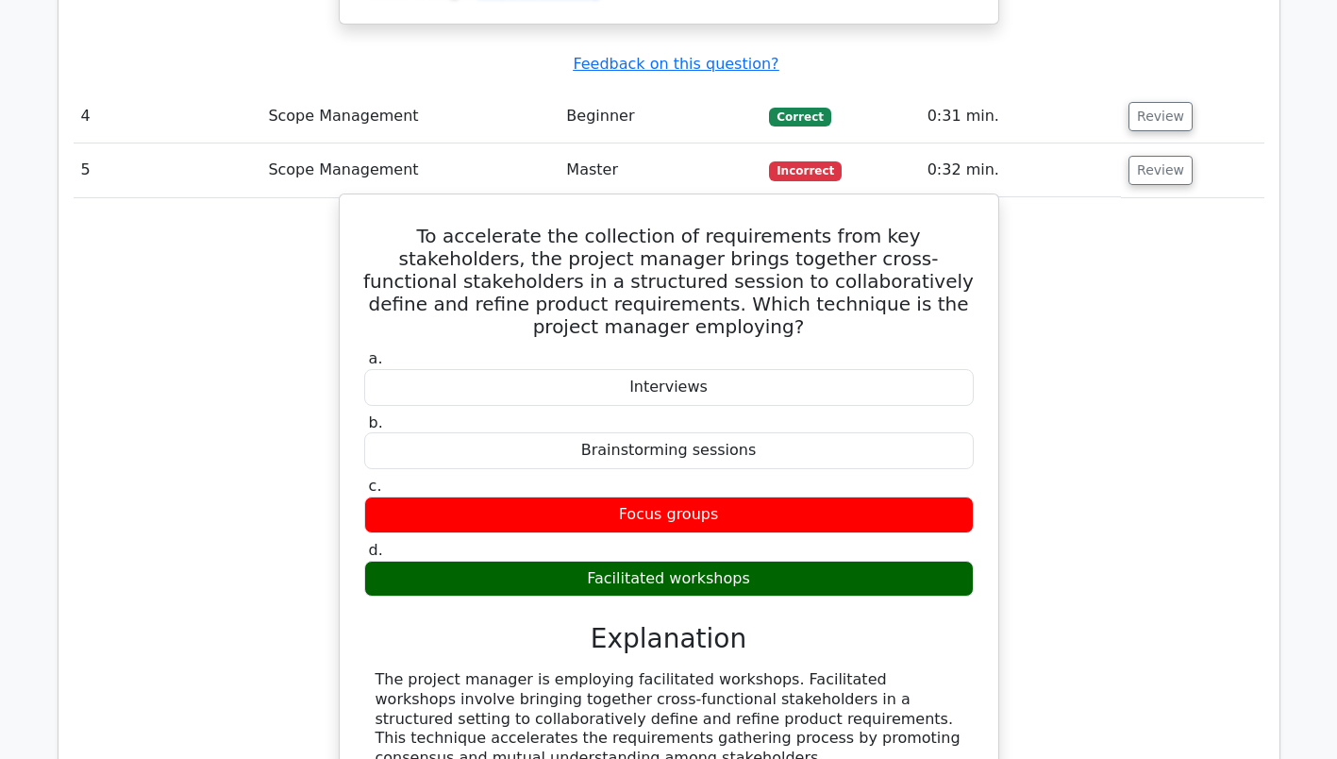
scroll to position [4436, 0]
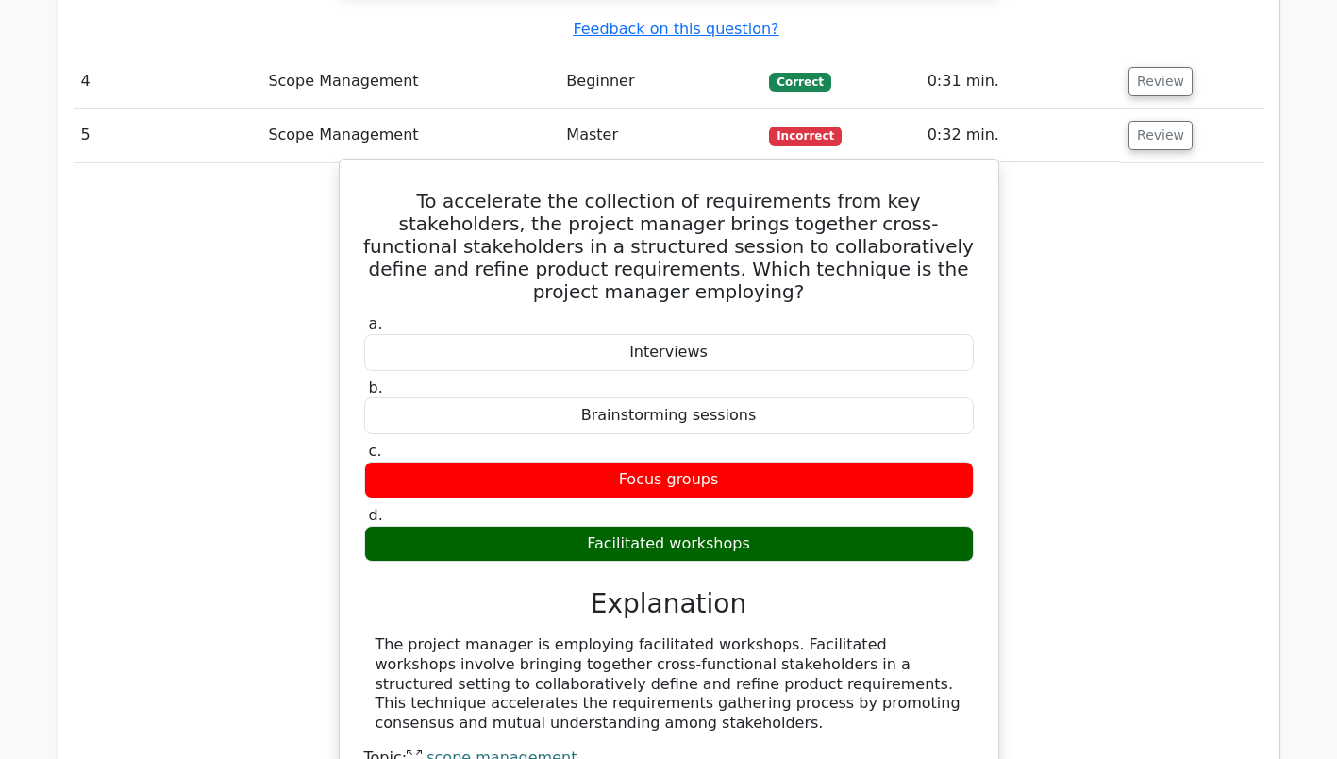
click at [497, 748] on link "scope management" at bounding box center [502, 757] width 150 height 18
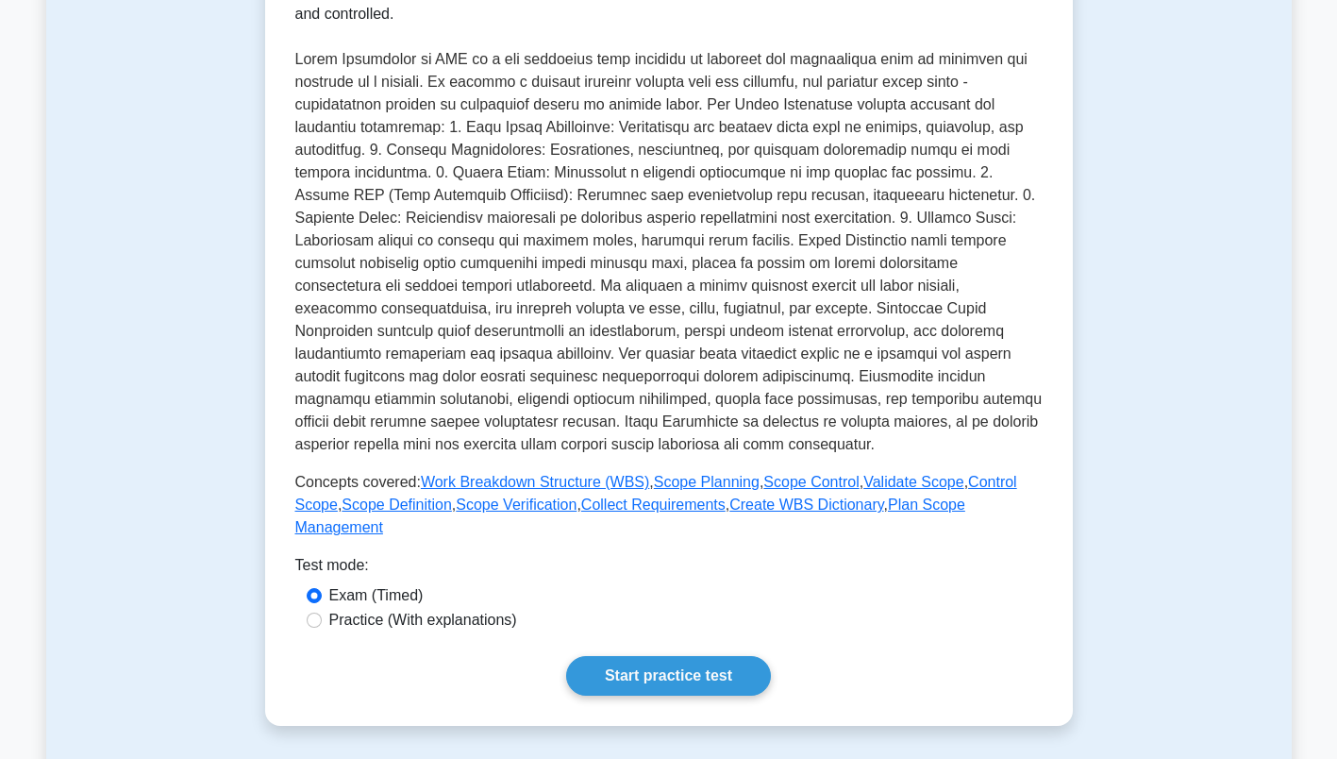
scroll to position [472, 0]
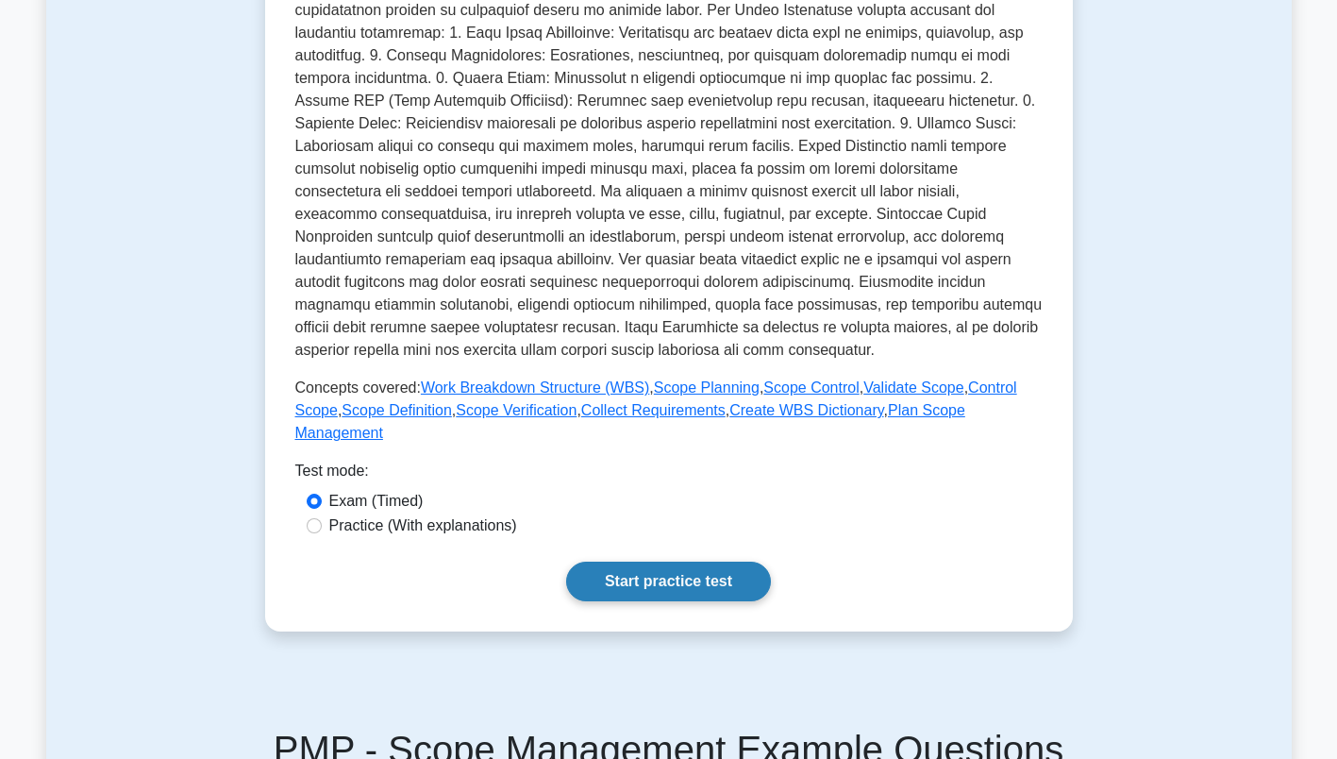
click at [740, 567] on link "Start practice test" at bounding box center [668, 582] width 205 height 40
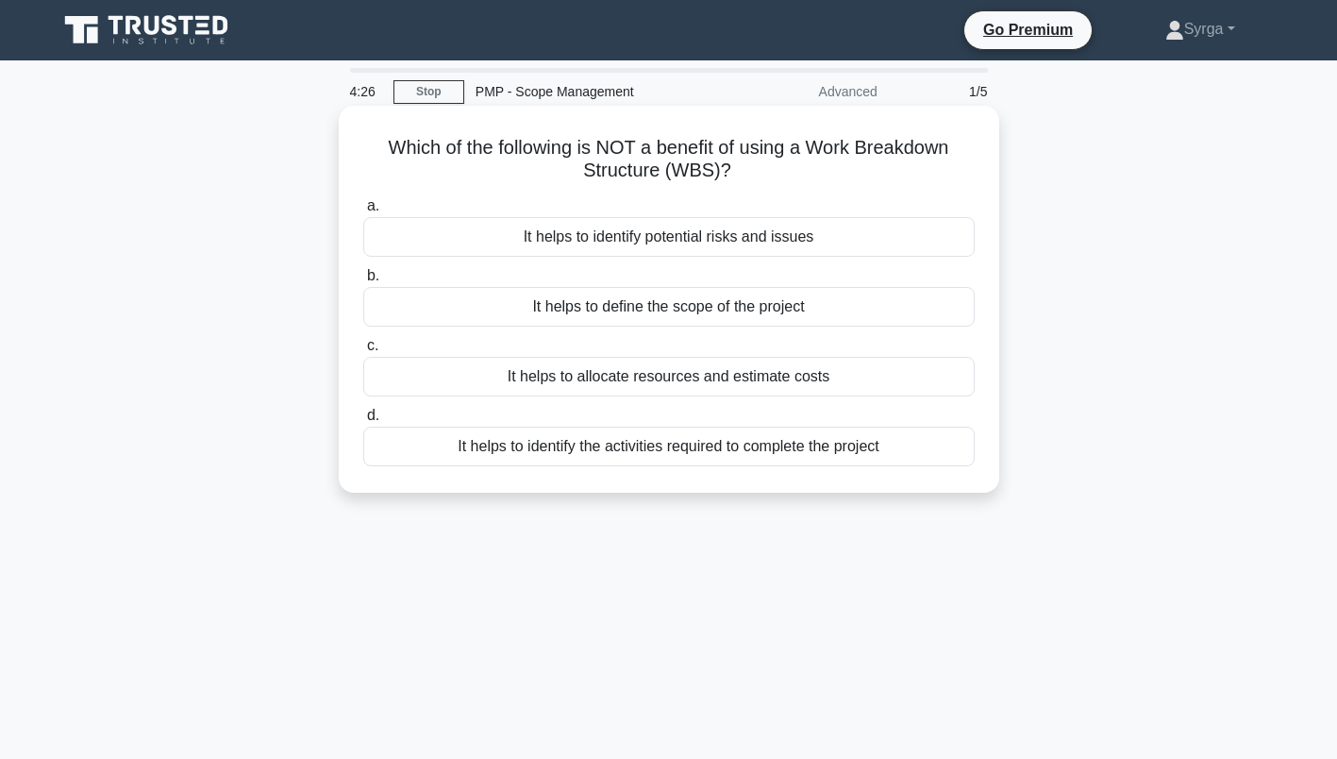
click at [868, 449] on div "It helps to identify the activities required to complete the project" at bounding box center [669, 447] width 612 height 40
click at [363, 422] on input "d. It helps to identify the activities required to complete the project" at bounding box center [363, 416] width 0 height 12
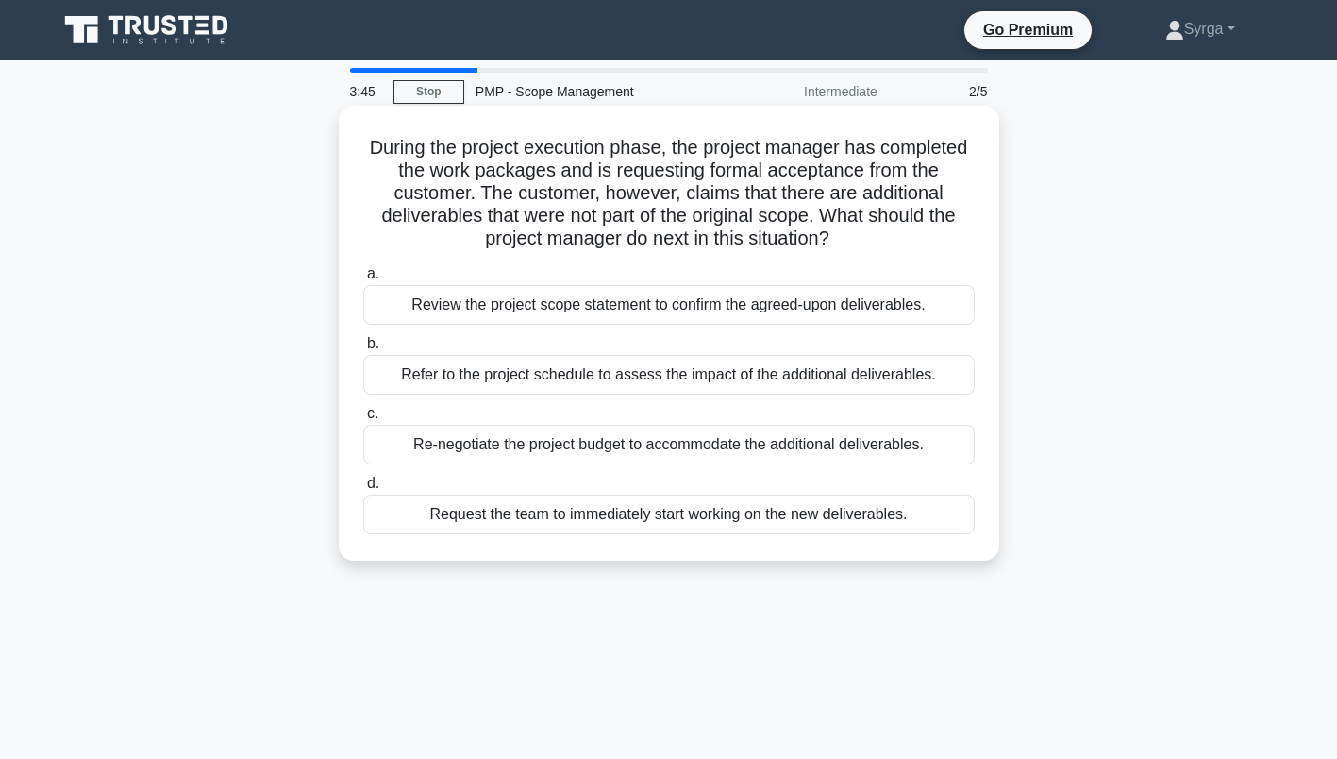
click at [832, 305] on div "Review the project scope statement to confirm the agreed-upon deliverables." at bounding box center [669, 305] width 612 height 40
click at [363, 280] on input "a. Review the project scope statement to confirm the agreed-upon deliverables." at bounding box center [363, 274] width 0 height 12
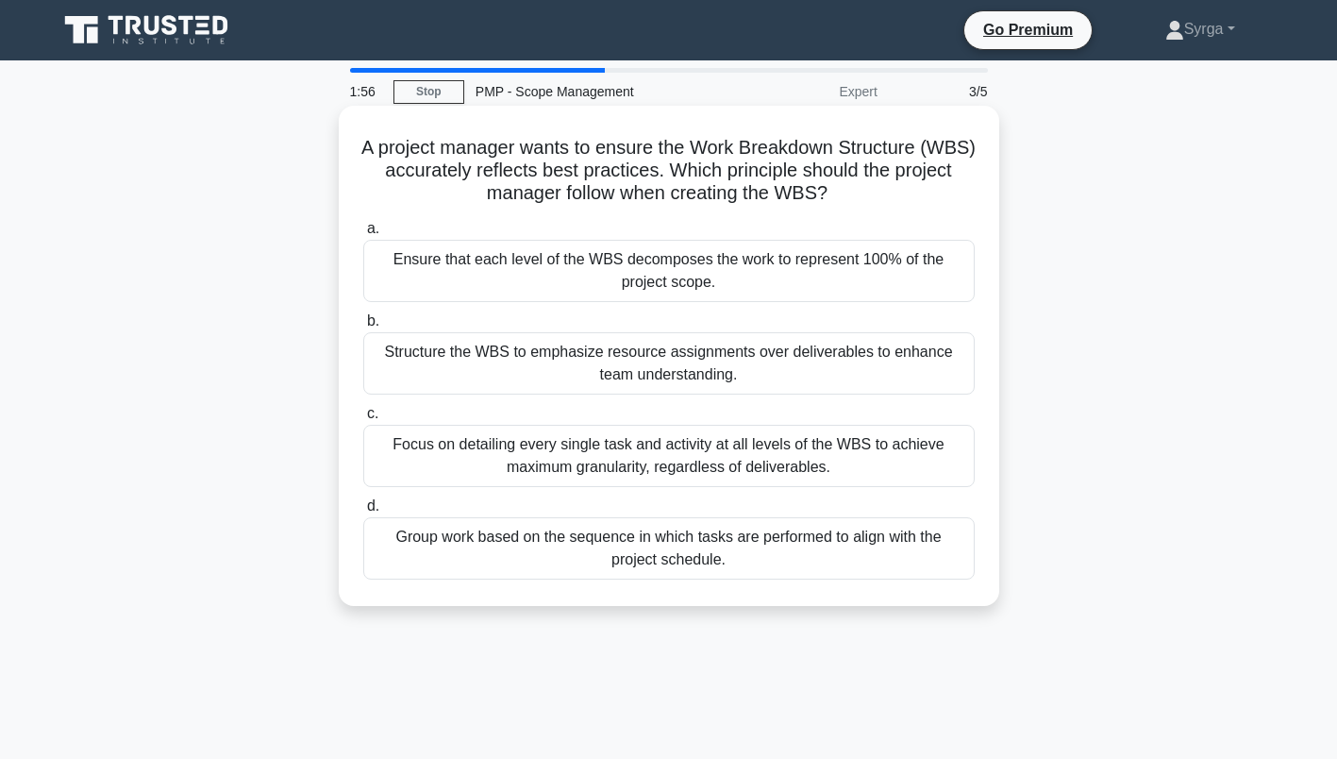
click at [794, 554] on div "Group work based on the sequence in which tasks are performed to align with the…" at bounding box center [669, 548] width 612 height 62
click at [363, 512] on input "d. Group work based on the sequence in which tasks are performed to align with …" at bounding box center [363, 506] width 0 height 12
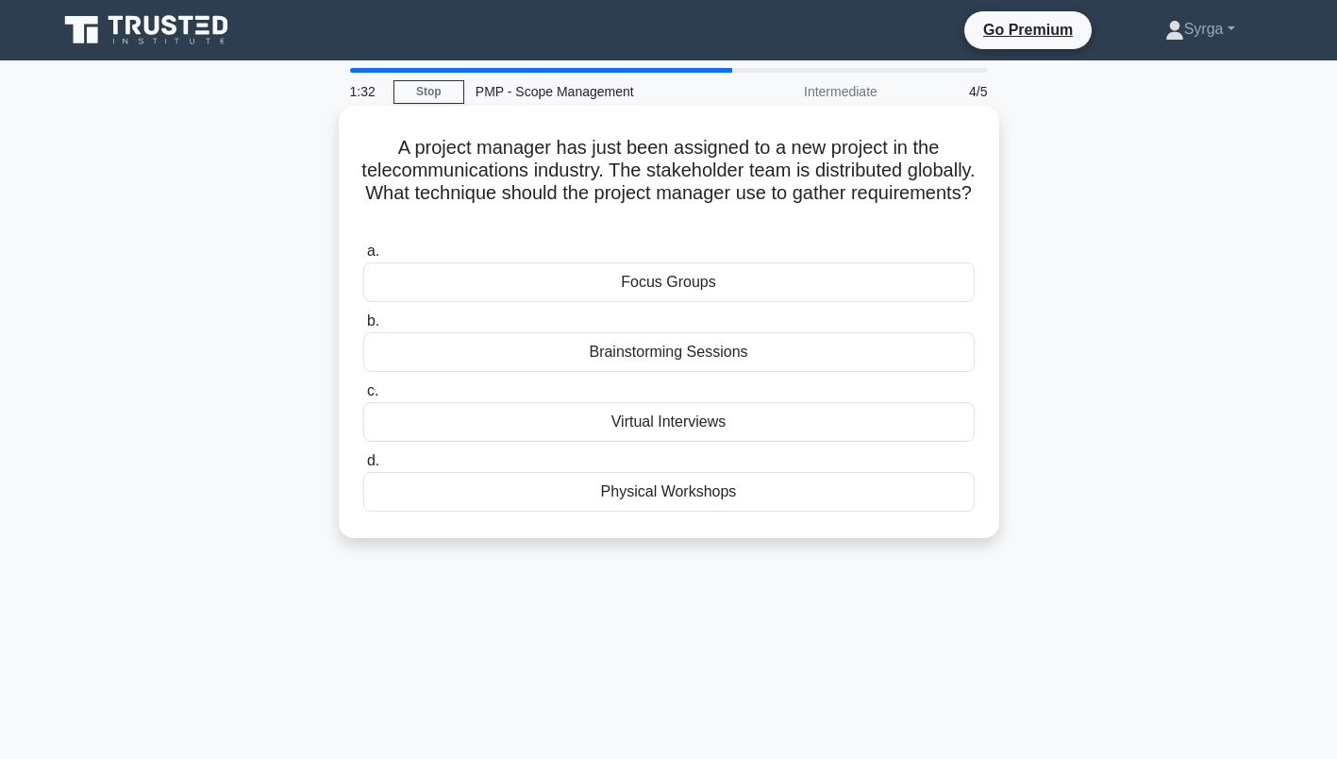
click at [692, 421] on div "Virtual Interviews" at bounding box center [669, 422] width 612 height 40
click at [363, 397] on input "c. Virtual Interviews" at bounding box center [363, 391] width 0 height 12
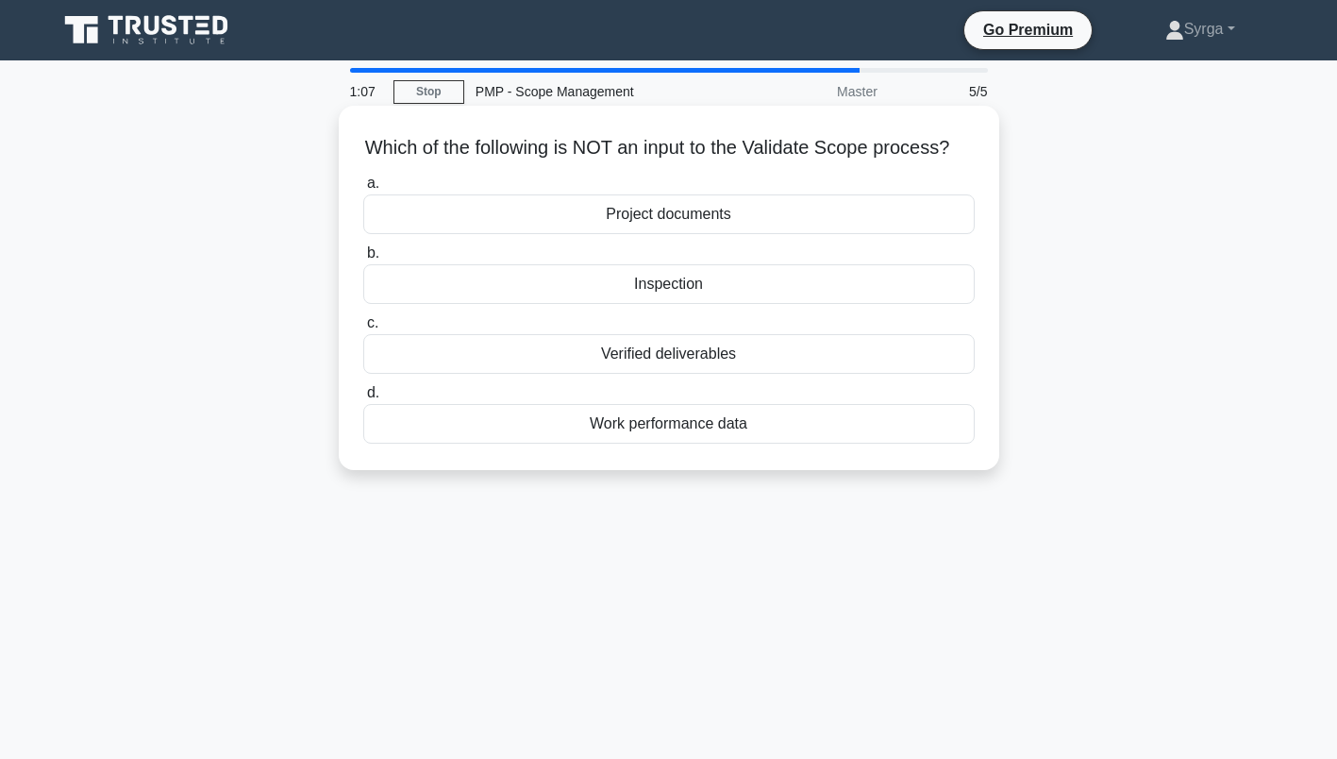
click at [692, 234] on div "Project documents" at bounding box center [669, 214] width 612 height 40
click at [363, 190] on input "a. Project documents" at bounding box center [363, 183] width 0 height 12
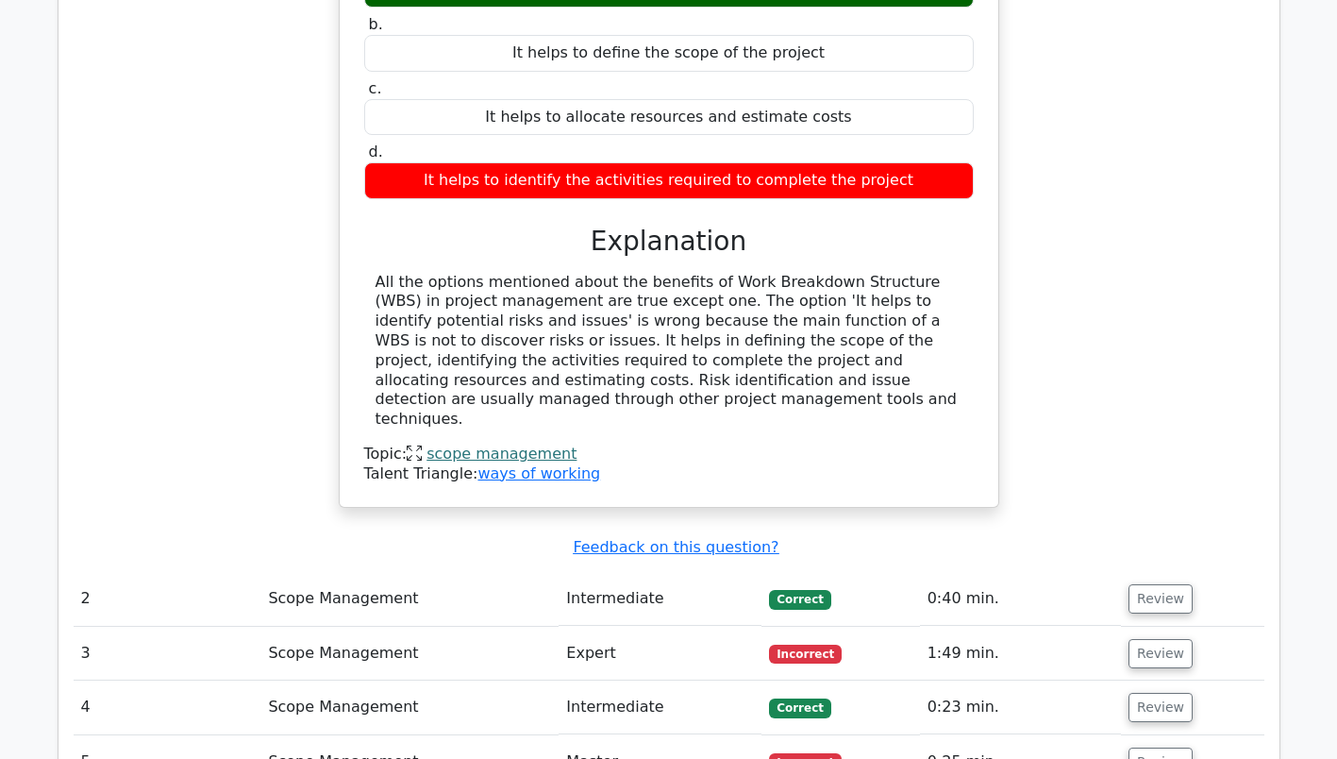
scroll to position [1888, 0]
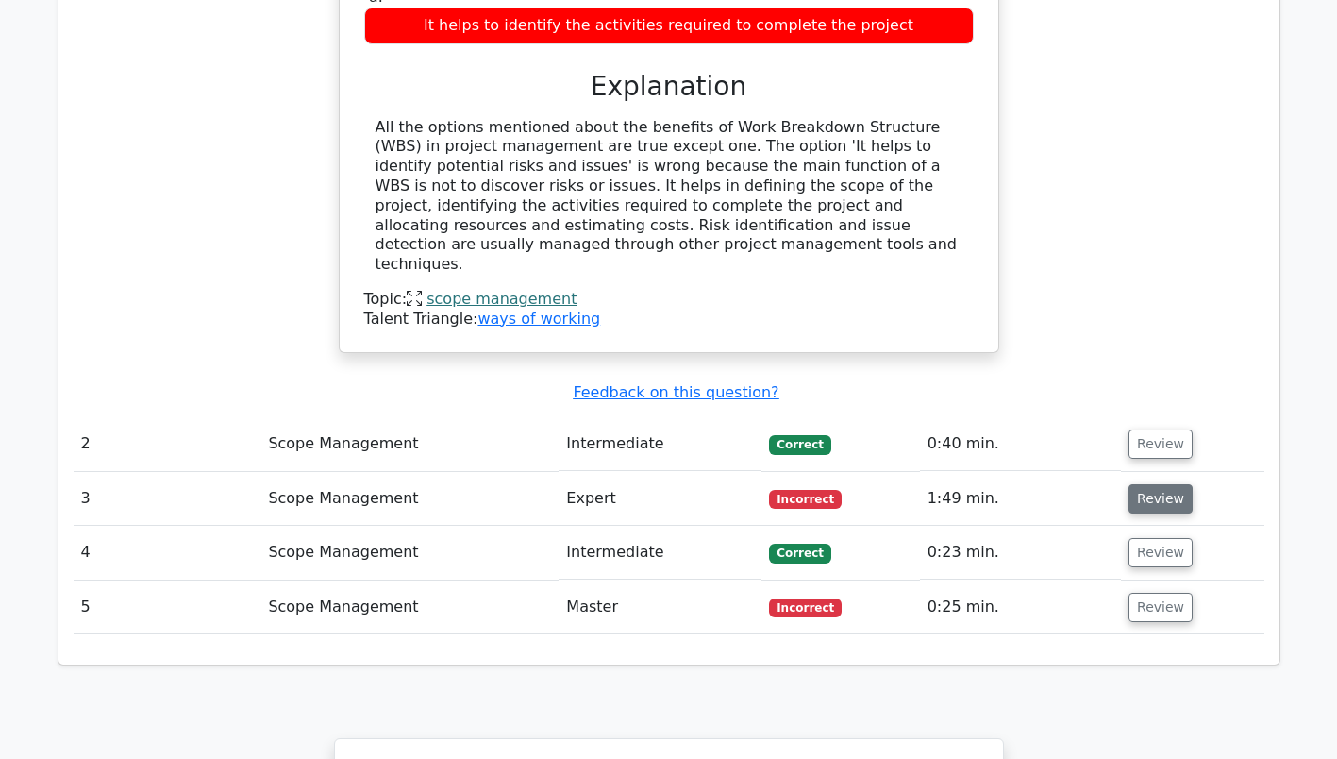
click at [1156, 484] on button "Review" at bounding box center [1161, 498] width 64 height 29
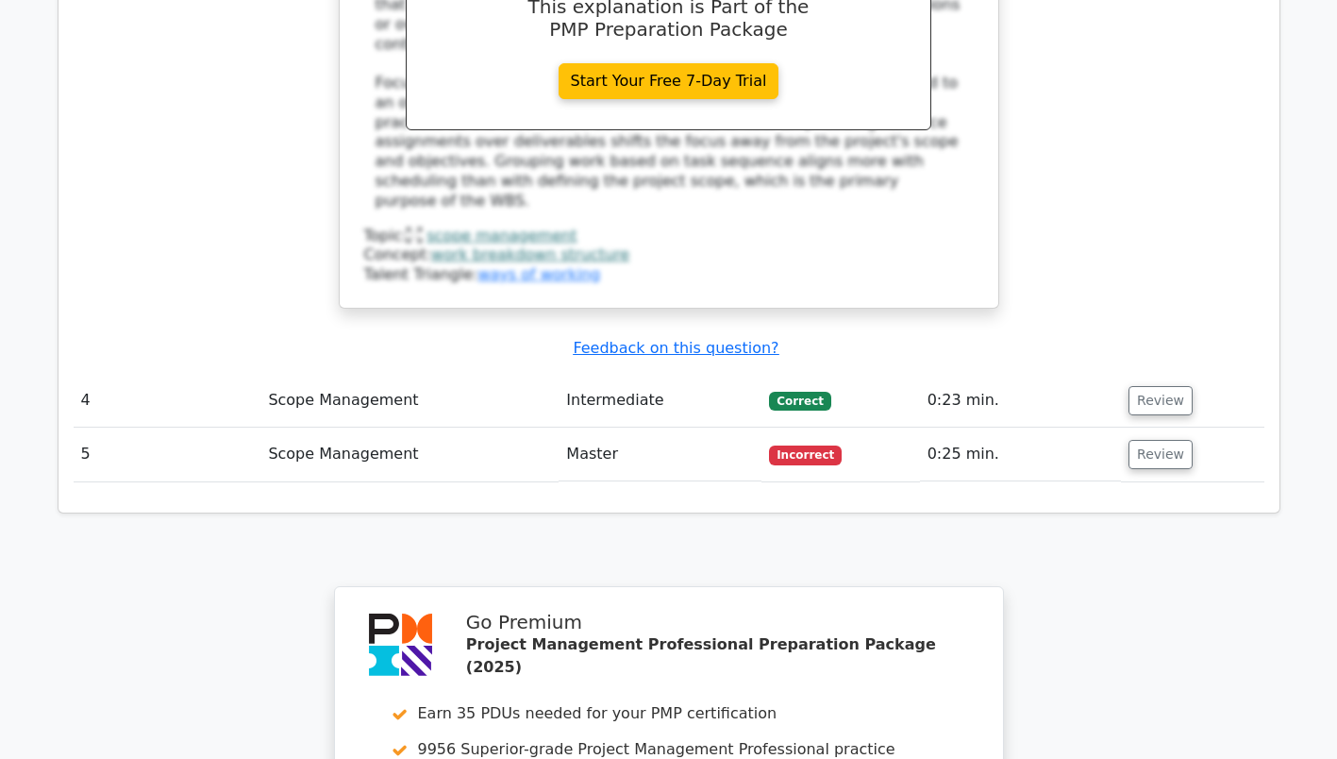
scroll to position [3020, 0]
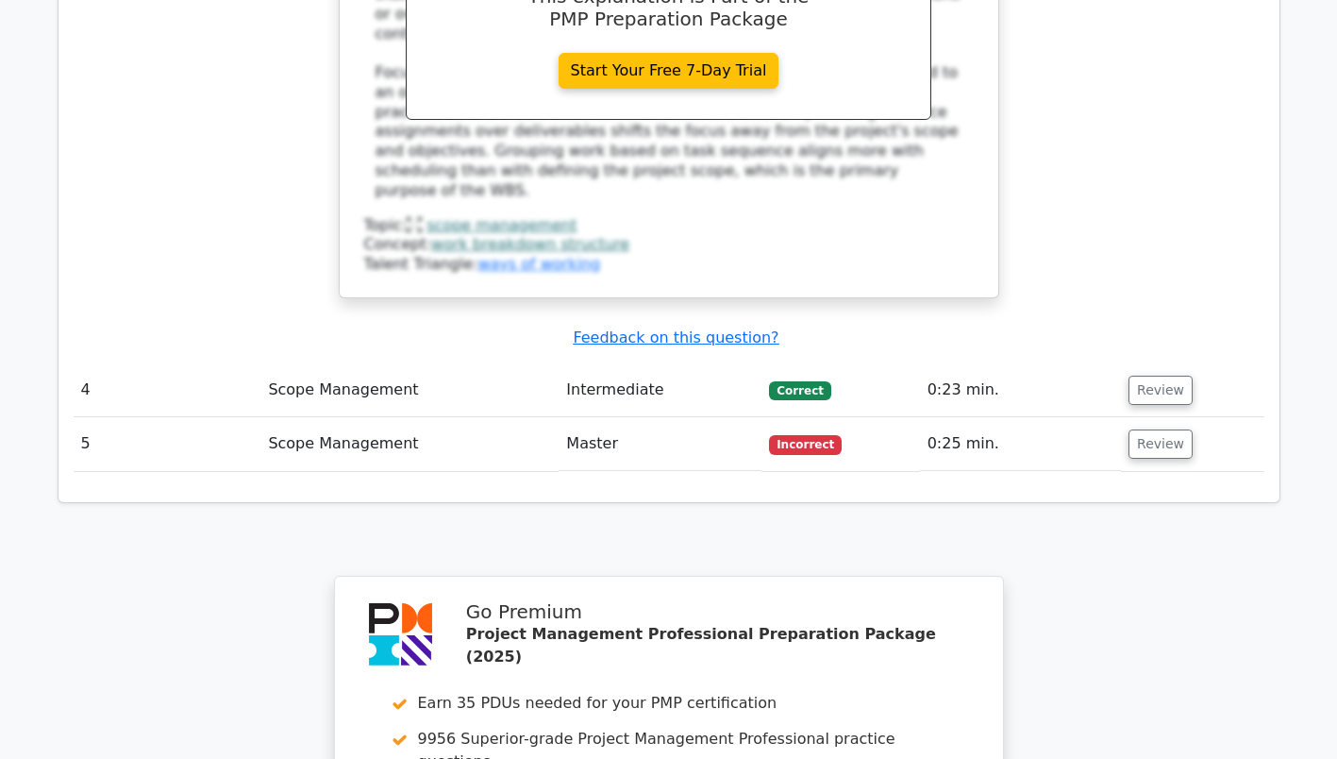
click at [798, 417] on td "Incorrect" at bounding box center [841, 444] width 158 height 54
click at [1163, 429] on button "Review" at bounding box center [1161, 443] width 64 height 29
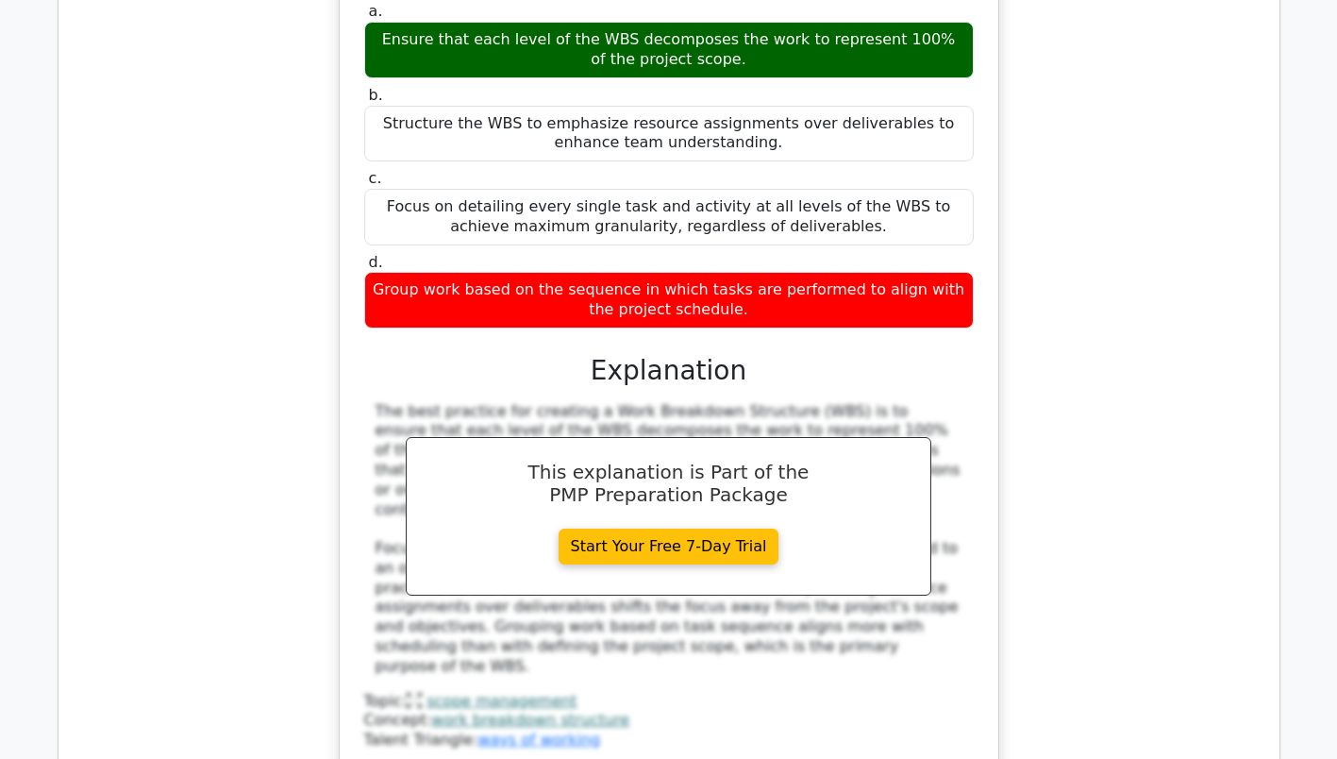
scroll to position [2359, 0]
